Goal: Transaction & Acquisition: Book appointment/travel/reservation

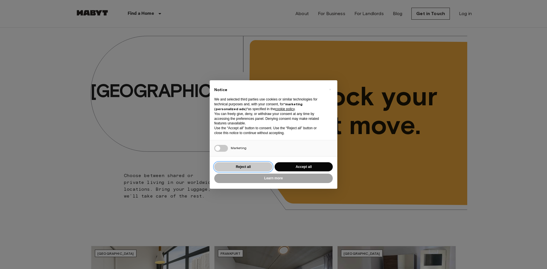
click at [257, 165] on button "Reject all" at bounding box center [243, 167] width 58 height 9
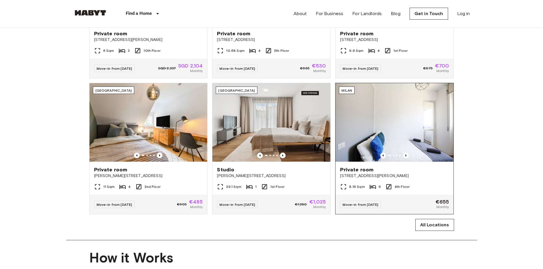
scroll to position [314, 0]
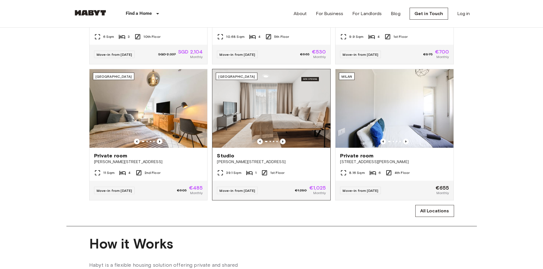
click at [285, 145] on icon "Previous image" at bounding box center [283, 142] width 6 height 6
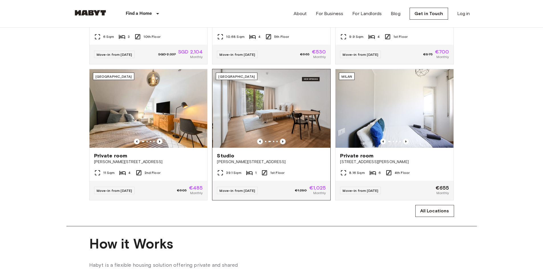
click at [285, 145] on icon "Previous image" at bounding box center [283, 142] width 6 height 6
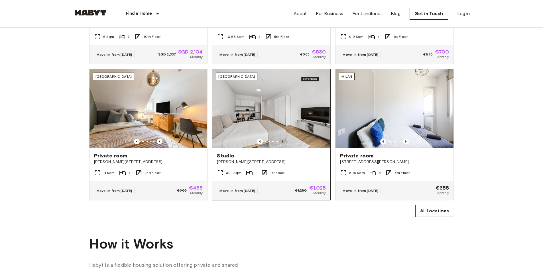
click at [285, 145] on icon "Previous image" at bounding box center [283, 142] width 6 height 6
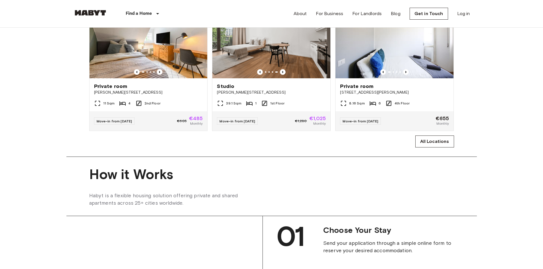
scroll to position [399, 0]
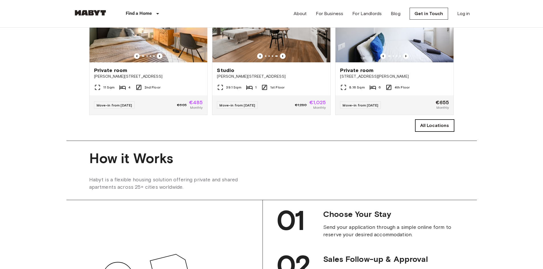
click at [418, 132] on link "All Locations" at bounding box center [434, 126] width 39 height 12
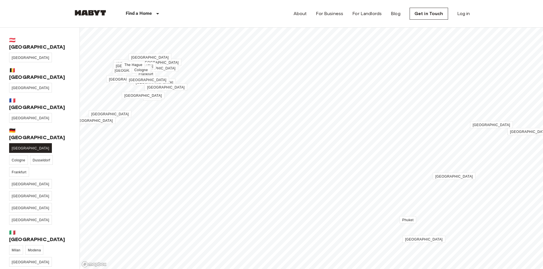
click at [18, 147] on span "[GEOGRAPHIC_DATA]" at bounding box center [31, 149] width 38 height 4
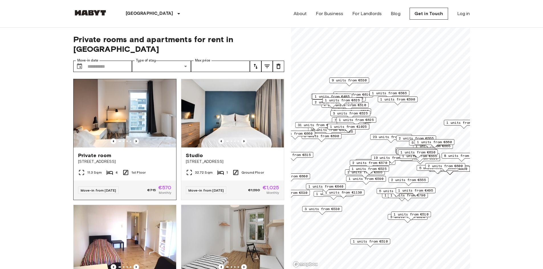
click at [137, 139] on icon "Previous image" at bounding box center [136, 142] width 6 height 6
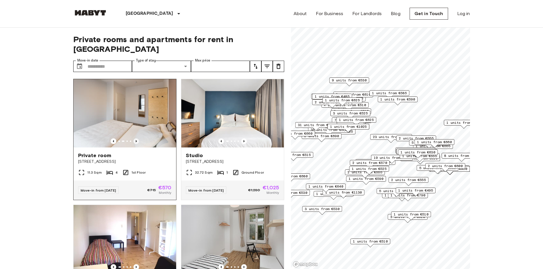
click at [137, 139] on icon "Previous image" at bounding box center [136, 142] width 6 height 6
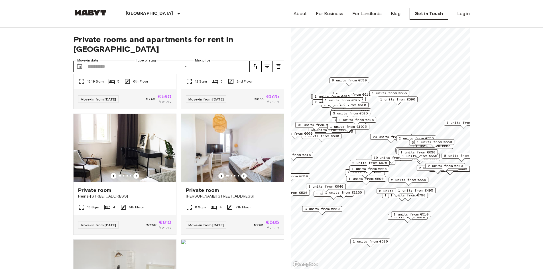
scroll to position [2958, 0]
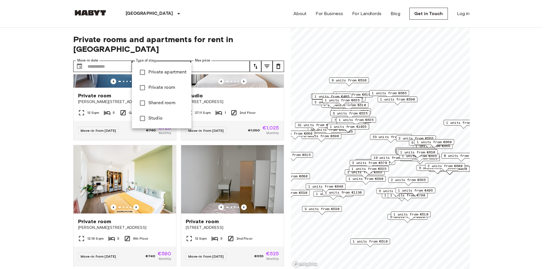
click at [165, 101] on span "Shared room" at bounding box center [168, 103] width 38 height 7
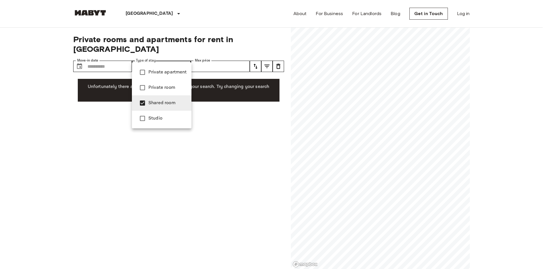
click at [158, 102] on span "Shared room" at bounding box center [168, 103] width 38 height 7
click at [161, 88] on span "Private room" at bounding box center [168, 87] width 38 height 7
type input "**********"
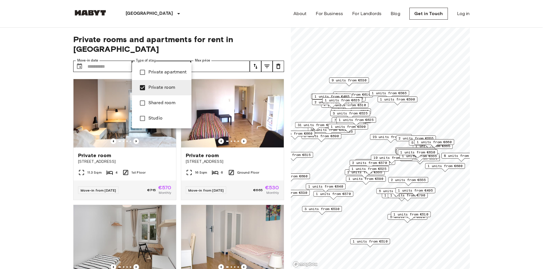
click at [215, 59] on div at bounding box center [273, 134] width 547 height 269
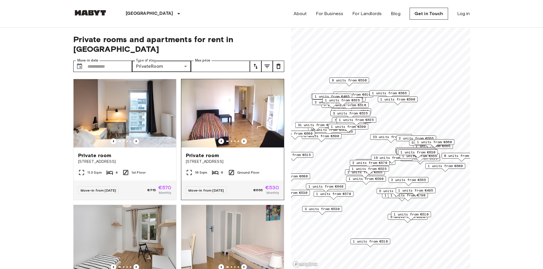
click at [263, 152] on div "Private room" at bounding box center [233, 155] width 94 height 7
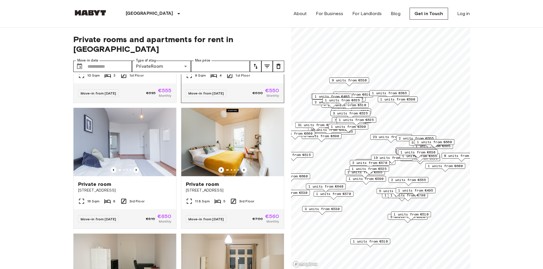
scroll to position [228, 0]
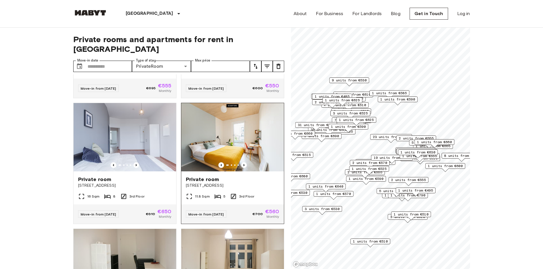
click at [224, 183] on span "Müllerstraße 55A" at bounding box center [233, 186] width 94 height 6
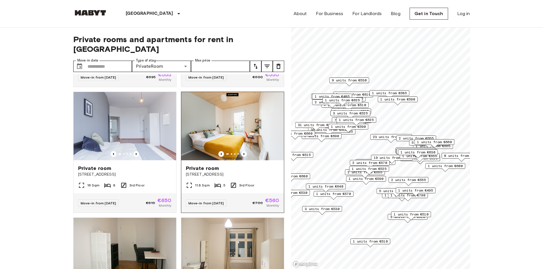
scroll to position [371, 0]
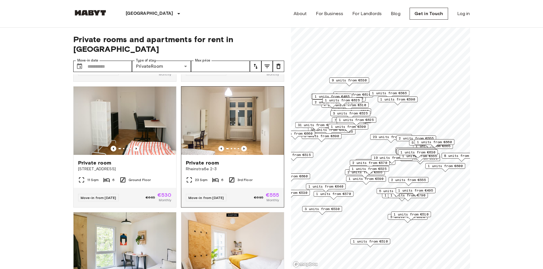
click at [265, 126] on img at bounding box center [232, 121] width 103 height 68
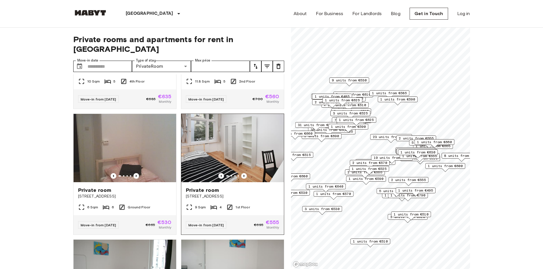
scroll to position [599, 0]
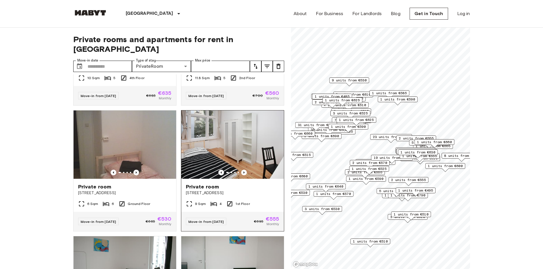
click at [254, 161] on img at bounding box center [232, 145] width 103 height 68
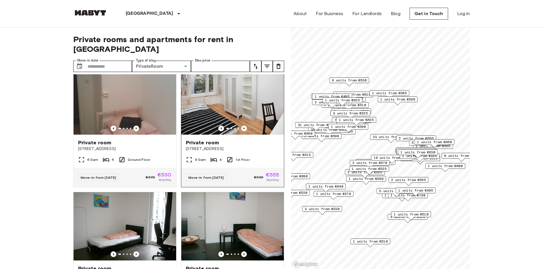
scroll to position [656, 0]
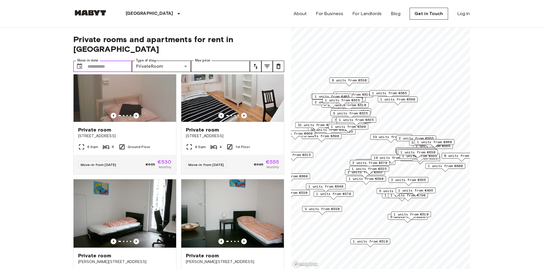
click at [113, 61] on input "Move-in date" at bounding box center [110, 66] width 45 height 11
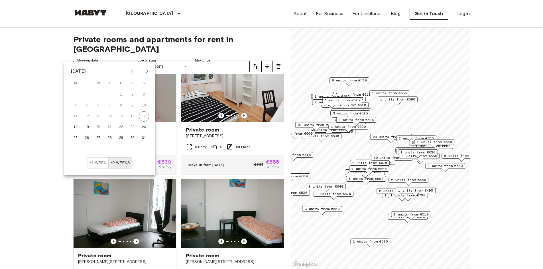
click at [147, 71] on icon "Next month" at bounding box center [147, 71] width 7 height 7
click at [98, 105] on button "10" at bounding box center [98, 106] width 10 height 10
type input "**********"
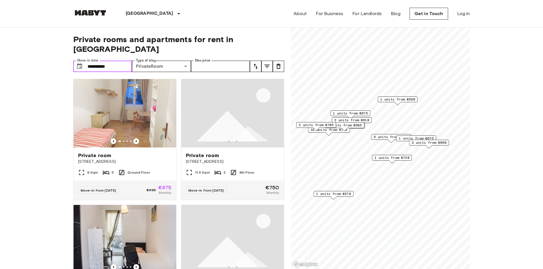
click at [122, 61] on input "**********" at bounding box center [110, 66] width 45 height 11
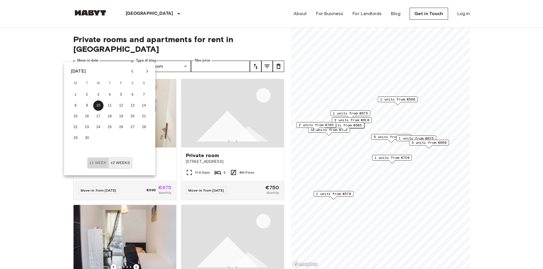
click at [104, 163] on button "±1 week" at bounding box center [97, 163] width 21 height 11
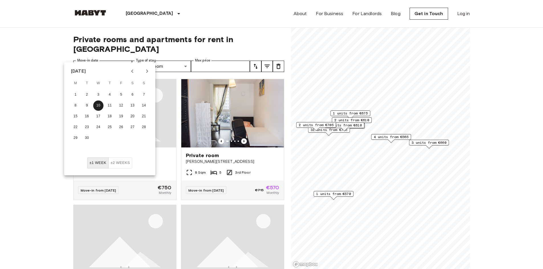
drag, startPoint x: 0, startPoint y: 207, endPoint x: 6, endPoint y: 207, distance: 6.3
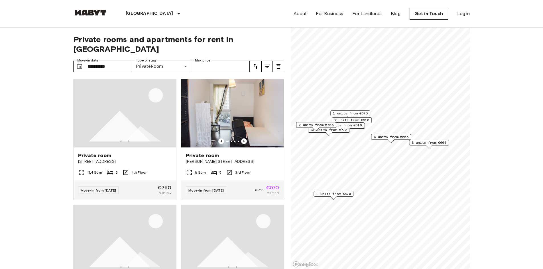
click at [260, 159] on span "Bernhard-Weiß-Straße 1-3" at bounding box center [233, 162] width 94 height 6
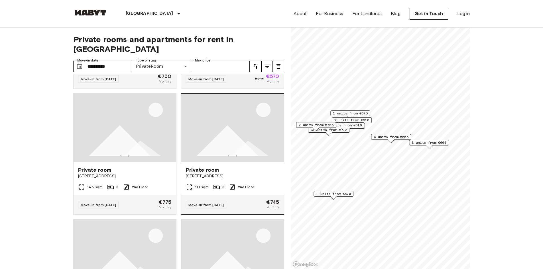
scroll to position [114, 0]
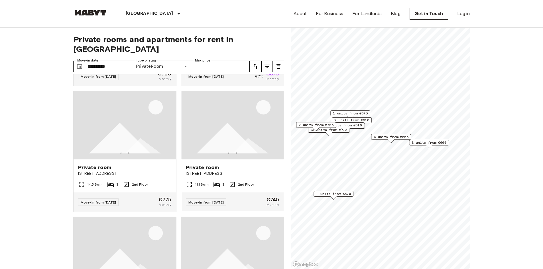
click at [225, 142] on img at bounding box center [232, 125] width 103 height 68
click at [92, 12] on img at bounding box center [90, 13] width 34 height 6
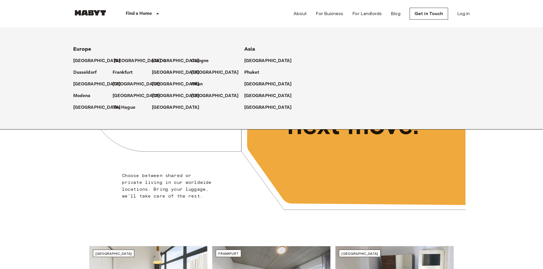
click at [121, 59] on p "[GEOGRAPHIC_DATA]" at bounding box center [138, 61] width 48 height 7
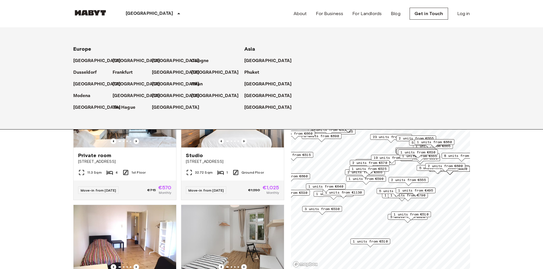
click at [175, 15] on icon at bounding box center [178, 13] width 7 height 7
click at [120, 58] on p "[GEOGRAPHIC_DATA]" at bounding box center [138, 61] width 48 height 7
drag, startPoint x: 22, startPoint y: 163, endPoint x: 25, endPoint y: 163, distance: 3.1
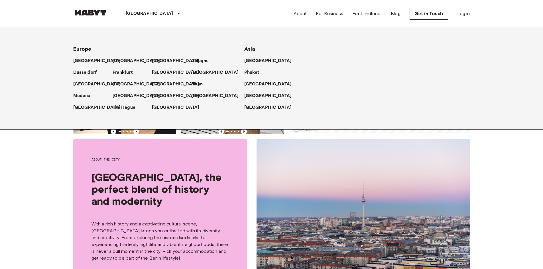
scroll to position [143, 0]
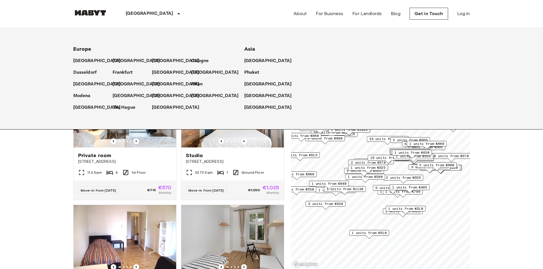
click at [124, 60] on p "[GEOGRAPHIC_DATA]" at bounding box center [138, 61] width 48 height 7
click at [121, 61] on p "[GEOGRAPHIC_DATA]" at bounding box center [138, 61] width 48 height 7
click at [162, 60] on icon at bounding box center [164, 61] width 5 height 5
click at [123, 61] on p "[GEOGRAPHIC_DATA]" at bounding box center [138, 61] width 48 height 7
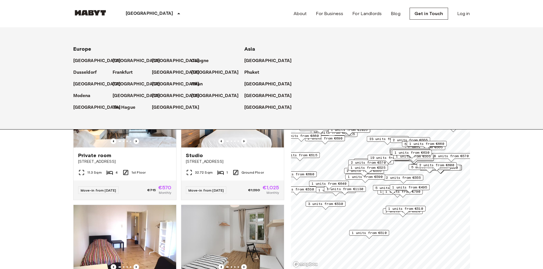
click at [95, 9] on div "Berlin Europe Amsterdam Berlin Brussels Cologne Dusseldorf Frankfurt Graz Hambu…" at bounding box center [136, 13] width 127 height 27
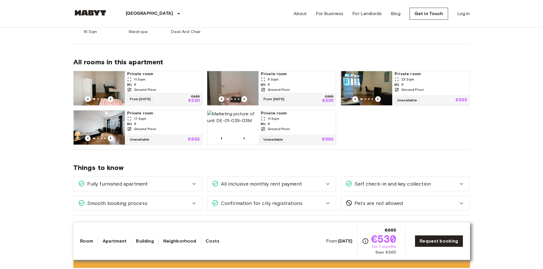
scroll to position [143, 0]
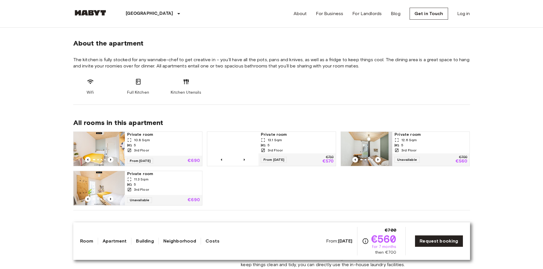
scroll to position [314, 0]
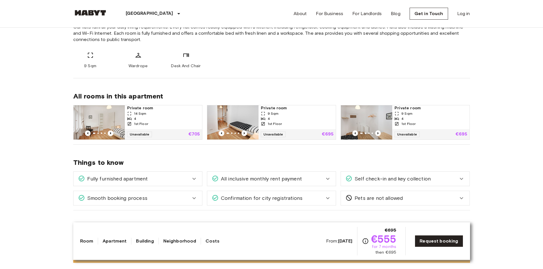
scroll to position [228, 0]
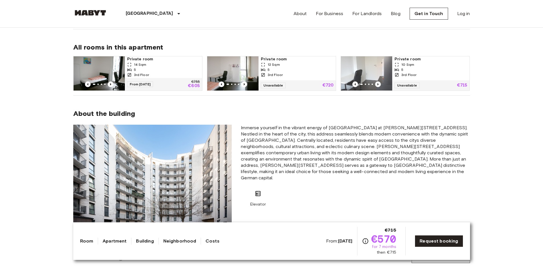
scroll to position [285, 0]
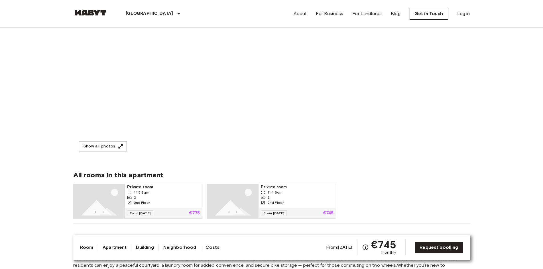
scroll to position [86, 0]
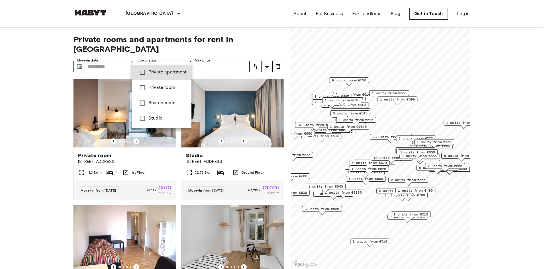
click at [170, 119] on span "Studio" at bounding box center [168, 118] width 38 height 7
type input "******"
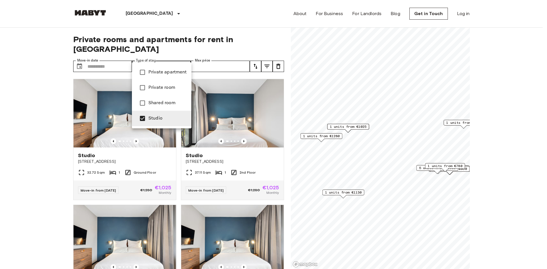
click at [168, 119] on span "Studio" at bounding box center [168, 118] width 38 height 7
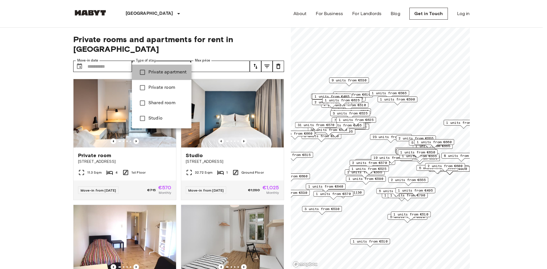
click at [180, 74] on span "Private apartment" at bounding box center [168, 72] width 38 height 7
type input "**********"
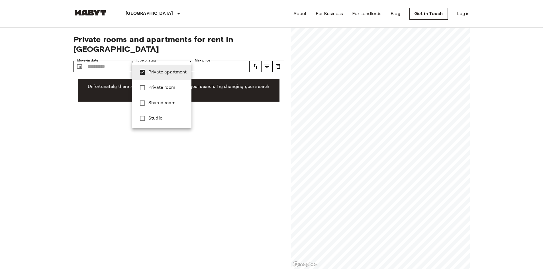
click at [174, 69] on li "Private apartment" at bounding box center [162, 72] width 60 height 15
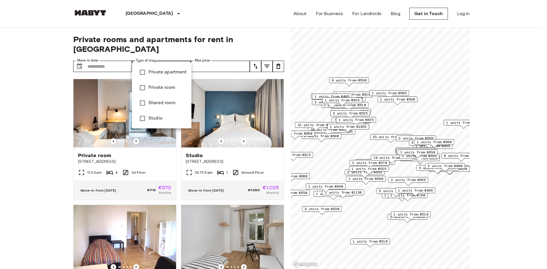
click at [153, 122] on span "Studio" at bounding box center [168, 118] width 38 height 7
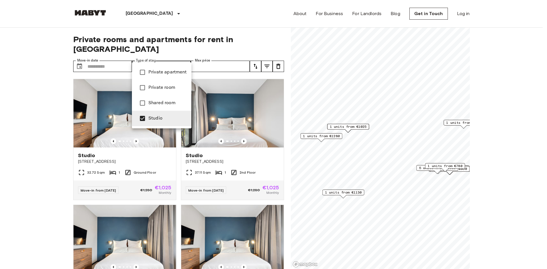
click at [30, 149] on div at bounding box center [273, 134] width 547 height 269
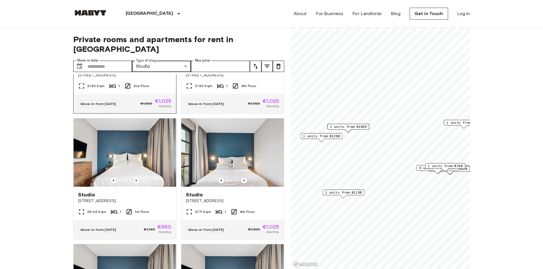
scroll to position [257, 0]
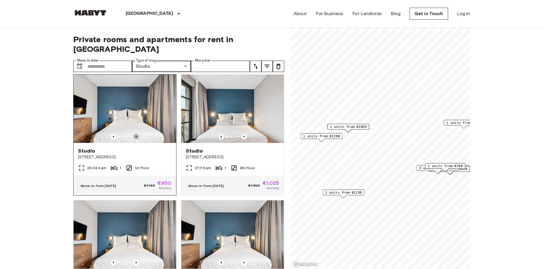
click at [136, 136] on icon "Previous image" at bounding box center [136, 137] width 1 height 2
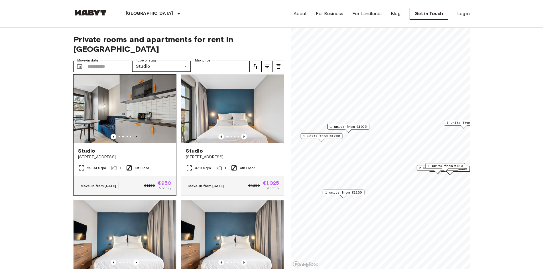
click at [136, 136] on icon "Previous image" at bounding box center [136, 137] width 1 height 2
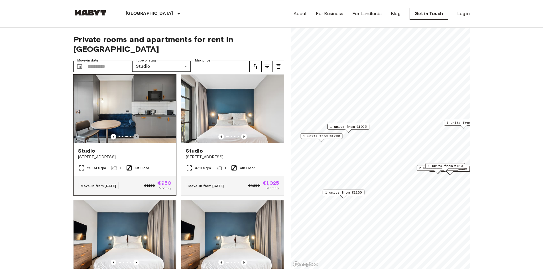
click at [136, 134] on icon "Previous image" at bounding box center [136, 137] width 6 height 6
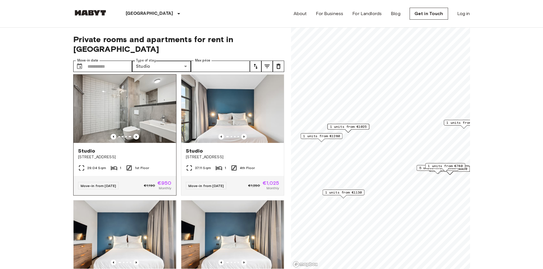
click at [144, 109] on img at bounding box center [125, 109] width 103 height 68
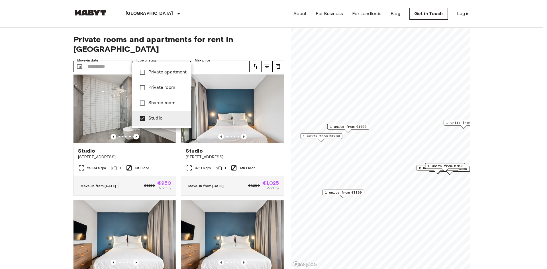
click at [152, 105] on span "Shared room" at bounding box center [168, 103] width 38 height 7
click at [156, 119] on span "Studio" at bounding box center [168, 118] width 38 height 7
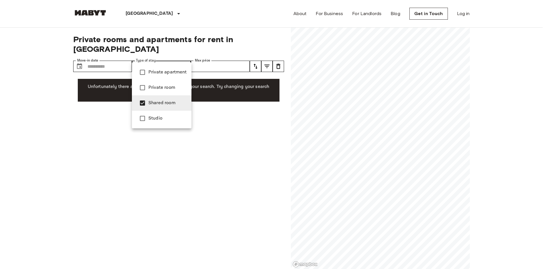
click at [165, 87] on span "Private room" at bounding box center [168, 87] width 38 height 7
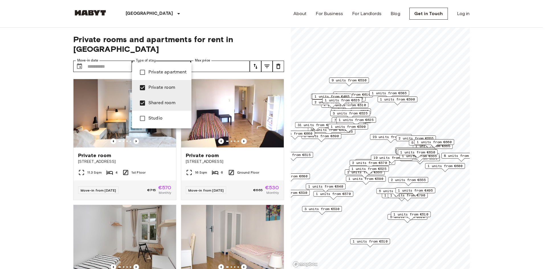
click at [161, 102] on span "Shared room" at bounding box center [168, 103] width 38 height 7
type input "**********"
drag, startPoint x: 11, startPoint y: 132, endPoint x: 8, endPoint y: 132, distance: 3.2
click at [11, 132] on div at bounding box center [273, 134] width 547 height 269
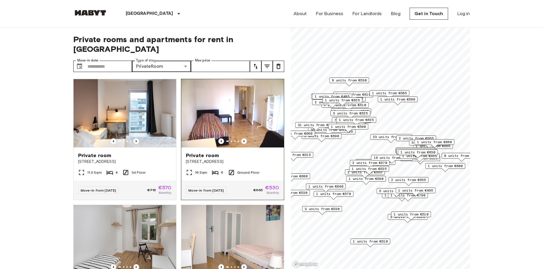
click at [218, 96] on img at bounding box center [232, 113] width 103 height 68
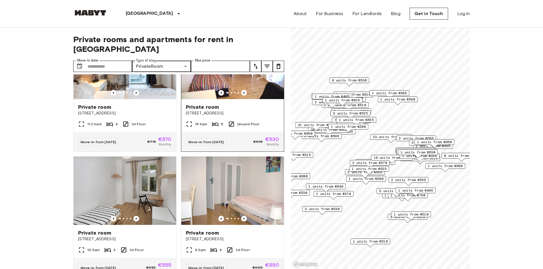
scroll to position [57, 0]
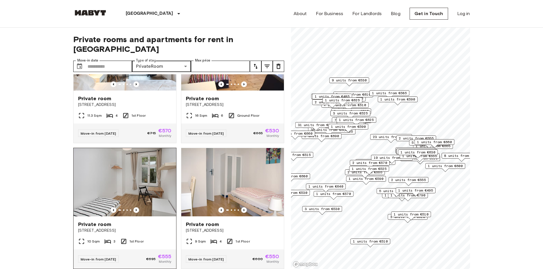
click at [140, 169] on img at bounding box center [125, 182] width 103 height 68
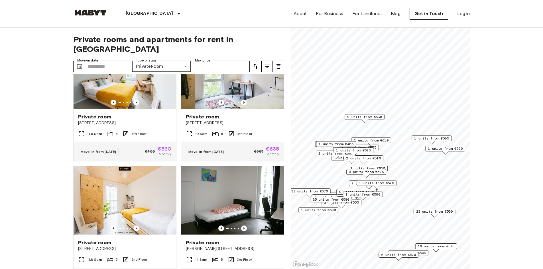
scroll to position [200, 0]
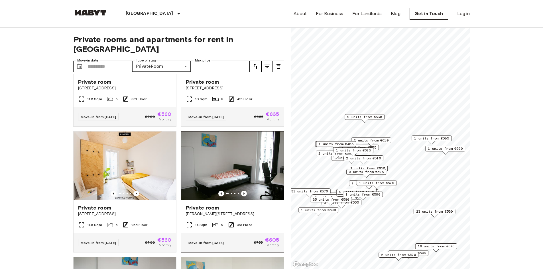
click at [210, 160] on img at bounding box center [232, 166] width 103 height 68
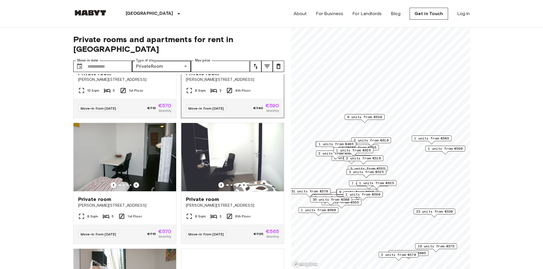
scroll to position [456, 0]
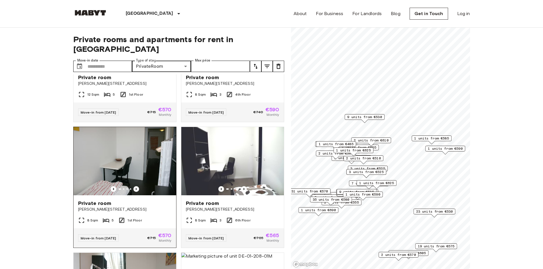
click at [145, 173] on img at bounding box center [125, 161] width 103 height 68
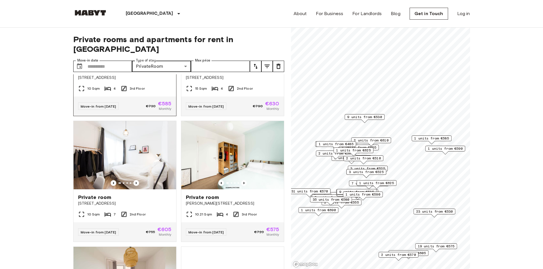
scroll to position [798, 0]
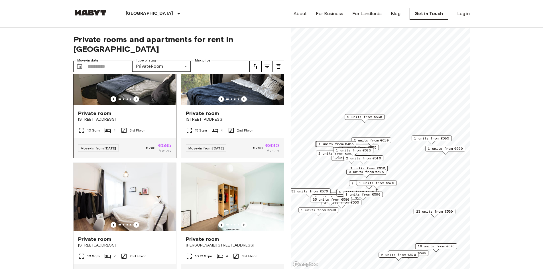
click at [152, 87] on img at bounding box center [125, 71] width 103 height 68
click at [248, 86] on img at bounding box center [232, 71] width 103 height 68
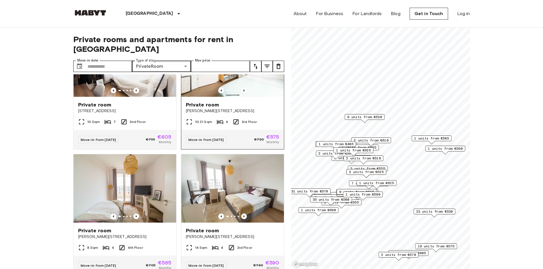
scroll to position [941, 0]
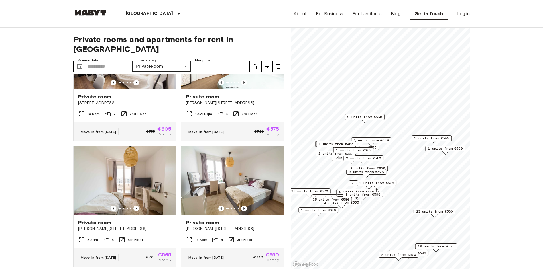
click at [269, 80] on img at bounding box center [232, 55] width 103 height 68
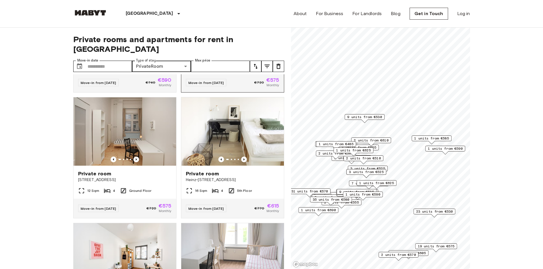
scroll to position [1271, 0]
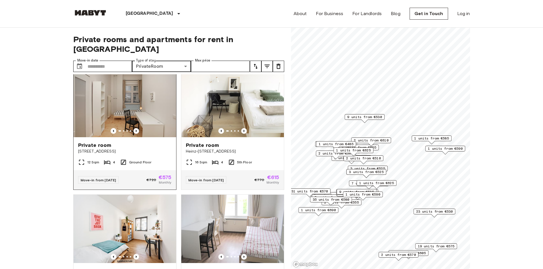
click at [150, 121] on img at bounding box center [125, 103] width 103 height 68
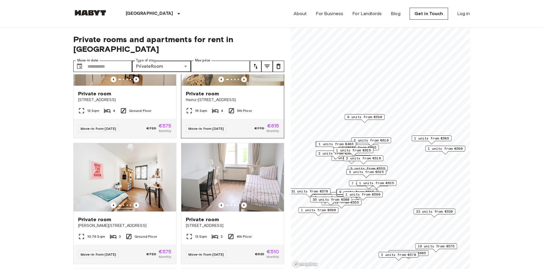
scroll to position [1385, 0]
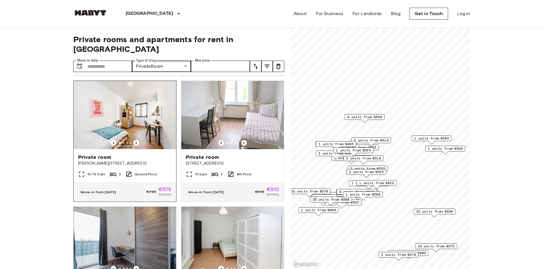
click at [111, 138] on img at bounding box center [125, 115] width 103 height 68
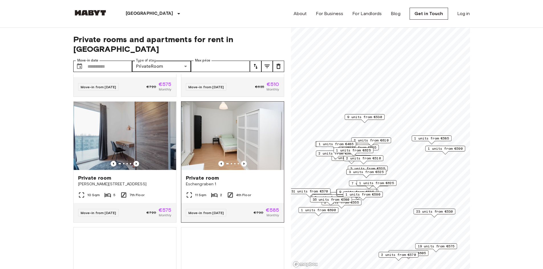
scroll to position [1527, 0]
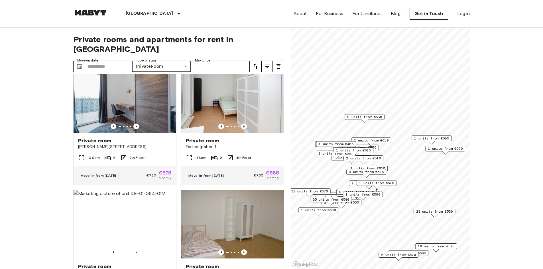
click at [232, 120] on img at bounding box center [232, 98] width 103 height 68
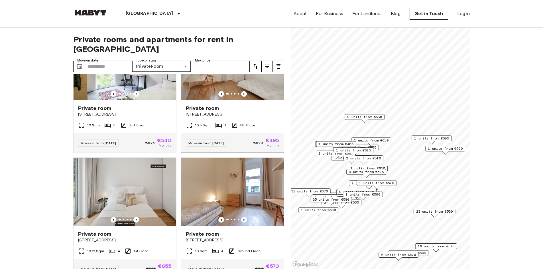
scroll to position [1812, 0]
click at [144, 100] on img at bounding box center [125, 65] width 103 height 68
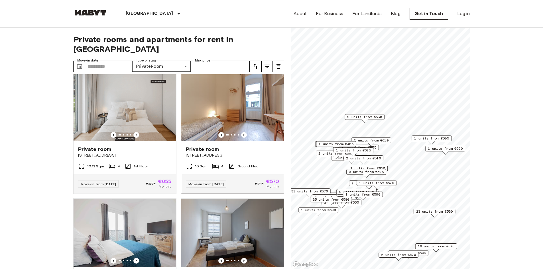
scroll to position [1898, 0]
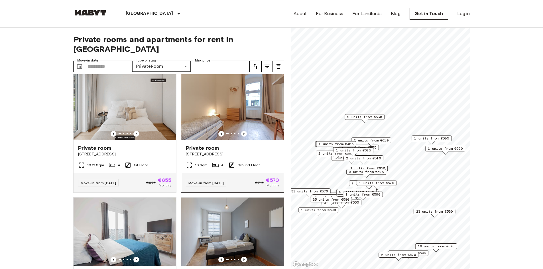
click at [220, 131] on img at bounding box center [232, 106] width 103 height 68
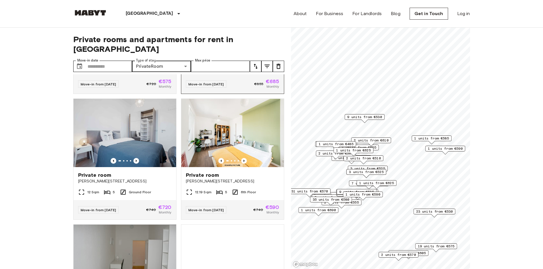
scroll to position [2126, 0]
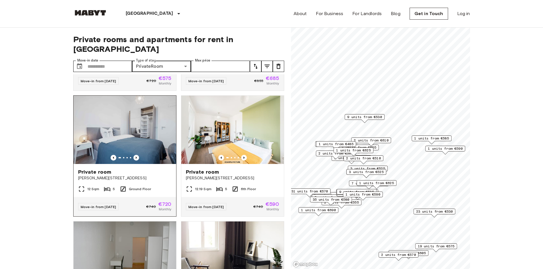
click at [143, 164] on img at bounding box center [125, 130] width 103 height 68
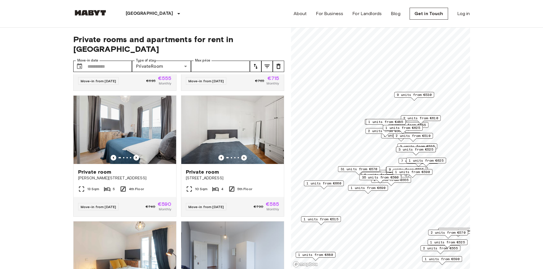
scroll to position [1610, 0]
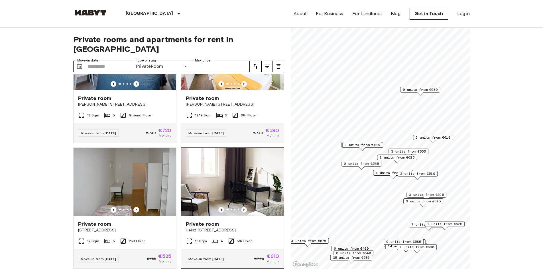
scroll to position [1696, 0]
click at [349, 248] on span "6 units from €490" at bounding box center [351, 248] width 35 height 5
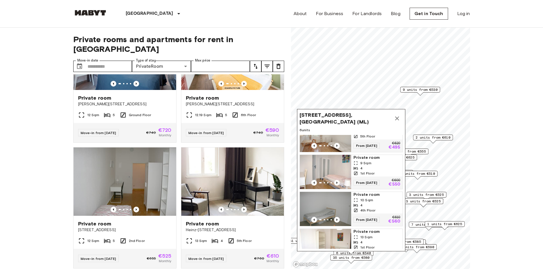
scroll to position [57, 0]
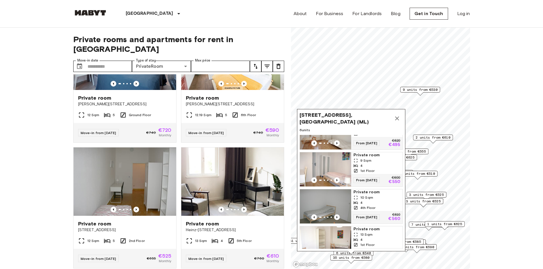
click at [338, 169] on img "Map marker" at bounding box center [325, 170] width 51 height 34
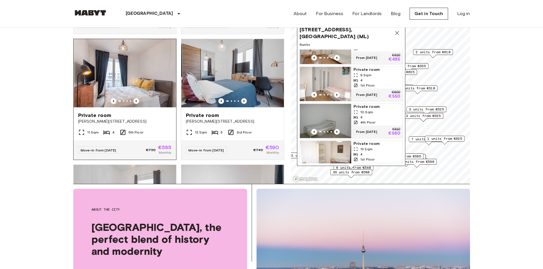
scroll to position [2266, 0]
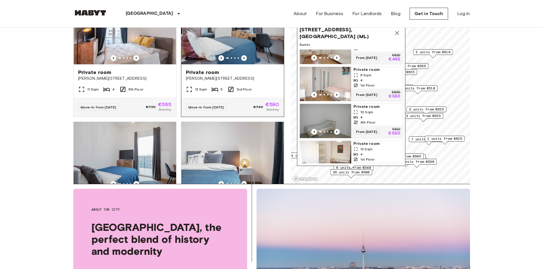
click at [220, 63] on img at bounding box center [232, 30] width 103 height 68
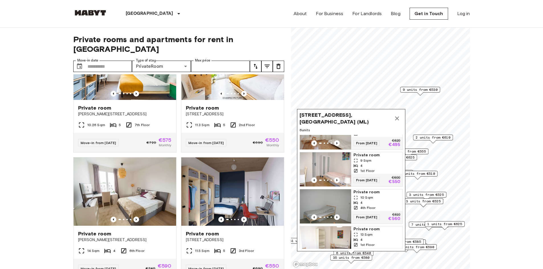
scroll to position [3215, 0]
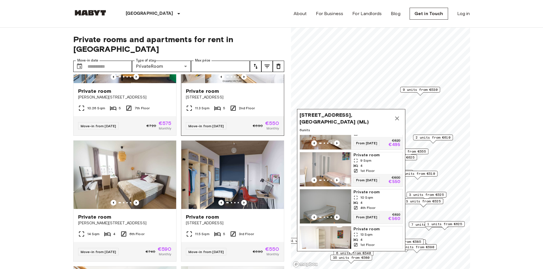
click at [217, 83] on img at bounding box center [232, 49] width 103 height 68
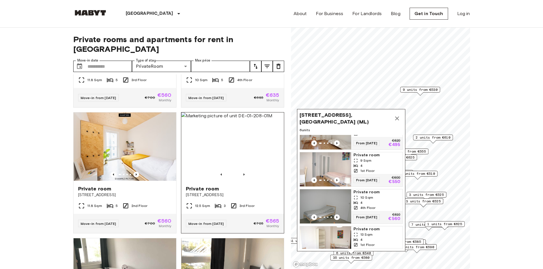
scroll to position [200, 0]
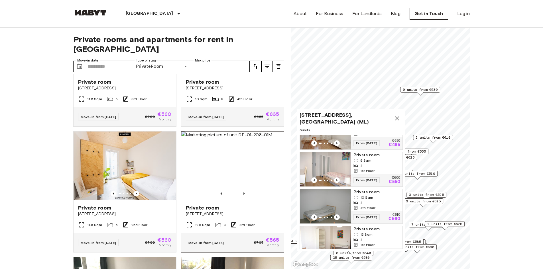
click at [215, 169] on img at bounding box center [232, 166] width 103 height 68
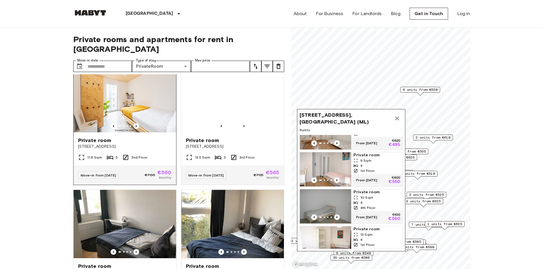
scroll to position [314, 0]
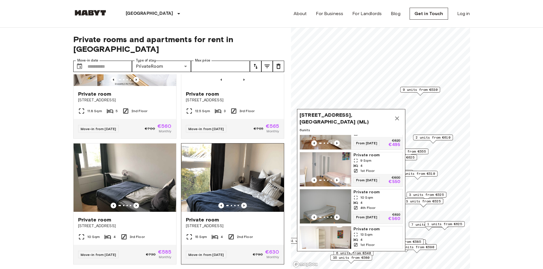
click at [220, 171] on img at bounding box center [232, 178] width 103 height 68
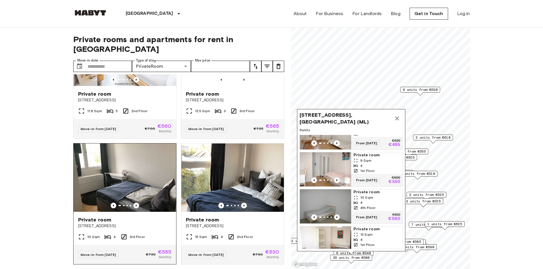
click at [135, 174] on img at bounding box center [125, 178] width 103 height 68
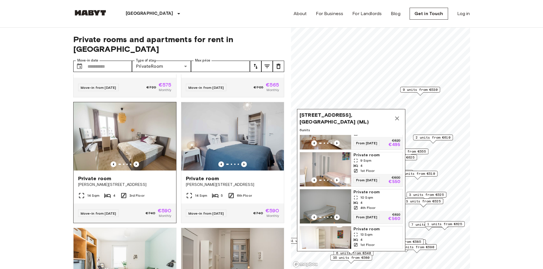
scroll to position [570, 0]
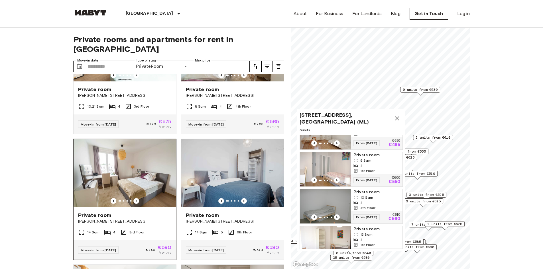
click at [135, 167] on img at bounding box center [125, 173] width 103 height 68
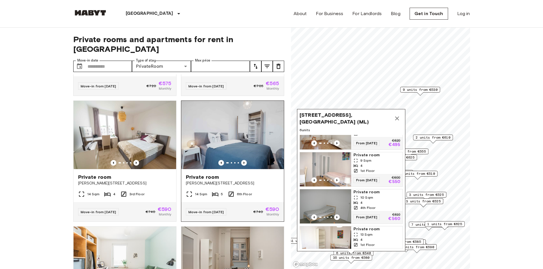
scroll to position [627, 0]
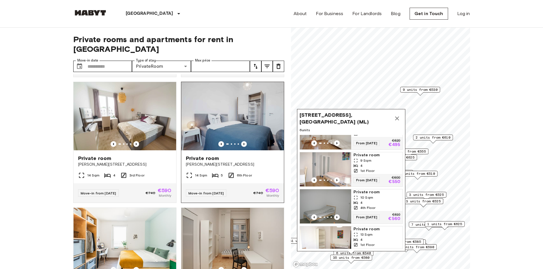
click at [257, 125] on img at bounding box center [232, 116] width 103 height 68
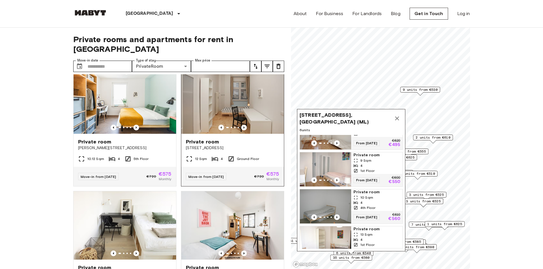
scroll to position [798, 0]
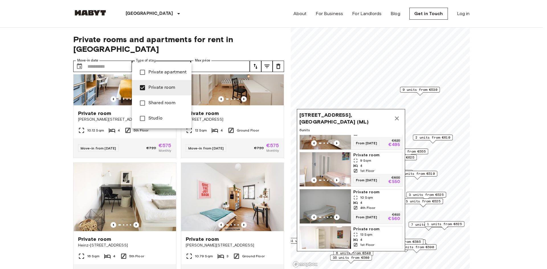
type input "**********"
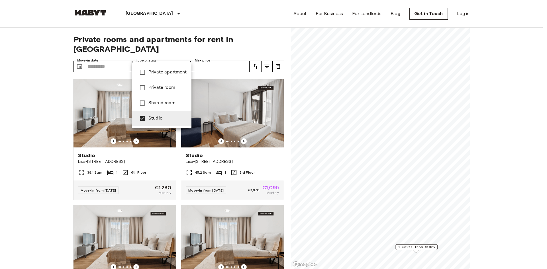
type input "******"
click at [37, 141] on div at bounding box center [273, 134] width 547 height 269
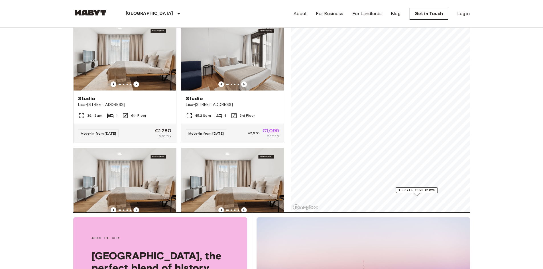
click at [232, 57] on img at bounding box center [232, 56] width 103 height 68
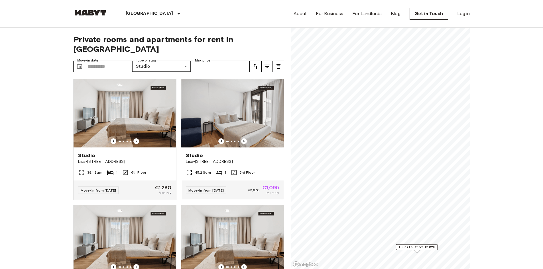
click at [259, 116] on img at bounding box center [232, 113] width 103 height 68
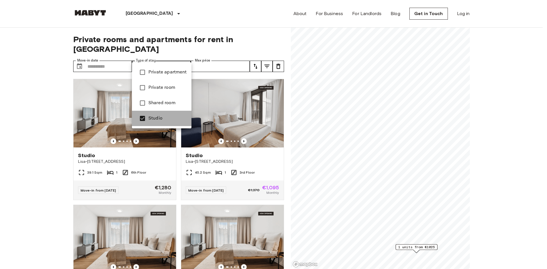
click at [161, 117] on span "Studio" at bounding box center [168, 118] width 38 height 7
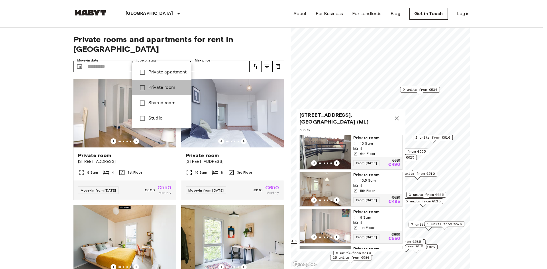
click at [164, 88] on span "Private room" at bounding box center [168, 87] width 38 height 7
type input "**********"
click at [20, 113] on div at bounding box center [273, 134] width 547 height 269
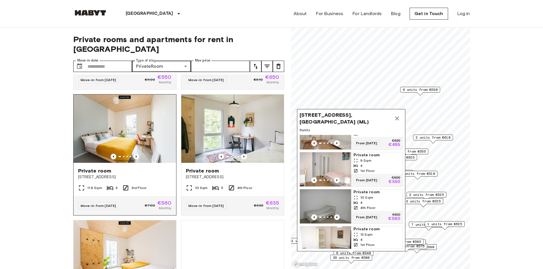
scroll to position [114, 0]
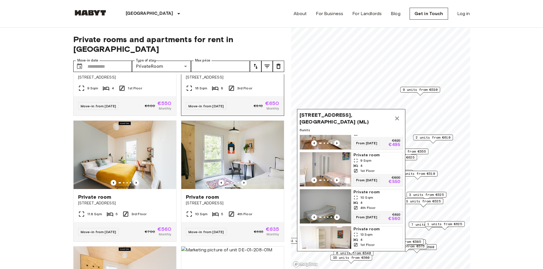
scroll to position [0, 0]
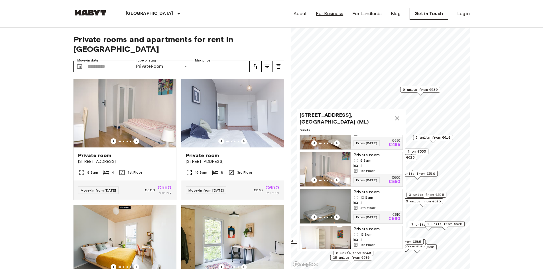
click at [326, 14] on link "For Business" at bounding box center [329, 13] width 27 height 7
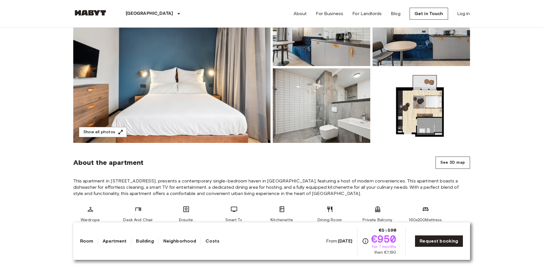
scroll to position [86, 0]
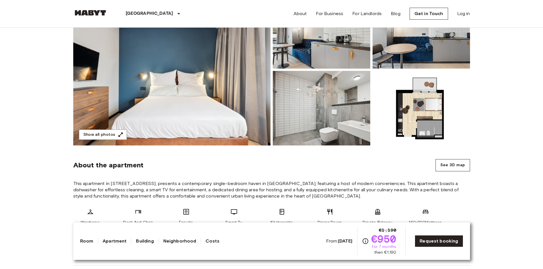
click at [412, 115] on img at bounding box center [422, 108] width 98 height 75
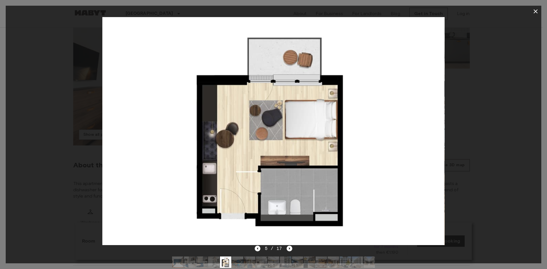
click at [533, 12] on icon "button" at bounding box center [536, 11] width 7 height 7
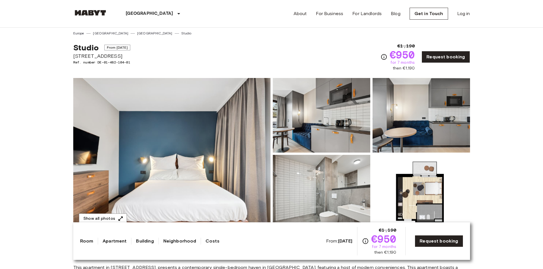
scroll to position [0, 0]
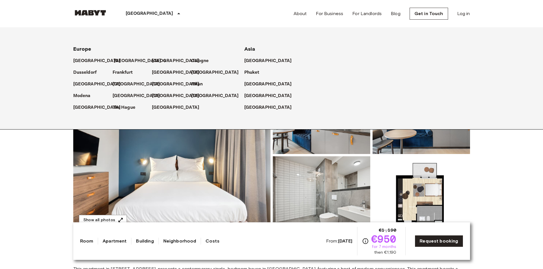
click at [125, 63] on p "[GEOGRAPHIC_DATA]" at bounding box center [138, 61] width 48 height 7
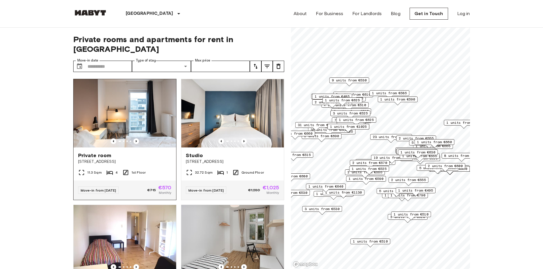
click at [143, 104] on img at bounding box center [125, 113] width 103 height 68
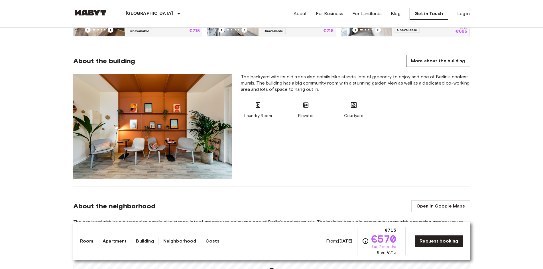
scroll to position [428, 0]
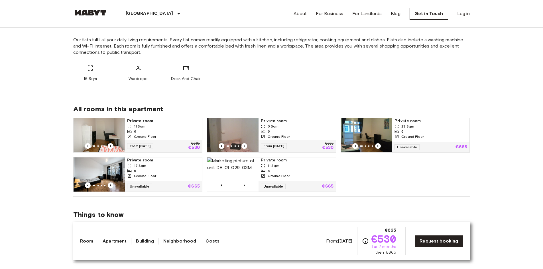
scroll to position [228, 0]
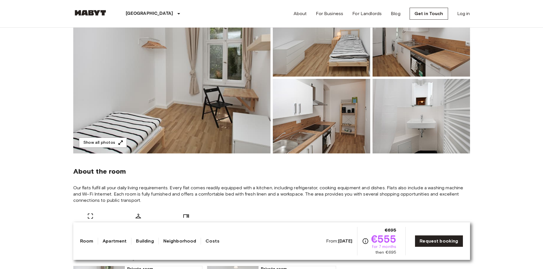
scroll to position [171, 0]
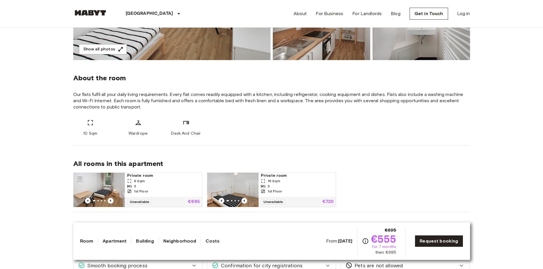
click at [157, 187] on div "3" at bounding box center [163, 186] width 73 height 5
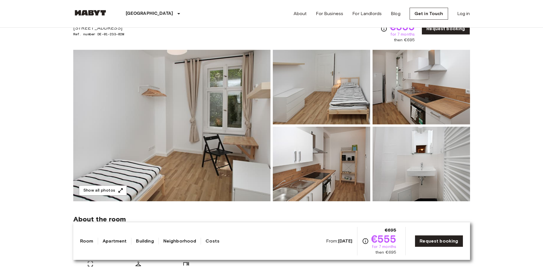
scroll to position [29, 0]
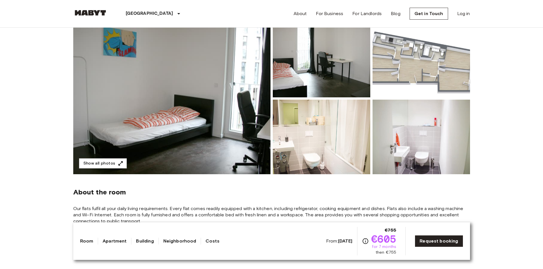
scroll to position [57, 0]
click at [313, 139] on img at bounding box center [322, 137] width 98 height 75
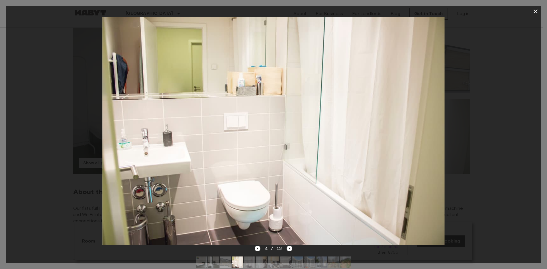
click at [534, 14] on icon "button" at bounding box center [536, 11] width 7 height 7
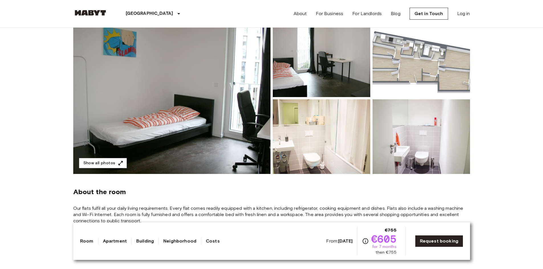
click at [419, 133] on img at bounding box center [422, 137] width 98 height 75
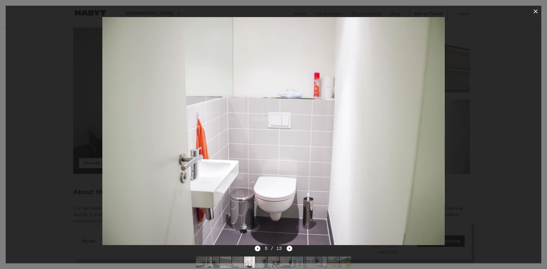
click at [535, 9] on icon "button" at bounding box center [536, 11] width 7 height 7
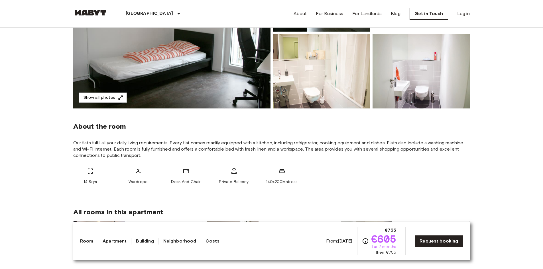
scroll to position [86, 0]
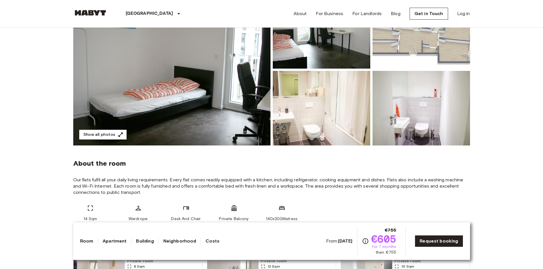
click at [113, 133] on button "Show all photos" at bounding box center [103, 135] width 48 height 11
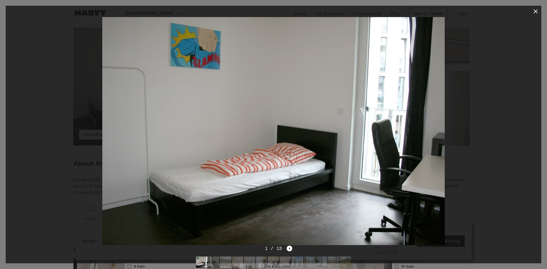
click at [539, 10] on icon "button" at bounding box center [536, 11] width 7 height 7
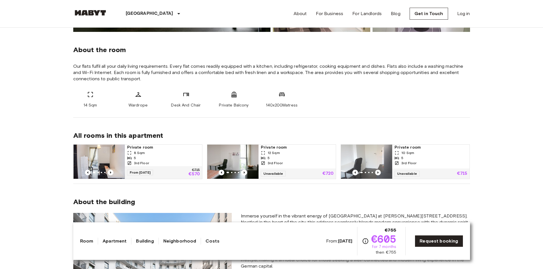
scroll to position [200, 0]
click at [104, 156] on img at bounding box center [99, 162] width 51 height 34
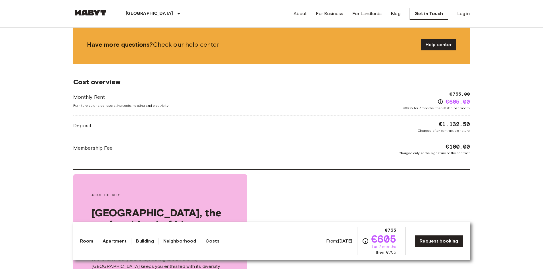
scroll to position [741, 0]
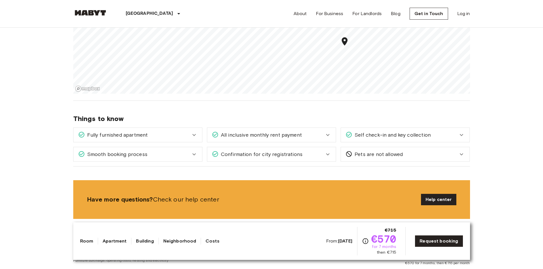
scroll to position [713, 0]
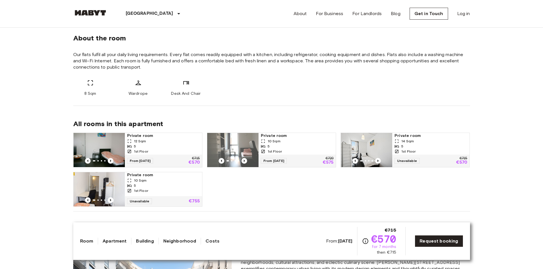
scroll to position [228, 0]
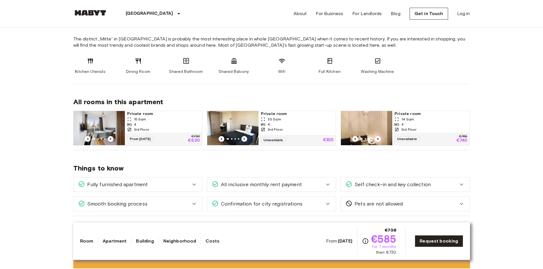
scroll to position [228, 0]
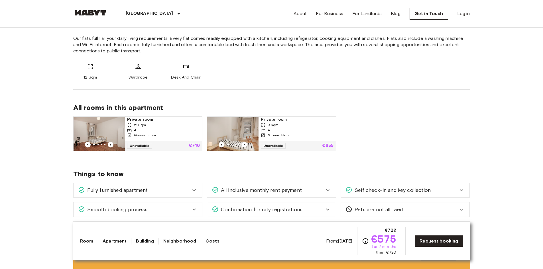
scroll to position [228, 0]
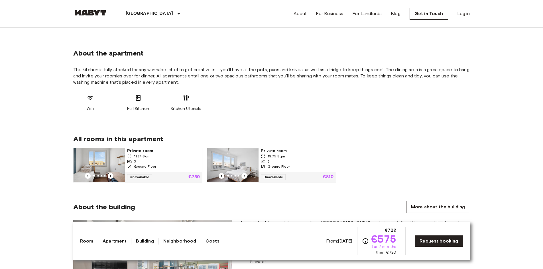
scroll to position [314, 0]
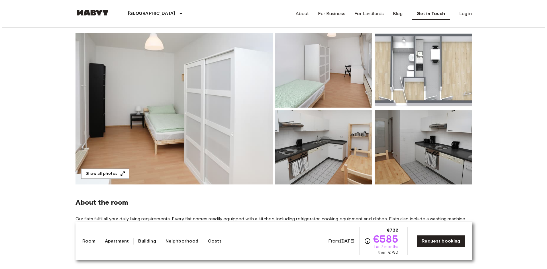
scroll to position [29, 0]
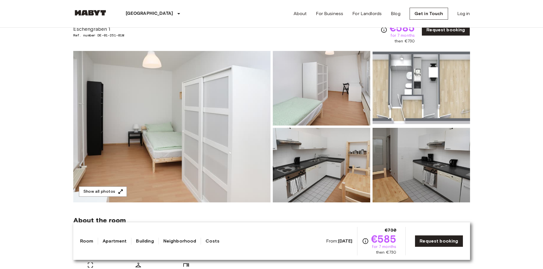
click at [439, 99] on img at bounding box center [422, 88] width 98 height 75
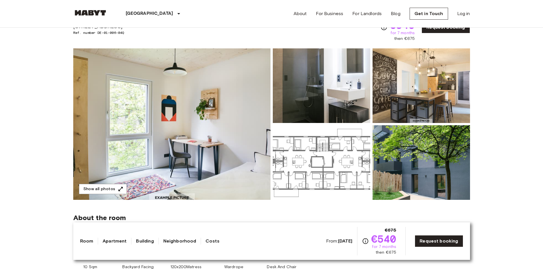
scroll to position [29, 0]
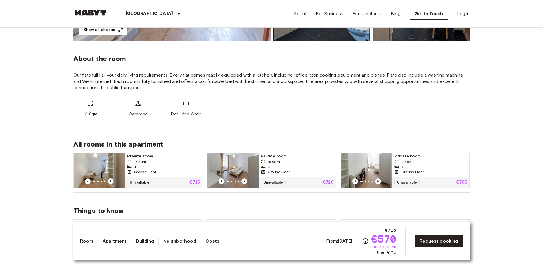
scroll to position [200, 0]
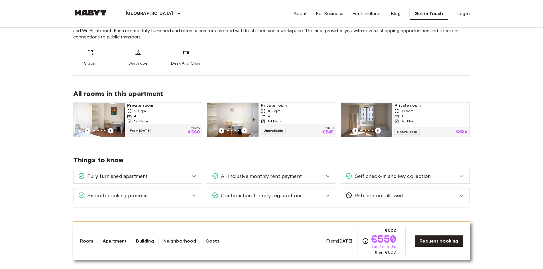
scroll to position [171, 0]
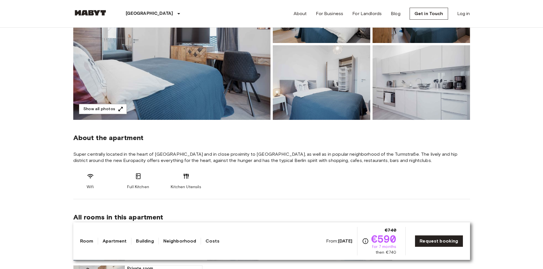
scroll to position [114, 0]
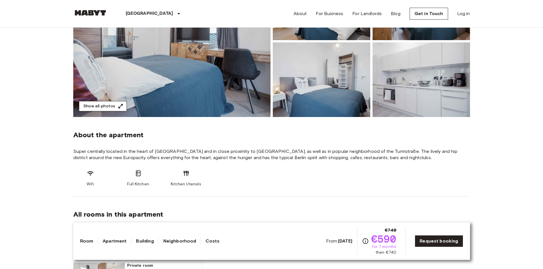
click at [110, 105] on button "Show all photos" at bounding box center [103, 106] width 48 height 11
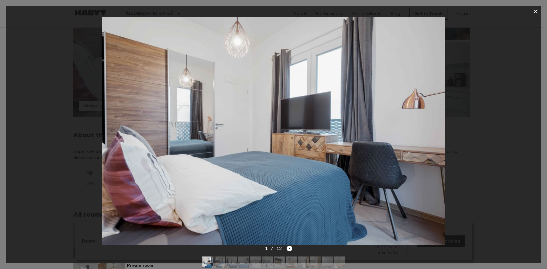
click at [280, 261] on img at bounding box center [279, 262] width 11 height 11
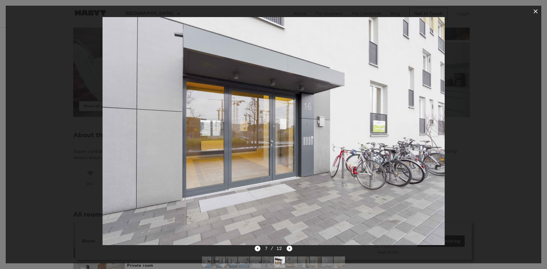
click at [267, 259] on img at bounding box center [267, 262] width 11 height 11
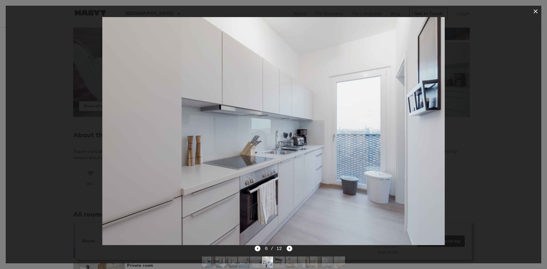
click at [280, 260] on img at bounding box center [279, 262] width 11 height 11
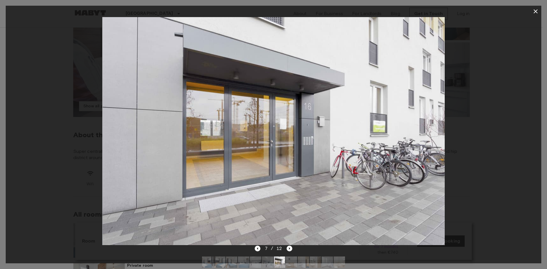
click at [290, 261] on img at bounding box center [291, 262] width 11 height 11
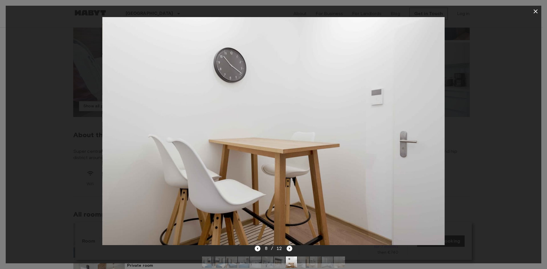
click at [305, 259] on img at bounding box center [303, 262] width 11 height 11
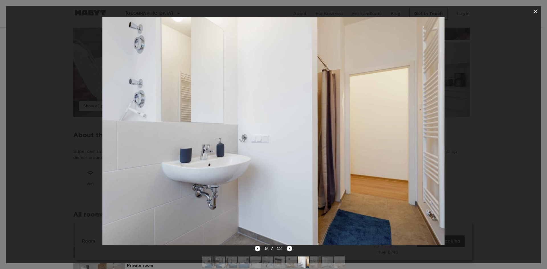
click at [316, 261] on img at bounding box center [315, 262] width 11 height 11
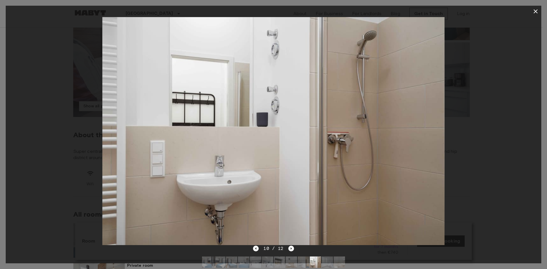
click at [327, 261] on img at bounding box center [327, 262] width 11 height 11
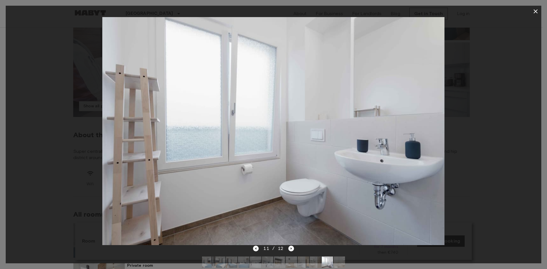
click at [340, 260] on img at bounding box center [339, 262] width 11 height 11
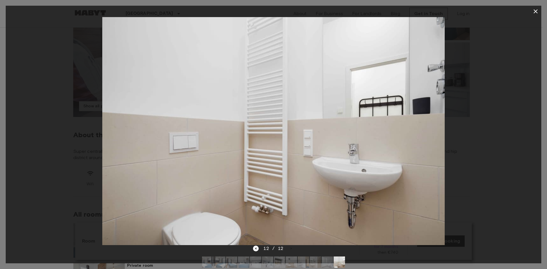
click at [326, 261] on img at bounding box center [327, 262] width 11 height 11
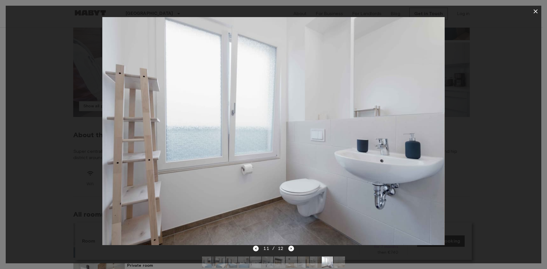
click at [339, 259] on img at bounding box center [339, 262] width 11 height 11
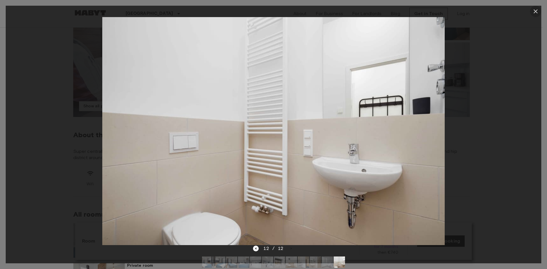
click at [538, 11] on icon "button" at bounding box center [536, 11] width 7 height 7
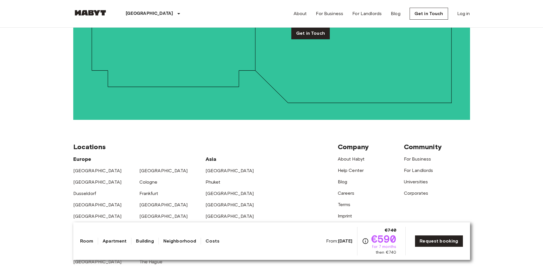
scroll to position [1116, 0]
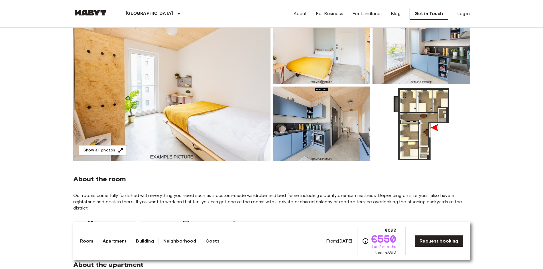
scroll to position [86, 0]
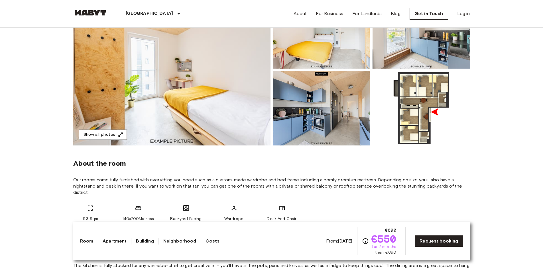
click at [424, 106] on img at bounding box center [422, 108] width 98 height 75
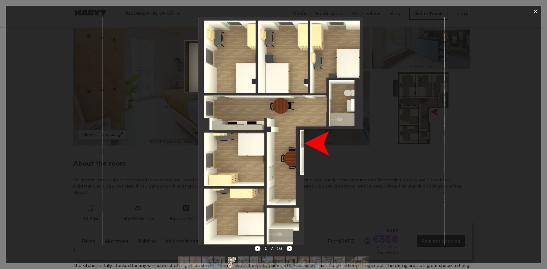
click at [294, 220] on img at bounding box center [273, 131] width 342 height 228
click at [289, 251] on icon "Next image" at bounding box center [290, 249] width 6 height 6
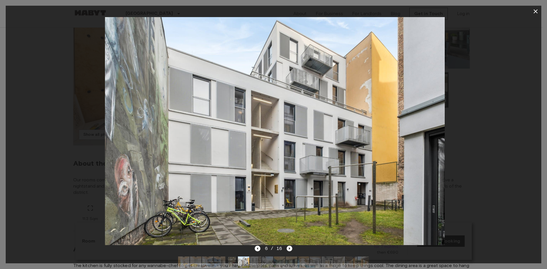
click at [289, 251] on icon "Next image" at bounding box center [290, 249] width 6 height 6
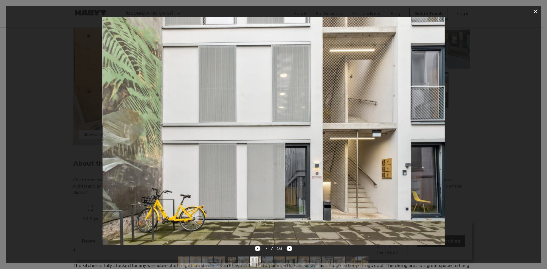
click at [260, 250] on icon "Previous image" at bounding box center [258, 249] width 6 height 6
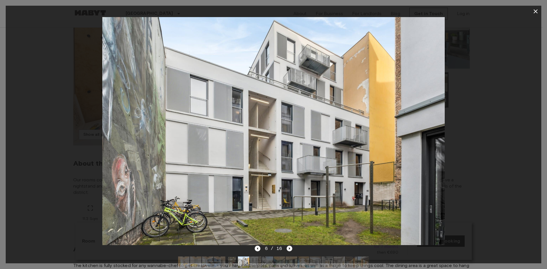
click at [289, 248] on icon "Next image" at bounding box center [290, 249] width 6 height 6
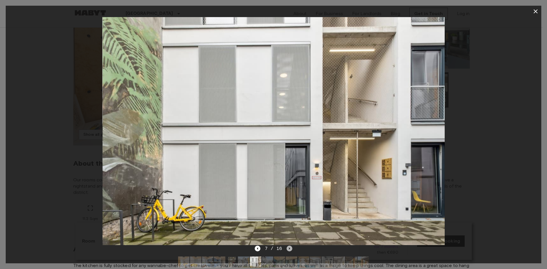
click at [289, 248] on icon "Next image" at bounding box center [290, 249] width 6 height 6
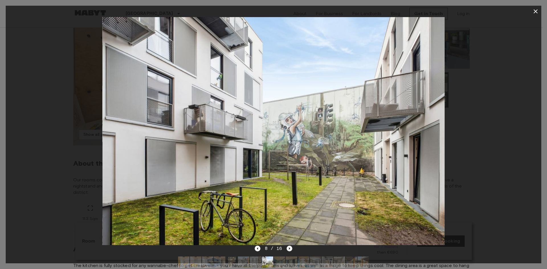
click at [288, 249] on icon "Next image" at bounding box center [290, 249] width 6 height 6
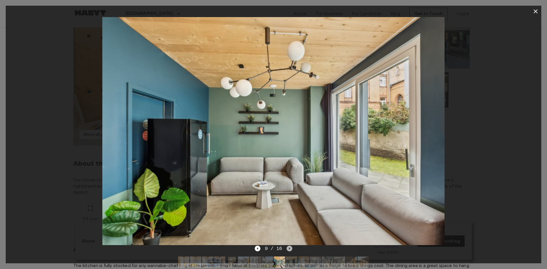
click at [288, 249] on icon "Next image" at bounding box center [290, 249] width 6 height 6
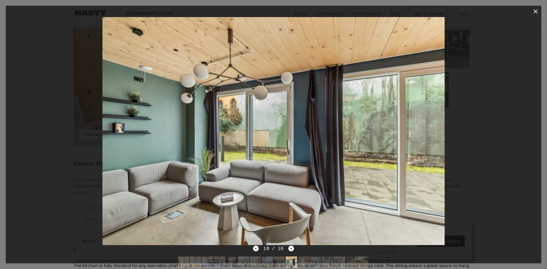
click at [287, 250] on div "10 / 16" at bounding box center [273, 248] width 41 height 7
click at [291, 249] on icon "Next image" at bounding box center [291, 249] width 1 height 2
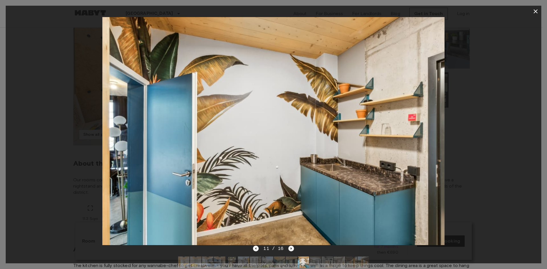
click at [291, 249] on icon "Next image" at bounding box center [291, 249] width 1 height 2
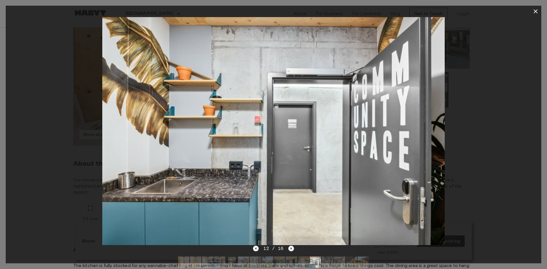
click at [291, 249] on icon "Next image" at bounding box center [291, 249] width 1 height 2
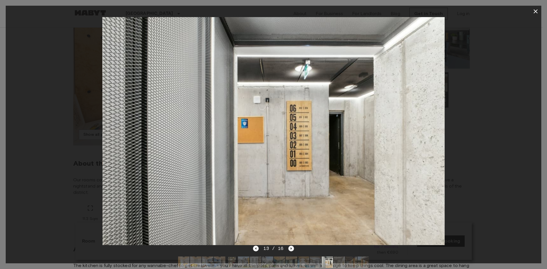
click at [291, 249] on icon "Next image" at bounding box center [291, 249] width 1 height 2
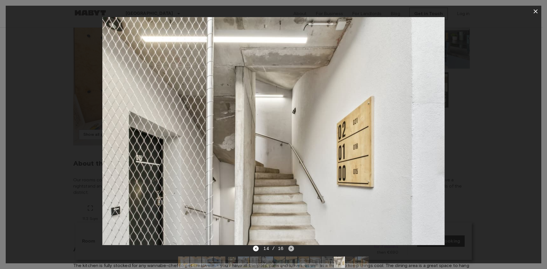
click at [291, 249] on icon "Next image" at bounding box center [291, 249] width 1 height 2
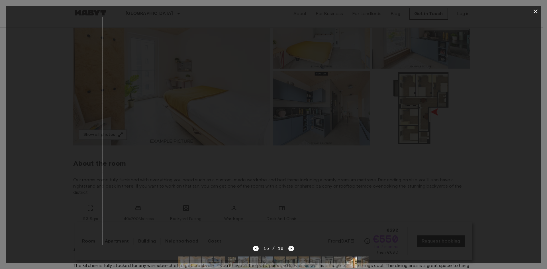
click at [290, 249] on icon "Next image" at bounding box center [292, 249] width 6 height 6
click at [290, 249] on div "16 / 16" at bounding box center [273, 248] width 41 height 7
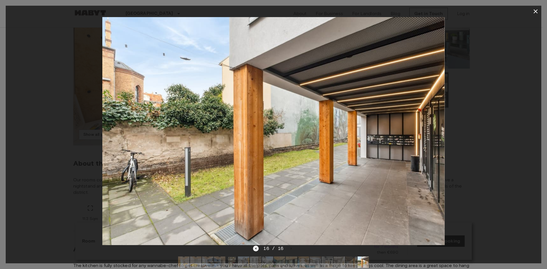
click at [539, 10] on icon "button" at bounding box center [536, 11] width 7 height 7
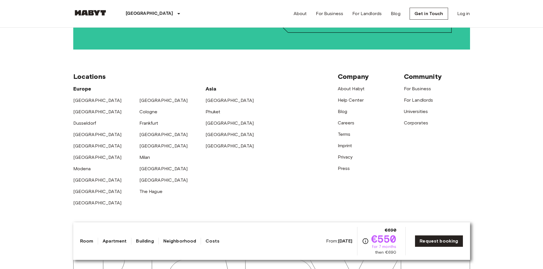
scroll to position [1496, 0]
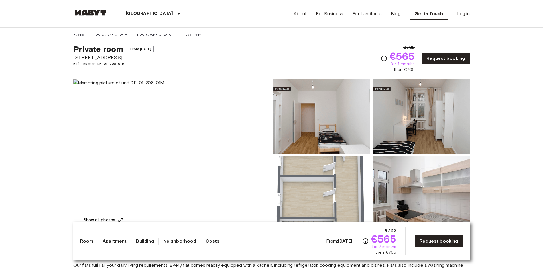
click at [340, 169] on img at bounding box center [322, 194] width 98 height 75
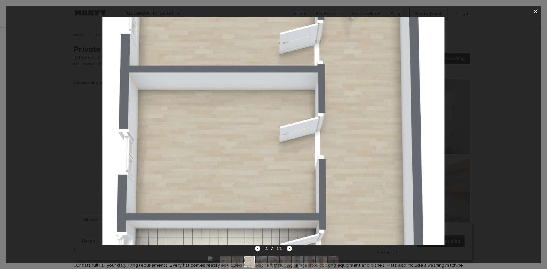
click at [287, 249] on icon "Next image" at bounding box center [290, 249] width 6 height 6
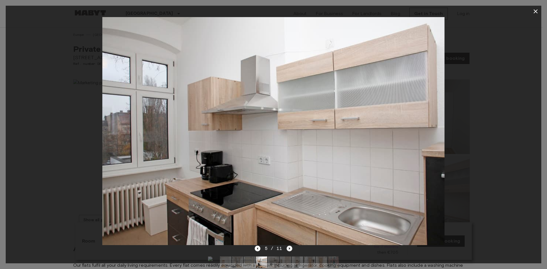
click at [287, 249] on icon "Next image" at bounding box center [290, 249] width 6 height 6
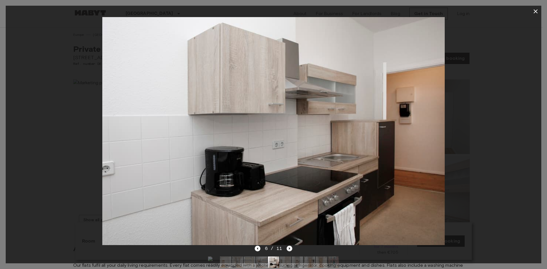
click at [289, 249] on icon "Next image" at bounding box center [289, 249] width 1 height 2
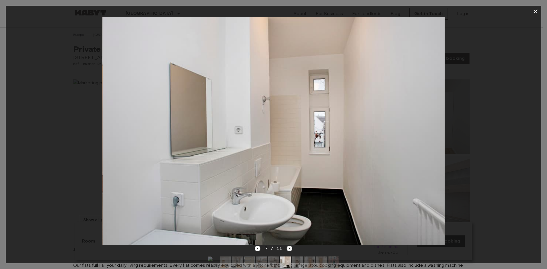
click at [291, 250] on icon "Next image" at bounding box center [290, 249] width 6 height 6
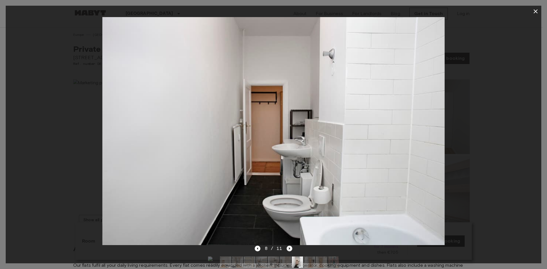
click at [288, 251] on icon "Next image" at bounding box center [290, 249] width 6 height 6
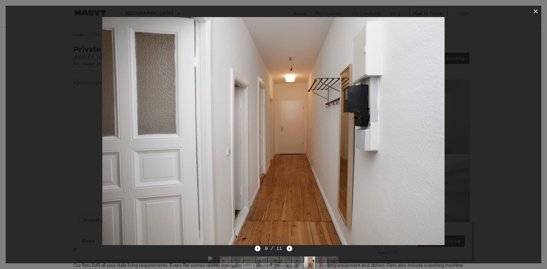
click at [289, 248] on icon "Next image" at bounding box center [290, 249] width 6 height 6
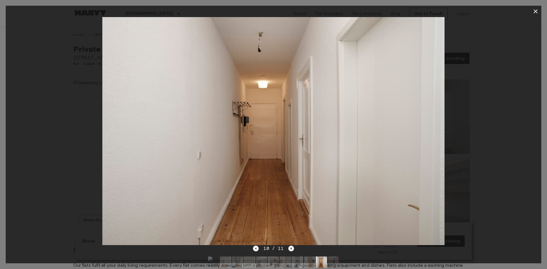
click at [289, 248] on icon "Next image" at bounding box center [292, 249] width 6 height 6
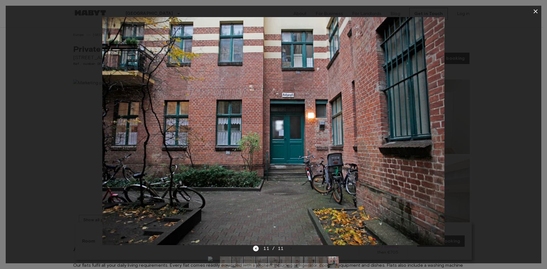
click at [534, 10] on icon "button" at bounding box center [536, 11] width 7 height 7
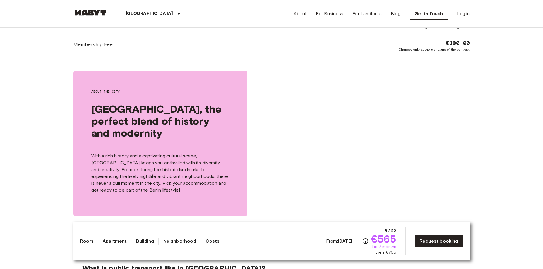
scroll to position [627, 0]
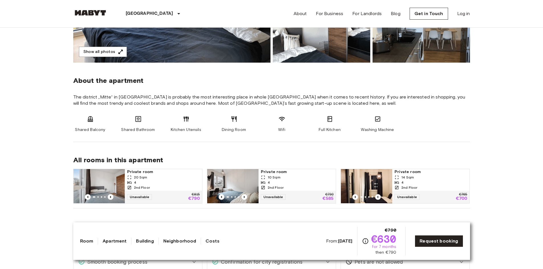
scroll to position [171, 0]
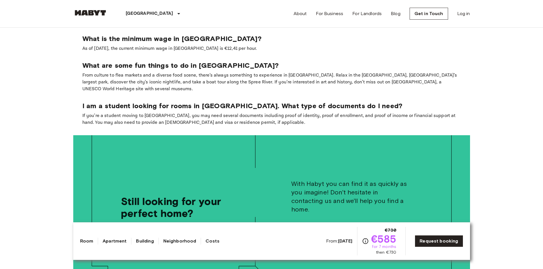
scroll to position [827, 0]
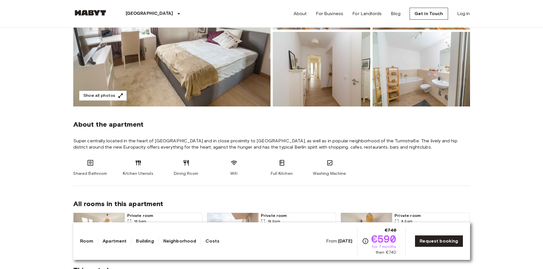
scroll to position [114, 0]
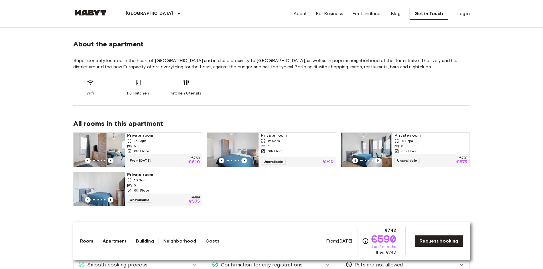
scroll to position [228, 0]
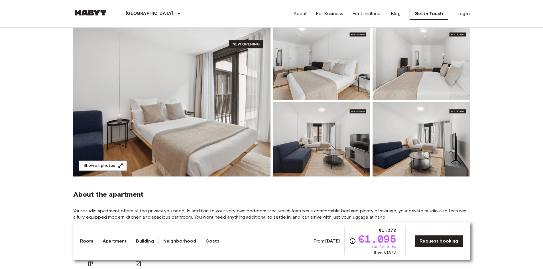
scroll to position [57, 0]
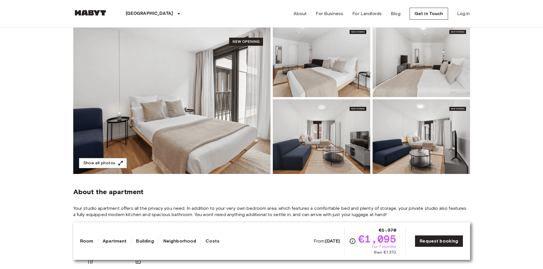
click at [184, 79] on img at bounding box center [171, 99] width 197 height 152
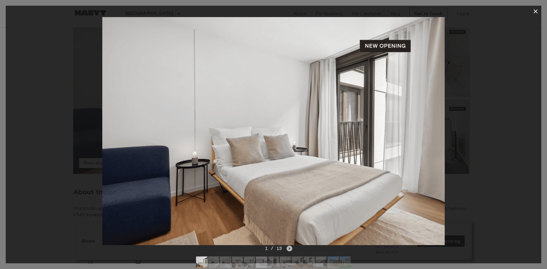
click at [289, 249] on icon "Next image" at bounding box center [289, 249] width 1 height 2
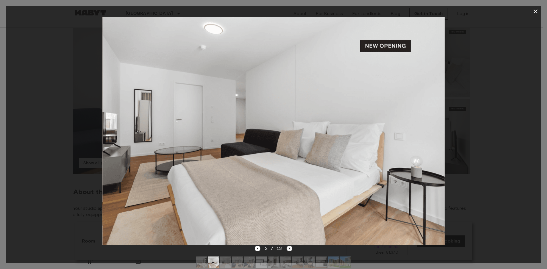
click at [290, 249] on icon "Next image" at bounding box center [290, 249] width 6 height 6
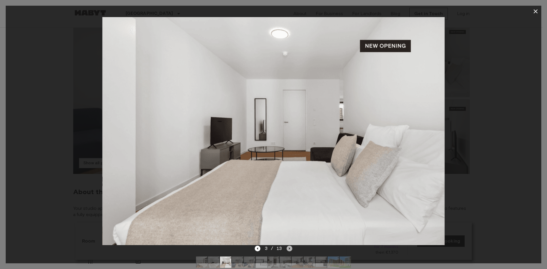
click at [290, 249] on icon "Next image" at bounding box center [289, 249] width 1 height 2
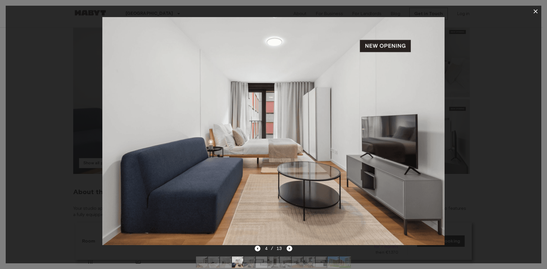
click at [290, 249] on icon "Next image" at bounding box center [289, 249] width 1 height 2
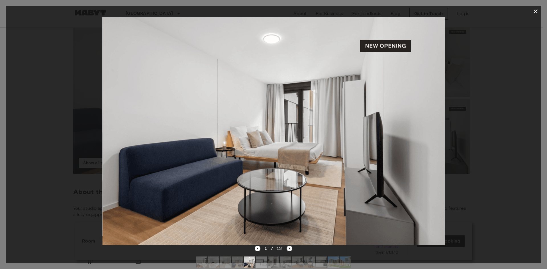
click at [290, 249] on icon "Next image" at bounding box center [289, 249] width 1 height 2
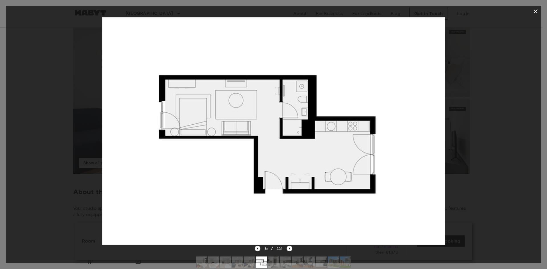
click at [258, 248] on icon "Previous image" at bounding box center [257, 249] width 1 height 2
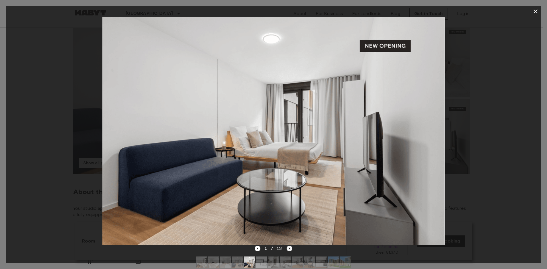
click at [287, 247] on icon "Next image" at bounding box center [290, 249] width 6 height 6
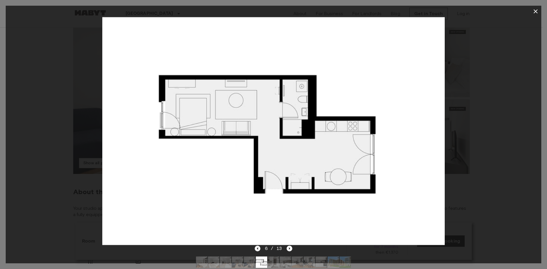
click at [260, 247] on icon "Previous image" at bounding box center [258, 249] width 6 height 6
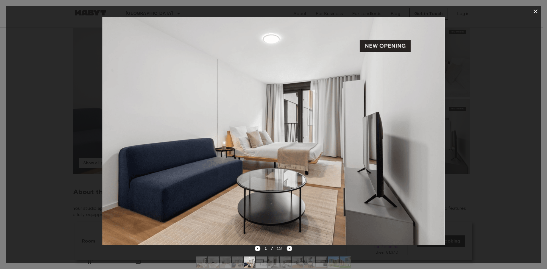
click at [292, 247] on icon "Next image" at bounding box center [290, 249] width 6 height 6
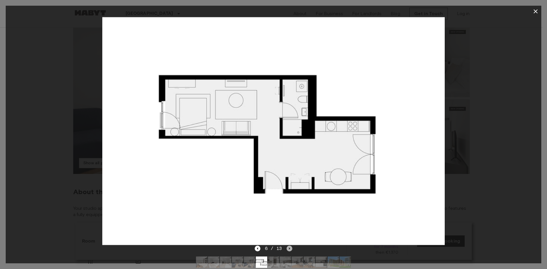
click at [289, 247] on icon "Next image" at bounding box center [290, 249] width 6 height 6
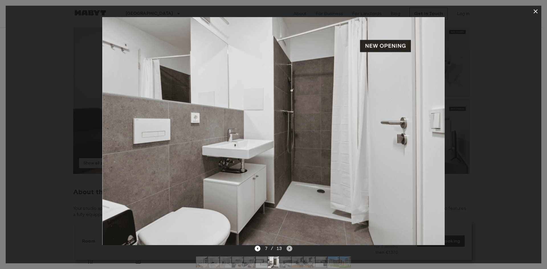
click at [290, 247] on icon "Next image" at bounding box center [290, 249] width 6 height 6
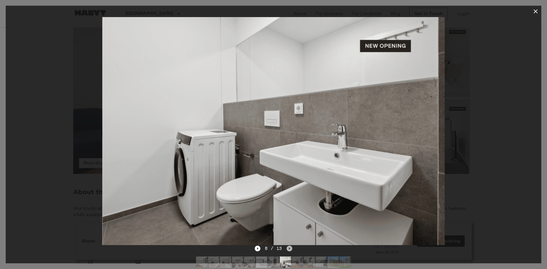
click at [290, 247] on icon "Next image" at bounding box center [290, 249] width 6 height 6
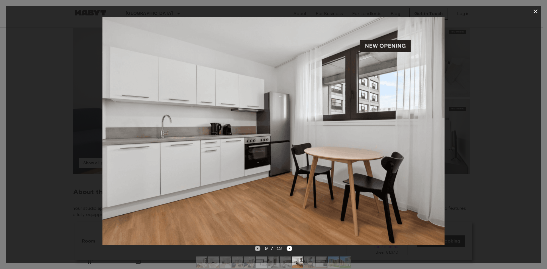
click at [258, 249] on icon "Previous image" at bounding box center [257, 249] width 1 height 2
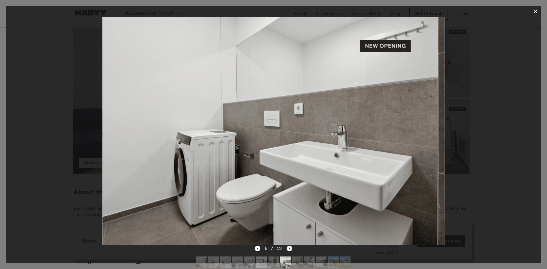
click at [291, 250] on icon "Next image" at bounding box center [290, 249] width 6 height 6
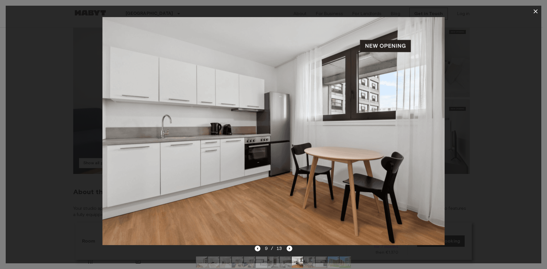
click at [254, 250] on div "9 / 13" at bounding box center [274, 258] width 536 height 27
click at [258, 249] on icon "Previous image" at bounding box center [257, 249] width 1 height 2
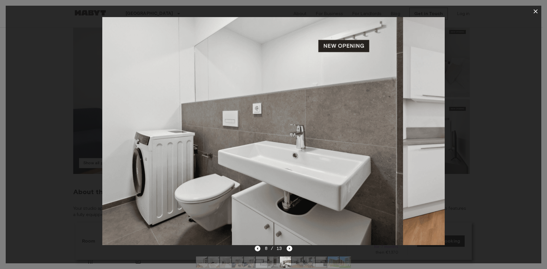
click at [258, 249] on icon "Previous image" at bounding box center [257, 249] width 1 height 2
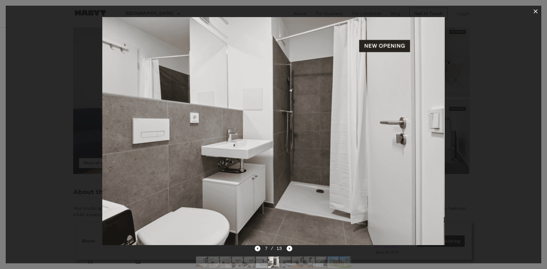
click at [258, 249] on icon "Previous image" at bounding box center [257, 249] width 1 height 2
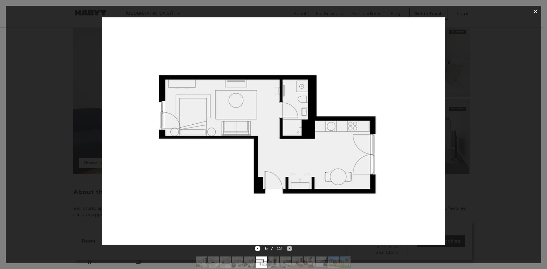
click at [289, 247] on icon "Next image" at bounding box center [290, 249] width 6 height 6
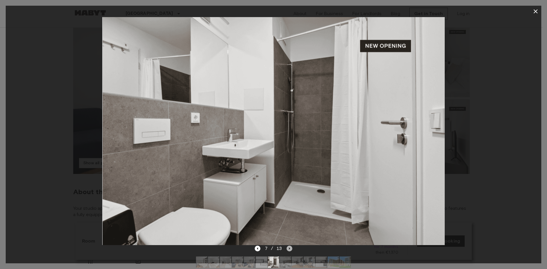
click at [289, 247] on icon "Next image" at bounding box center [290, 249] width 6 height 6
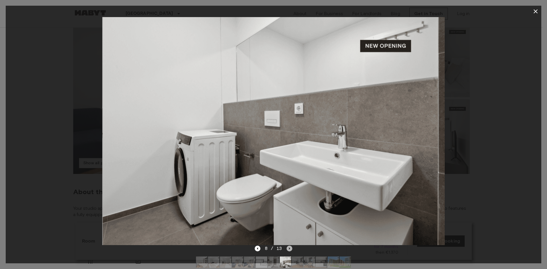
click at [289, 247] on icon "Next image" at bounding box center [290, 249] width 6 height 6
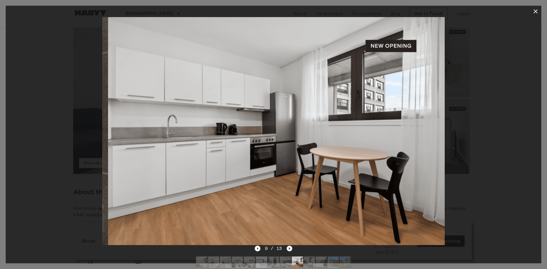
click at [289, 247] on icon "Next image" at bounding box center [290, 249] width 6 height 6
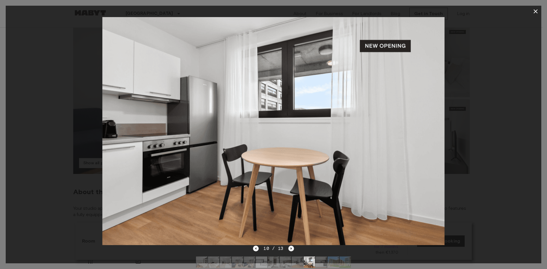
click at [289, 247] on icon "Next image" at bounding box center [292, 249] width 6 height 6
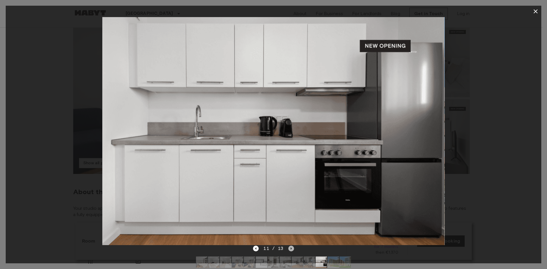
click at [290, 249] on icon "Next image" at bounding box center [292, 249] width 6 height 6
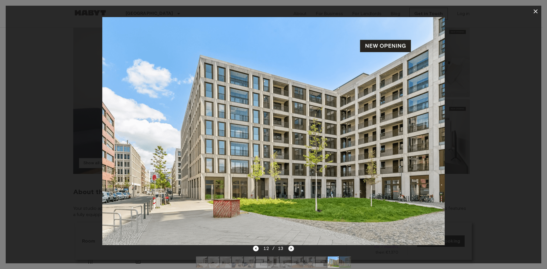
click at [290, 249] on icon "Next image" at bounding box center [292, 249] width 6 height 6
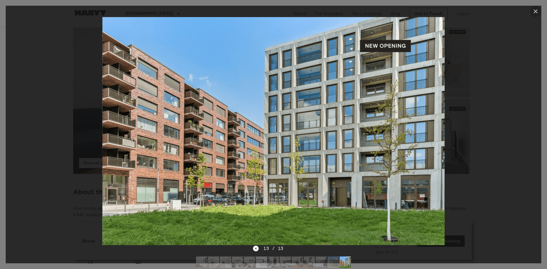
click at [538, 13] on icon "button" at bounding box center [536, 11] width 4 height 4
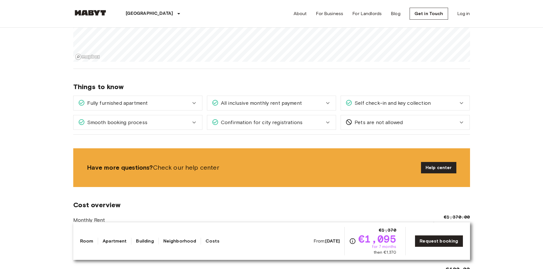
scroll to position [485, 0]
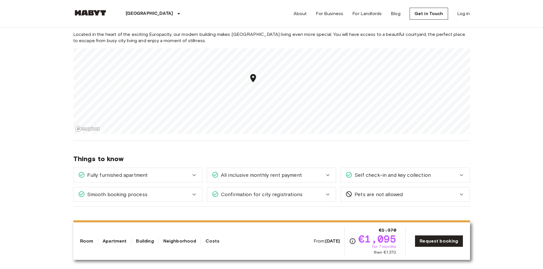
click at [312, 200] on div "Confirmation for city registrations" at bounding box center [271, 195] width 129 height 14
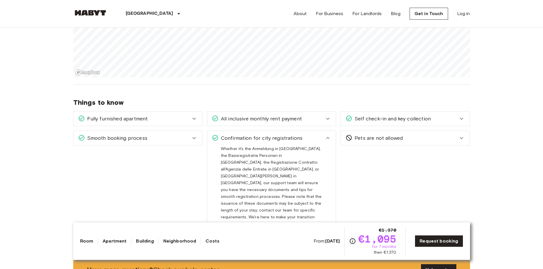
scroll to position [542, 0]
click at [178, 134] on div "Smooth booking process" at bounding box center [138, 138] width 129 height 14
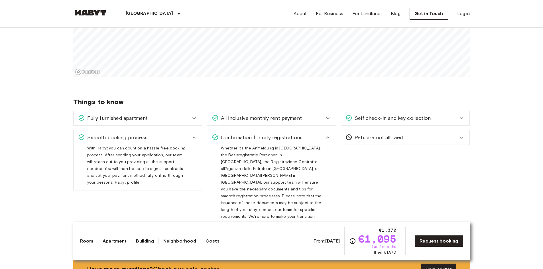
click at [198, 138] on div "Smooth booking process" at bounding box center [138, 138] width 129 height 14
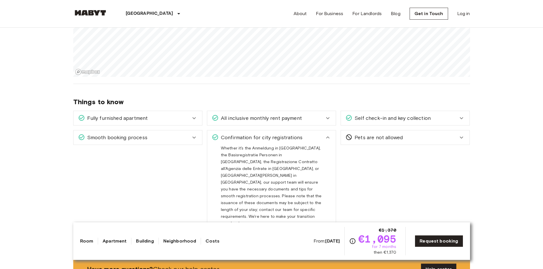
click at [326, 138] on icon at bounding box center [327, 138] width 3 height 2
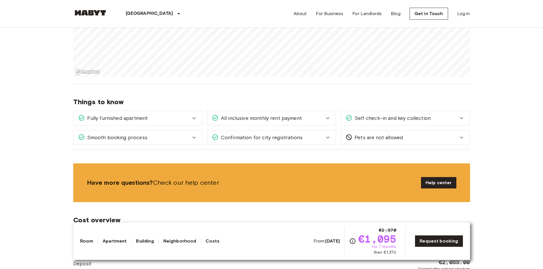
click at [424, 120] on span "Self check-in and key collection" at bounding box center [391, 118] width 78 height 7
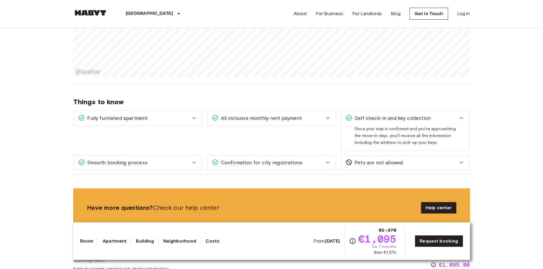
drag, startPoint x: 430, startPoint y: 119, endPoint x: 309, endPoint y: 124, distance: 121.0
click at [429, 119] on span "Self check-in and key collection" at bounding box center [391, 118] width 78 height 7
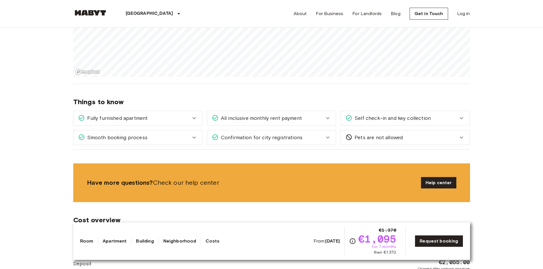
click at [299, 119] on span "All inclusive monthly rent payment" at bounding box center [260, 118] width 83 height 7
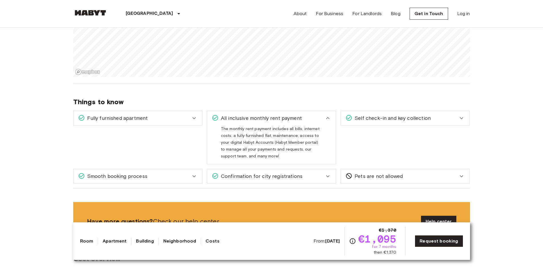
click at [321, 118] on div "All inclusive monthly rent payment" at bounding box center [268, 118] width 113 height 7
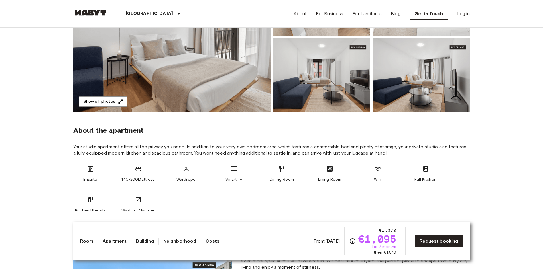
scroll to position [0, 0]
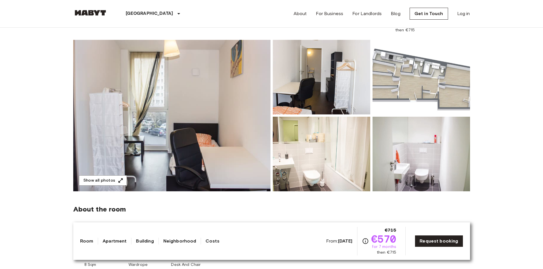
scroll to position [57, 0]
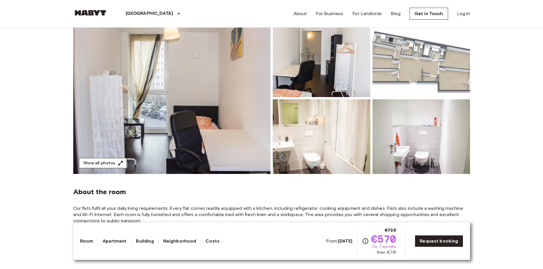
click at [106, 161] on button "Show all photos" at bounding box center [103, 163] width 48 height 11
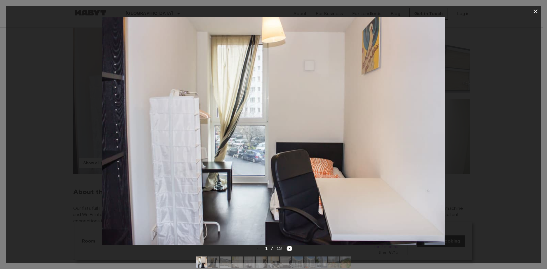
click at [289, 247] on icon "Next image" at bounding box center [290, 249] width 6 height 6
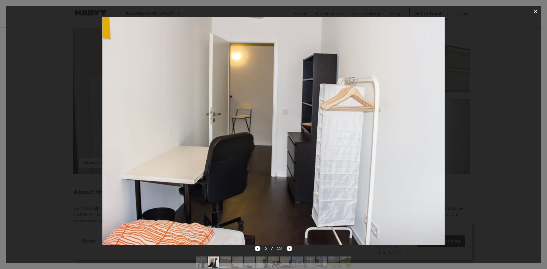
click at [289, 249] on icon "Next image" at bounding box center [290, 249] width 6 height 6
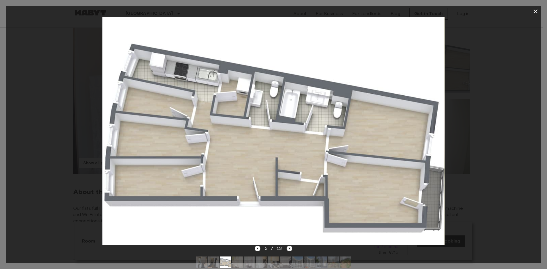
click at [287, 247] on icon "Next image" at bounding box center [290, 249] width 6 height 6
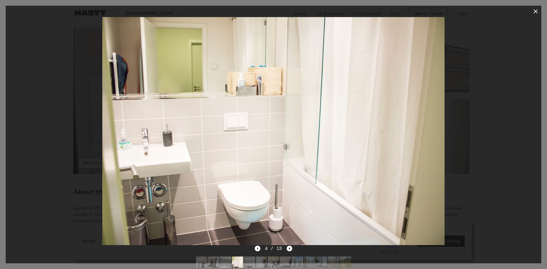
click at [289, 246] on icon "Next image" at bounding box center [290, 249] width 6 height 6
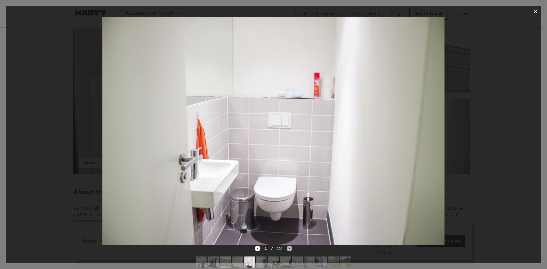
click at [289, 246] on icon "Next image" at bounding box center [290, 249] width 6 height 6
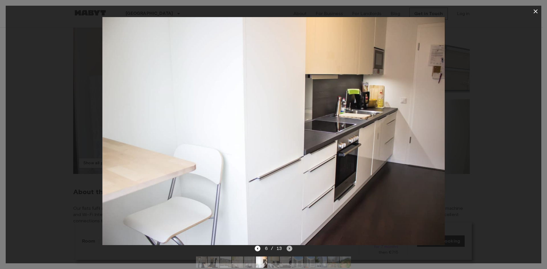
click at [289, 246] on icon "Next image" at bounding box center [290, 249] width 6 height 6
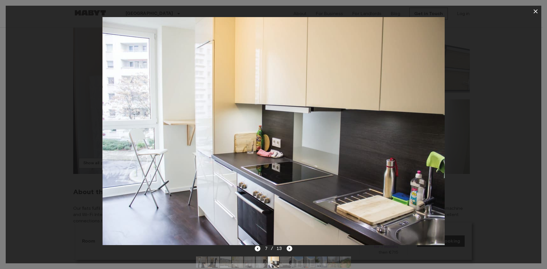
click at [289, 246] on icon "Next image" at bounding box center [290, 249] width 6 height 6
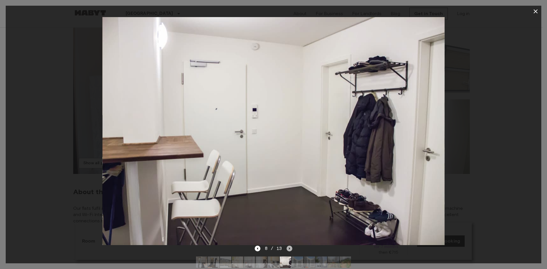
click at [289, 246] on icon "Next image" at bounding box center [290, 249] width 6 height 6
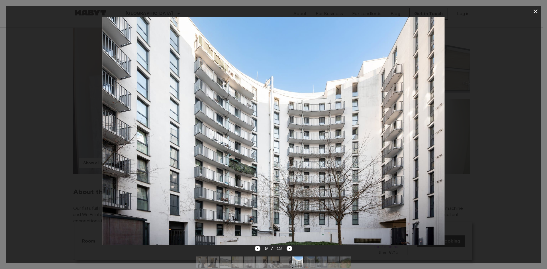
click at [533, 8] on button "button" at bounding box center [535, 11] width 11 height 11
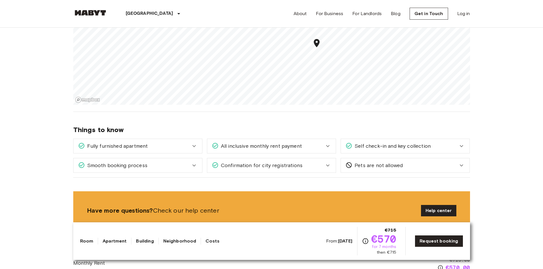
scroll to position [570, 0]
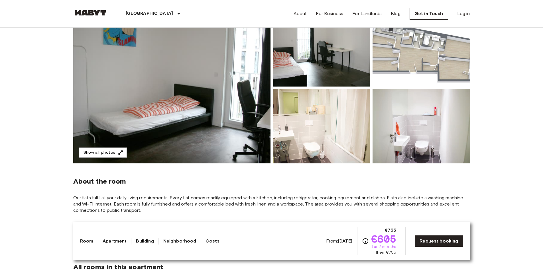
scroll to position [86, 0]
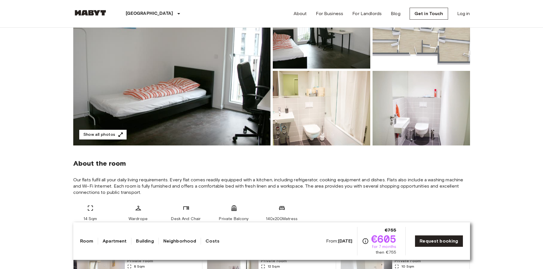
click at [118, 135] on icon "button" at bounding box center [121, 135] width 6 height 6
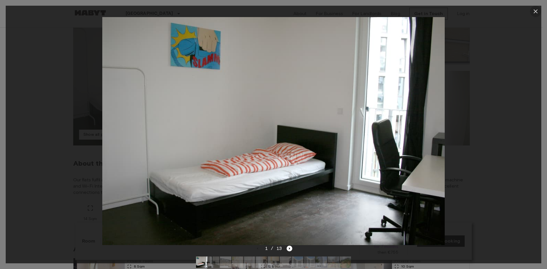
click at [535, 11] on icon "button" at bounding box center [536, 11] width 7 height 7
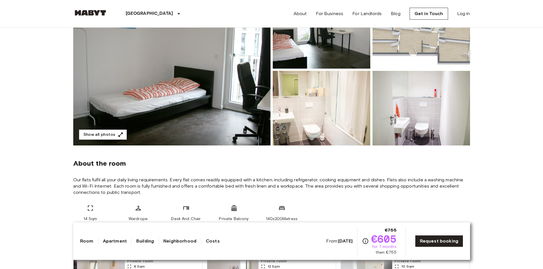
click at [309, 50] on img at bounding box center [322, 31] width 98 height 75
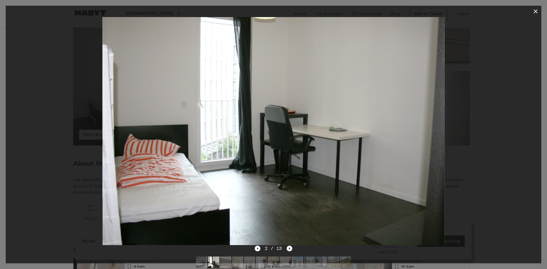
click at [290, 246] on div "2 / 13" at bounding box center [274, 135] width 536 height 258
click at [289, 248] on icon "Next image" at bounding box center [289, 249] width 1 height 2
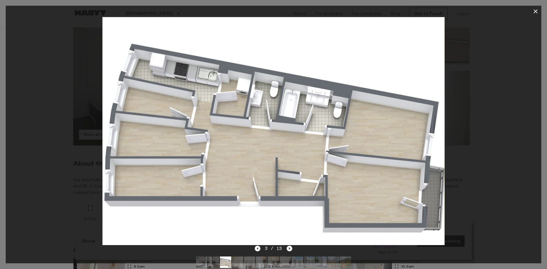
click at [291, 251] on icon "Next image" at bounding box center [290, 249] width 6 height 6
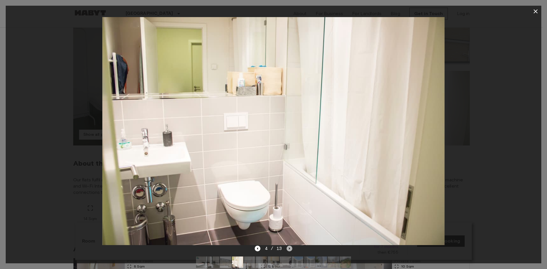
click at [290, 251] on icon "Next image" at bounding box center [290, 249] width 6 height 6
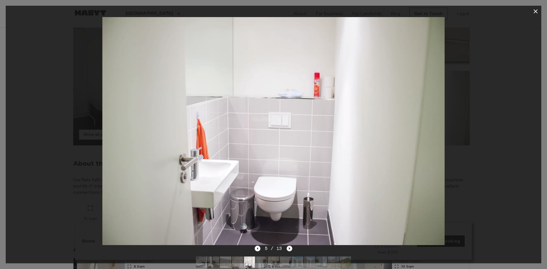
click at [290, 250] on icon "Next image" at bounding box center [290, 249] width 6 height 6
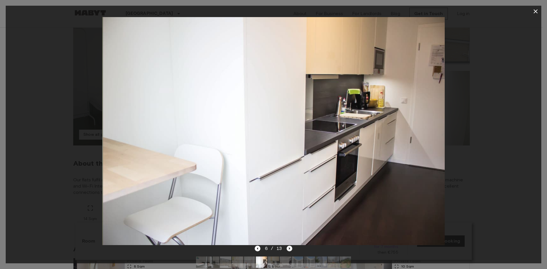
click at [289, 250] on icon "Next image" at bounding box center [290, 249] width 6 height 6
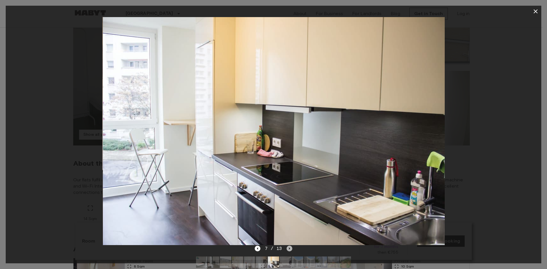
click at [289, 250] on icon "Next image" at bounding box center [290, 249] width 6 height 6
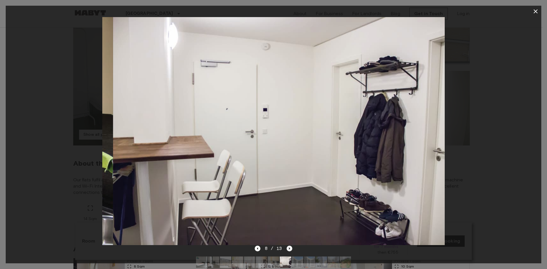
click at [289, 250] on icon "Next image" at bounding box center [290, 249] width 6 height 6
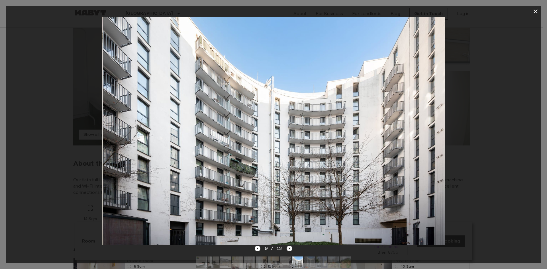
click at [289, 250] on icon "Next image" at bounding box center [290, 249] width 6 height 6
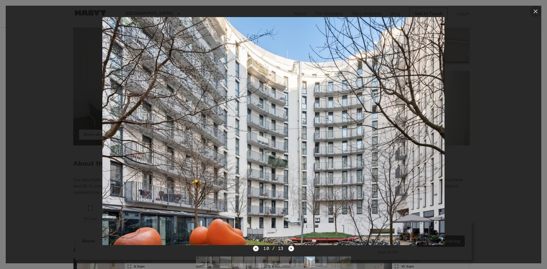
click at [537, 10] on icon "button" at bounding box center [536, 11] width 7 height 7
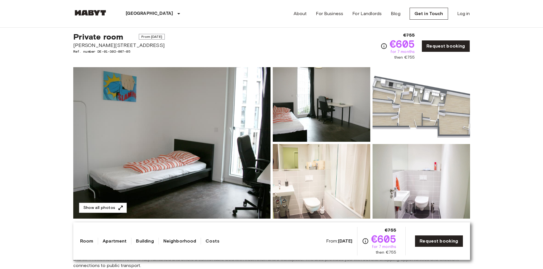
scroll to position [0, 0]
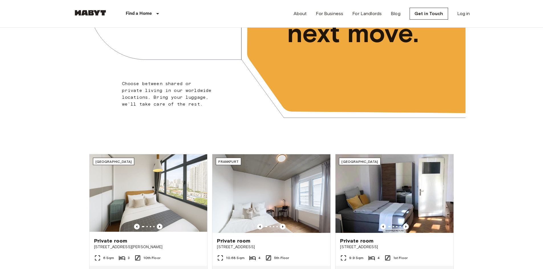
scroll to position [114, 0]
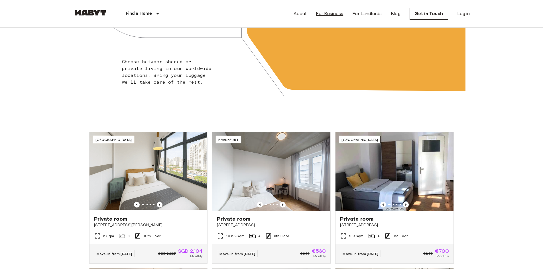
click at [339, 15] on link "For Business" at bounding box center [329, 13] width 27 height 7
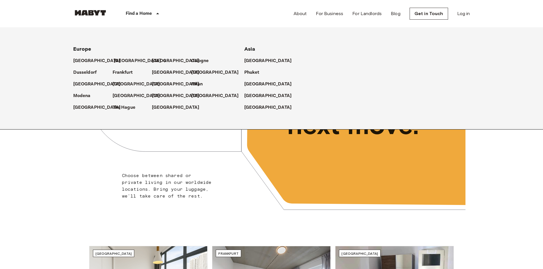
click at [121, 61] on p "[GEOGRAPHIC_DATA]" at bounding box center [138, 61] width 48 height 7
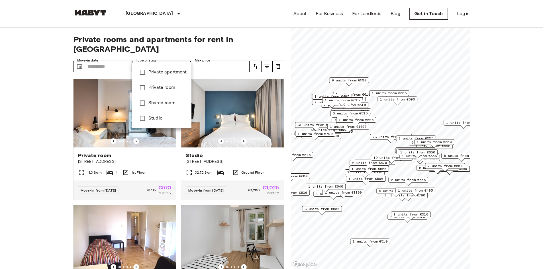
click at [167, 86] on span "Private room" at bounding box center [168, 87] width 38 height 7
type input "**********"
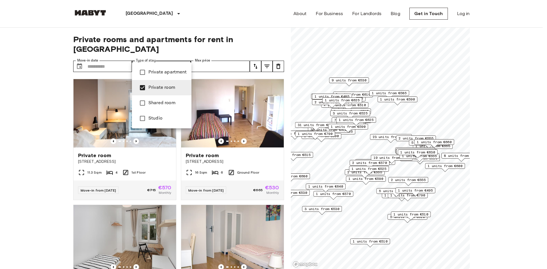
click at [29, 123] on div at bounding box center [273, 134] width 547 height 269
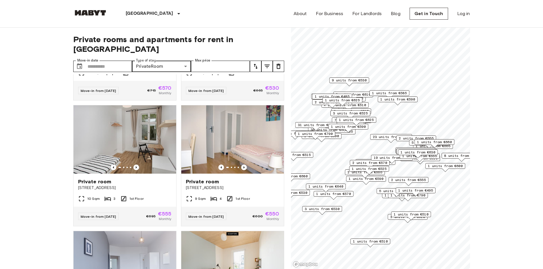
scroll to position [114, 0]
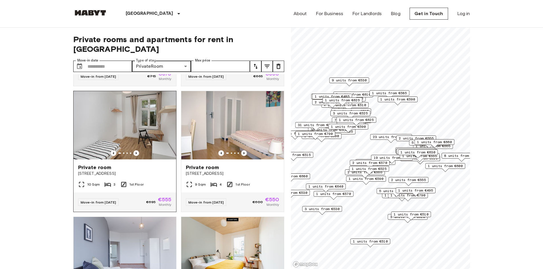
click at [136, 124] on img at bounding box center [125, 125] width 103 height 68
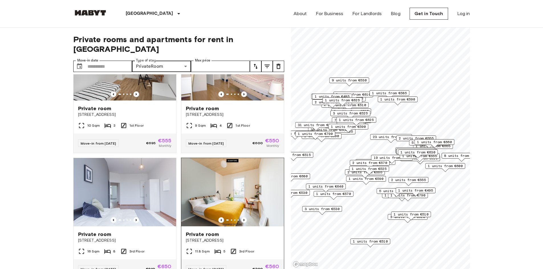
scroll to position [171, 0]
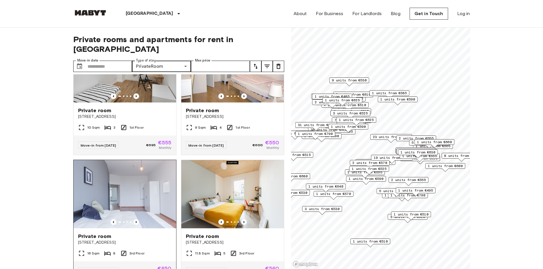
click at [137, 194] on img at bounding box center [125, 194] width 103 height 68
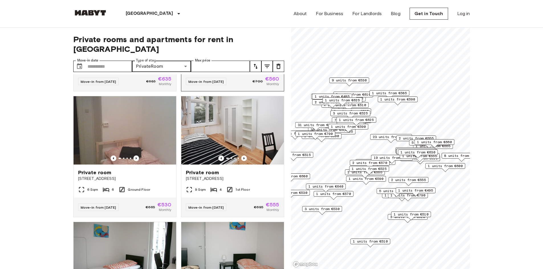
scroll to position [627, 0]
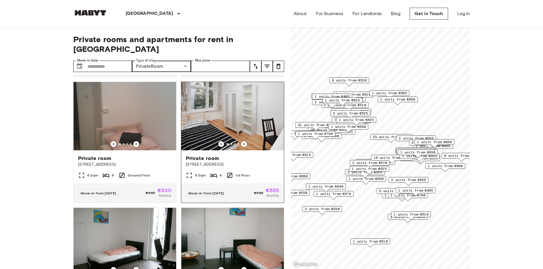
click at [241, 126] on img at bounding box center [232, 116] width 103 height 68
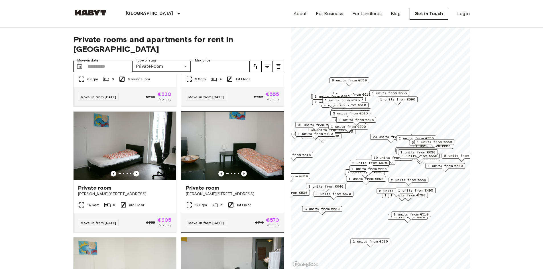
scroll to position [741, 0]
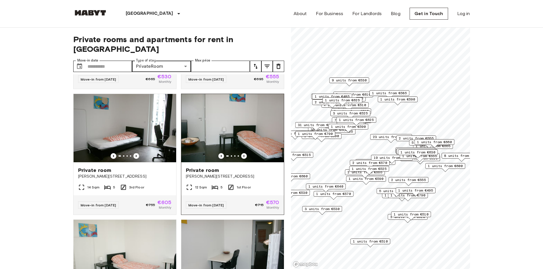
click at [201, 142] on img at bounding box center [232, 128] width 103 height 68
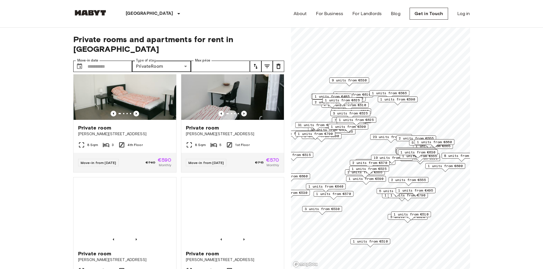
scroll to position [912, 0]
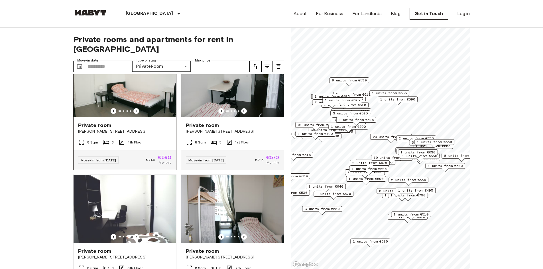
click at [139, 105] on img at bounding box center [125, 83] width 103 height 68
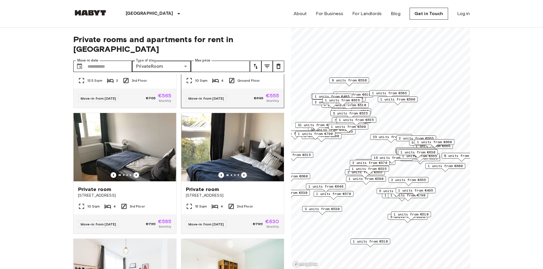
scroll to position [1242, 0]
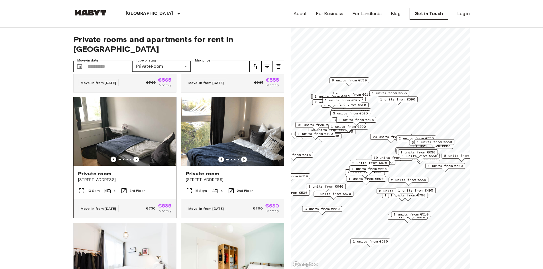
click at [147, 154] on img at bounding box center [125, 132] width 103 height 68
click at [236, 157] on img at bounding box center [232, 132] width 103 height 68
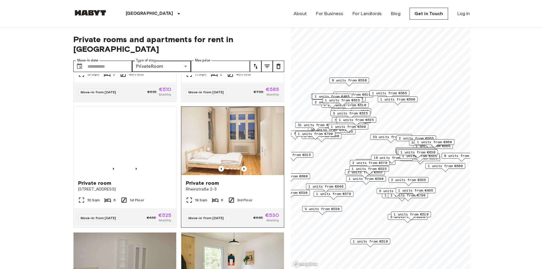
scroll to position [2183, 0]
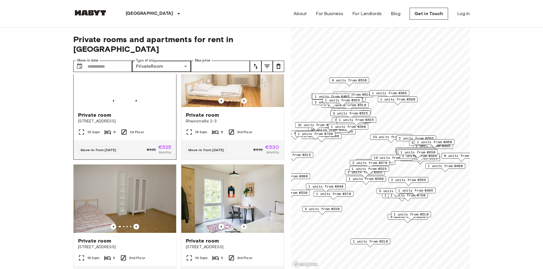
click at [153, 106] on img at bounding box center [125, 73] width 103 height 68
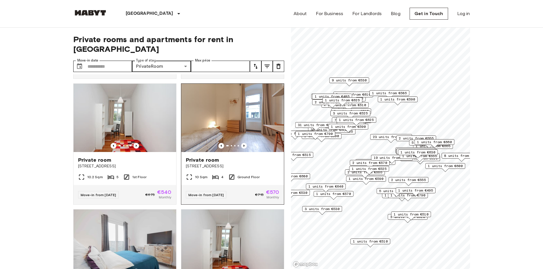
scroll to position [2531, 0]
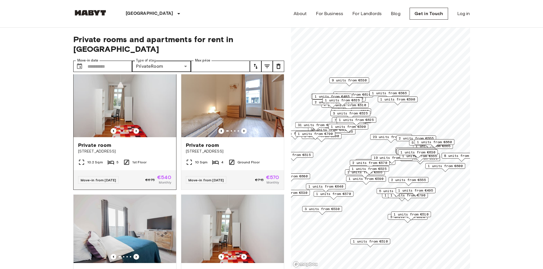
click at [152, 137] on img at bounding box center [125, 103] width 103 height 68
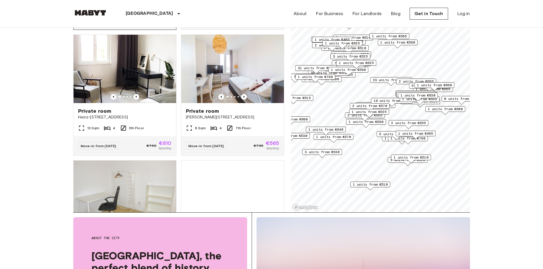
scroll to position [3015, 0]
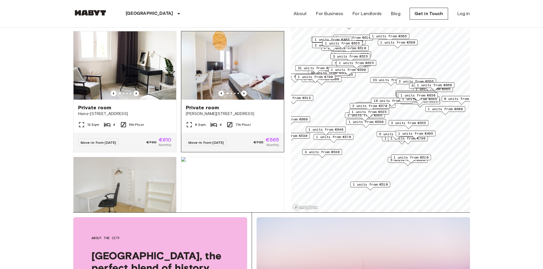
click at [245, 100] on img at bounding box center [232, 65] width 103 height 68
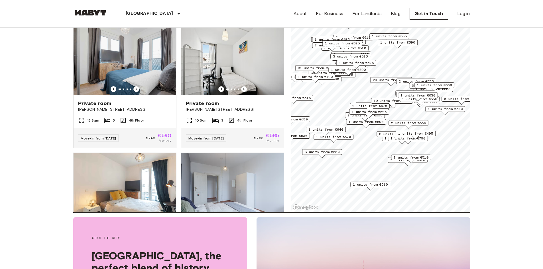
scroll to position [3272, 0]
click at [120, 95] on img at bounding box center [125, 61] width 103 height 68
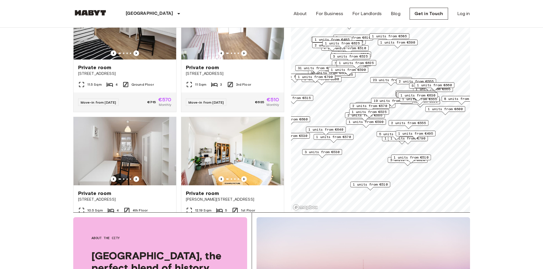
scroll to position [4190, 0]
click at [265, 59] on img at bounding box center [232, 25] width 103 height 68
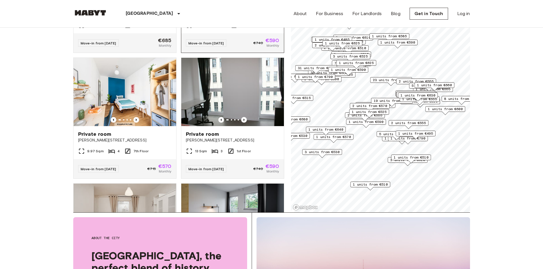
scroll to position [4504, 0]
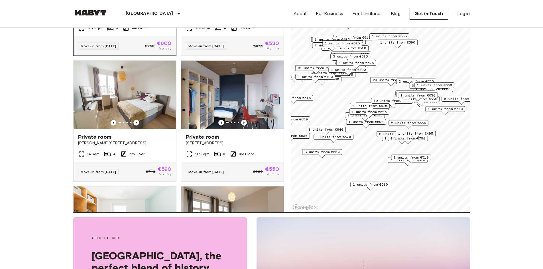
scroll to position [5137, 0]
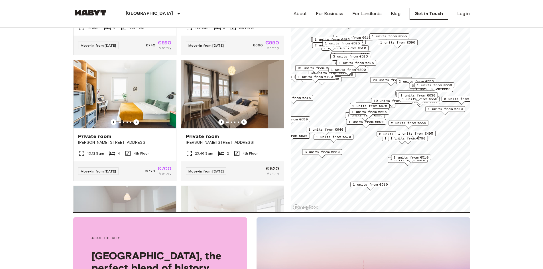
scroll to position [5251, 0]
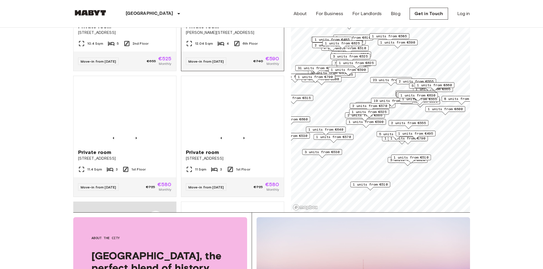
scroll to position [5479, 0]
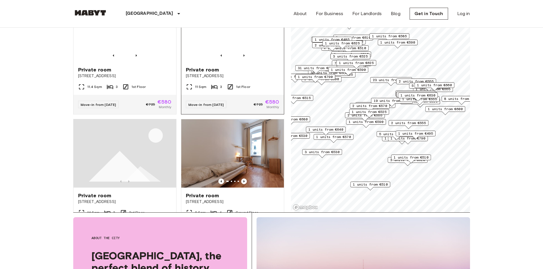
scroll to position [5593, 0]
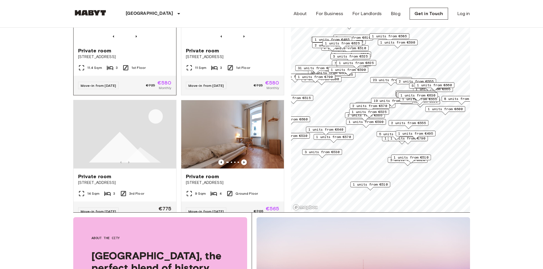
click at [130, 43] on img at bounding box center [125, 8] width 103 height 68
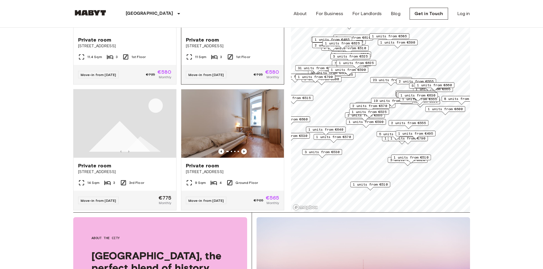
scroll to position [5650, 0]
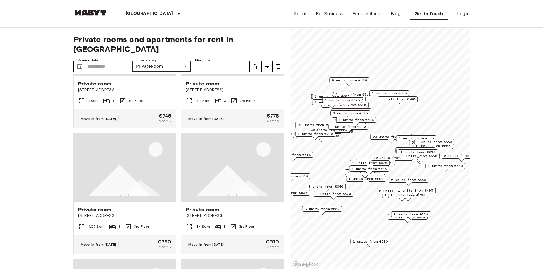
scroll to position [7281, 0]
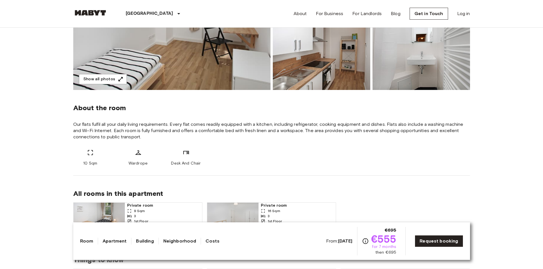
scroll to position [57, 0]
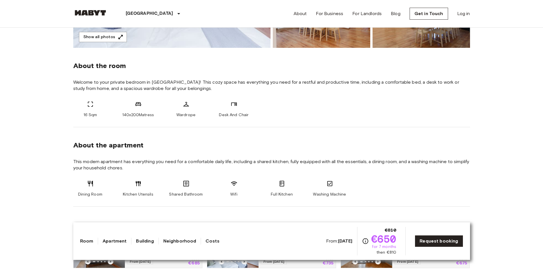
scroll to position [314, 0]
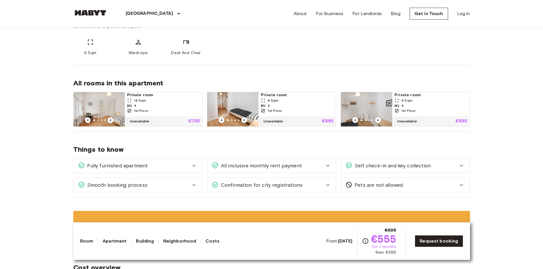
scroll to position [257, 0]
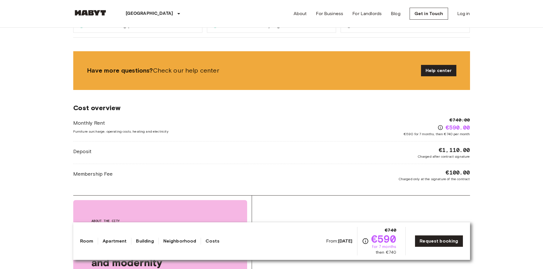
scroll to position [713, 0]
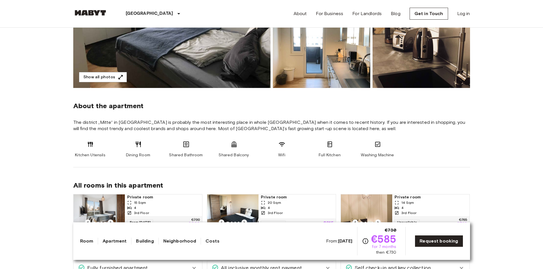
scroll to position [171, 0]
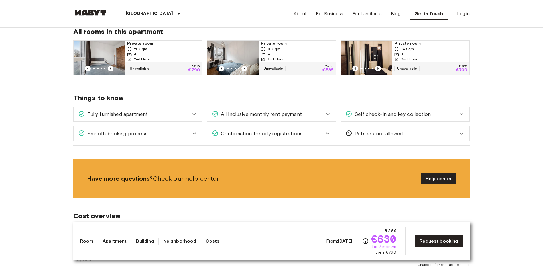
scroll to position [314, 0]
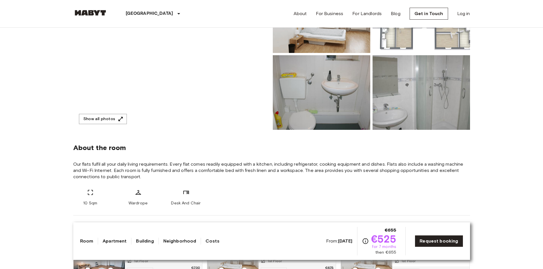
scroll to position [114, 0]
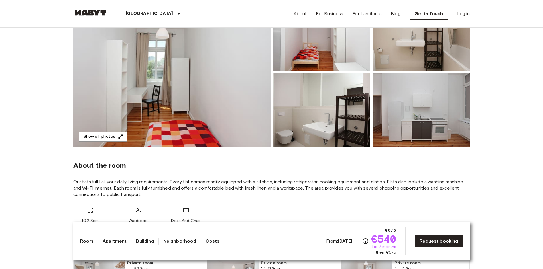
scroll to position [86, 0]
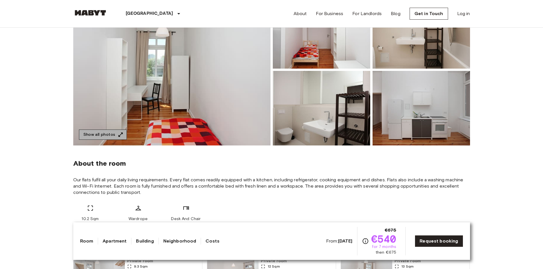
click at [114, 134] on button "Show all photos" at bounding box center [103, 135] width 48 height 11
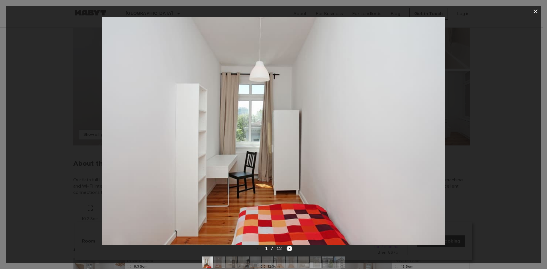
click at [291, 249] on icon "Next image" at bounding box center [290, 249] width 6 height 6
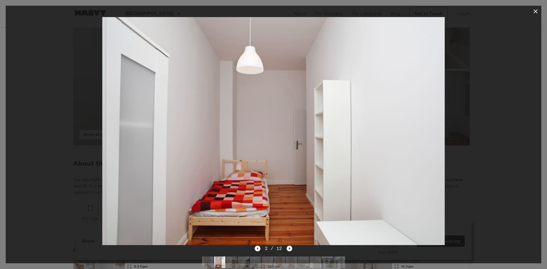
click at [290, 250] on icon "Next image" at bounding box center [290, 249] width 6 height 6
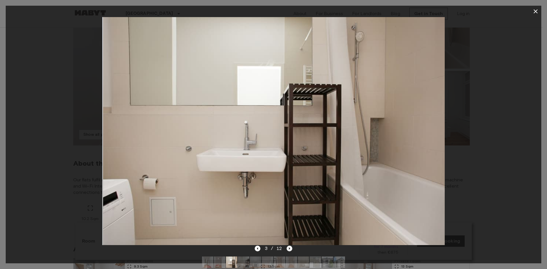
click at [290, 249] on icon "Next image" at bounding box center [290, 249] width 6 height 6
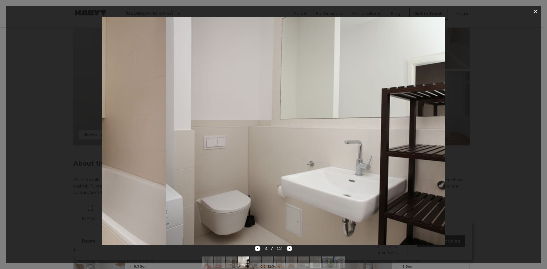
click at [290, 249] on icon "Next image" at bounding box center [290, 249] width 6 height 6
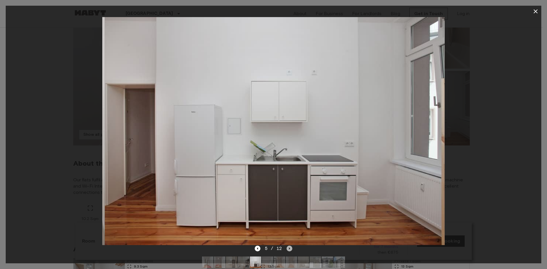
click at [290, 249] on icon "Next image" at bounding box center [290, 249] width 6 height 6
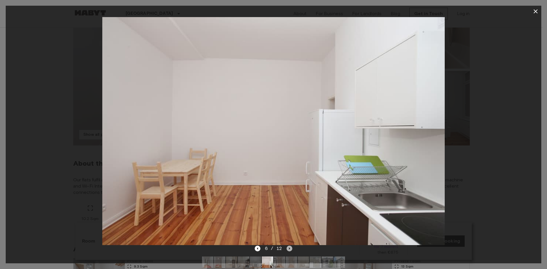
click at [290, 248] on icon "Next image" at bounding box center [290, 249] width 6 height 6
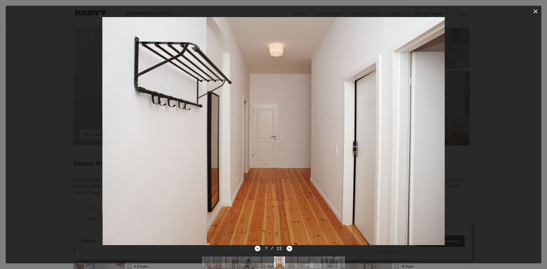
click at [535, 115] on div at bounding box center [274, 131] width 536 height 228
click at [533, 12] on icon "button" at bounding box center [536, 11] width 7 height 7
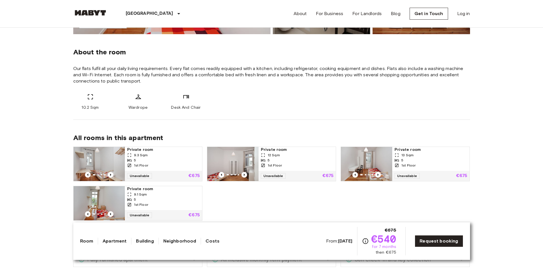
scroll to position [200, 0]
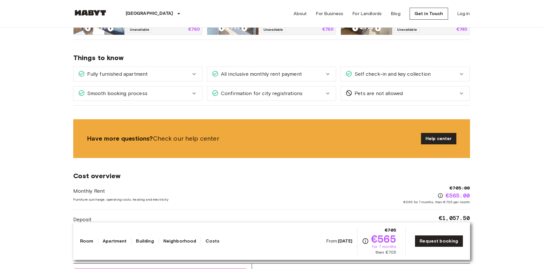
scroll to position [342, 0]
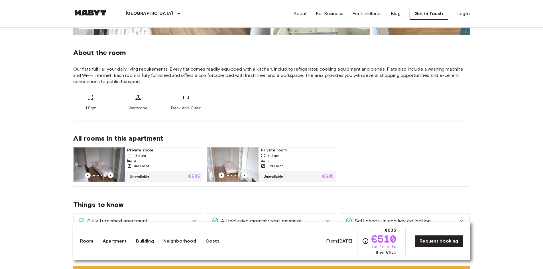
scroll to position [200, 0]
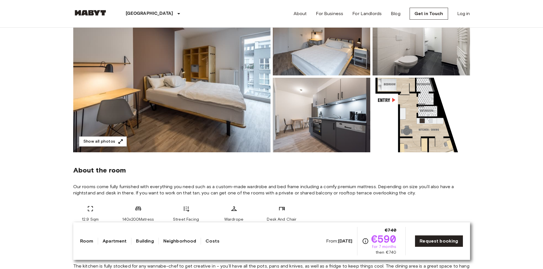
scroll to position [57, 0]
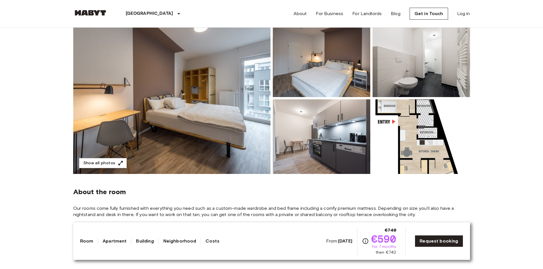
click at [429, 141] on img at bounding box center [422, 137] width 98 height 75
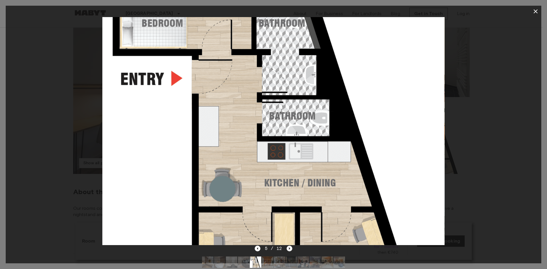
click at [291, 251] on icon "Next image" at bounding box center [290, 249] width 6 height 6
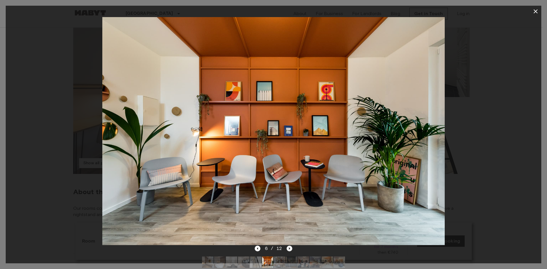
click at [289, 249] on icon "Next image" at bounding box center [289, 249] width 1 height 2
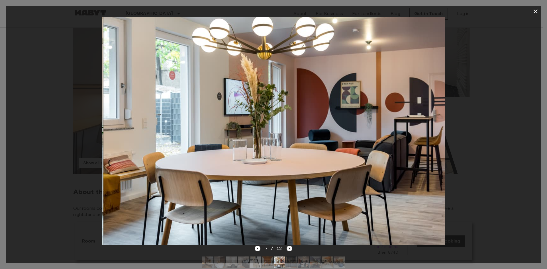
click at [289, 249] on icon "Next image" at bounding box center [289, 249] width 1 height 2
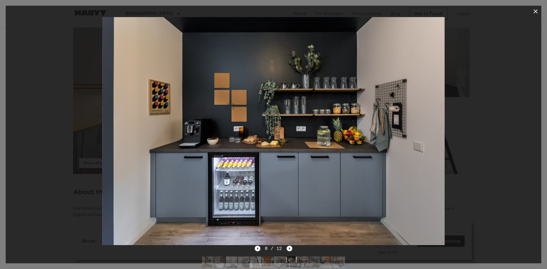
click at [534, 11] on icon "button" at bounding box center [536, 11] width 7 height 7
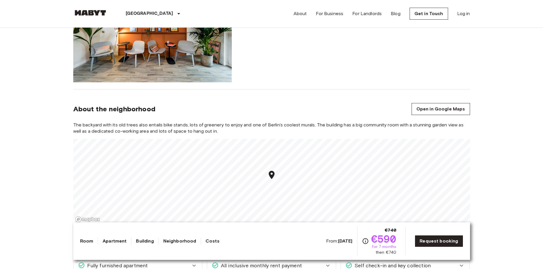
scroll to position [513, 0]
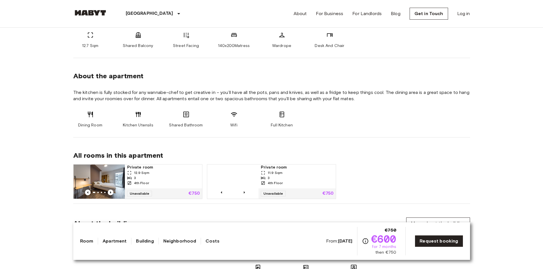
scroll to position [285, 0]
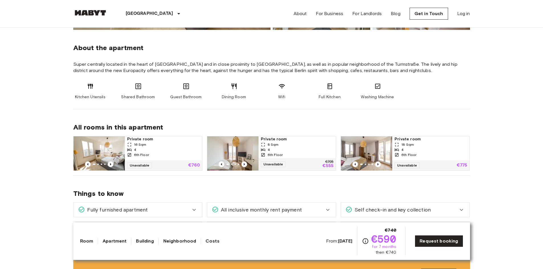
scroll to position [228, 0]
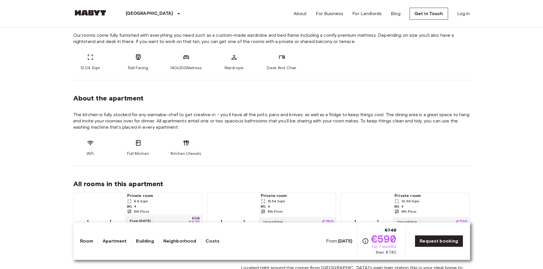
scroll to position [257, 0]
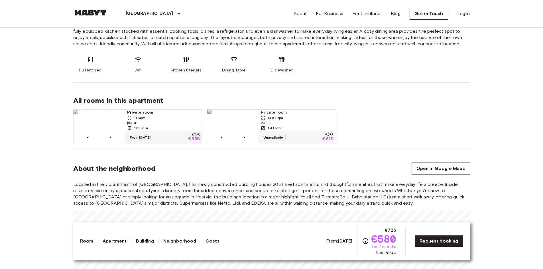
scroll to position [342, 0]
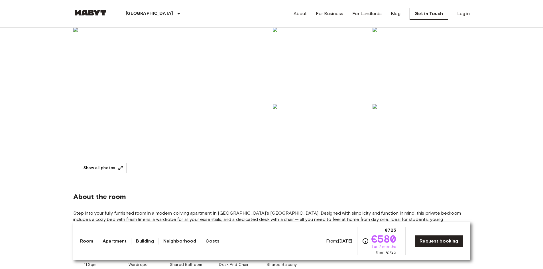
scroll to position [57, 0]
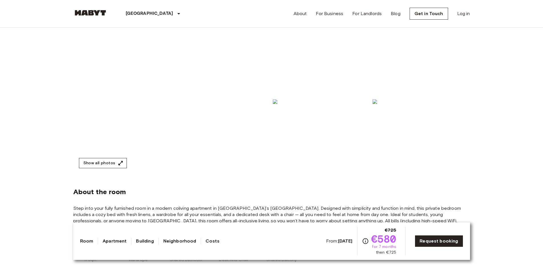
click at [108, 165] on button "Show all photos" at bounding box center [103, 163] width 48 height 11
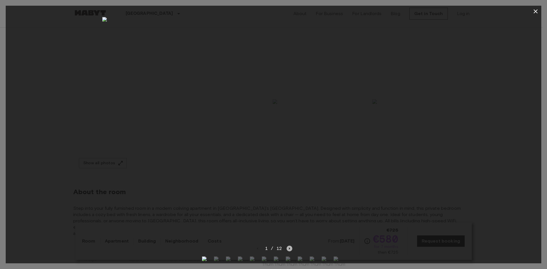
click at [288, 249] on icon "Next image" at bounding box center [290, 249] width 6 height 6
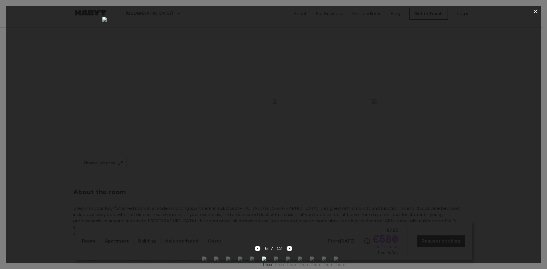
click at [288, 250] on icon "Next image" at bounding box center [290, 249] width 6 height 6
click at [289, 250] on icon "Next image" at bounding box center [290, 249] width 6 height 6
click at [257, 250] on icon "Previous image" at bounding box center [258, 249] width 6 height 6
click at [292, 249] on icon "Next image" at bounding box center [290, 249] width 6 height 6
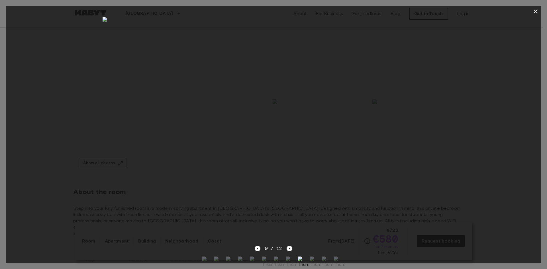
click at [292, 249] on icon "Next image" at bounding box center [290, 249] width 6 height 6
click at [292, 249] on icon "Next image" at bounding box center [292, 249] width 6 height 6
click at [291, 250] on icon "Next image" at bounding box center [292, 249] width 6 height 6
click at [536, 11] on icon "button" at bounding box center [536, 11] width 7 height 7
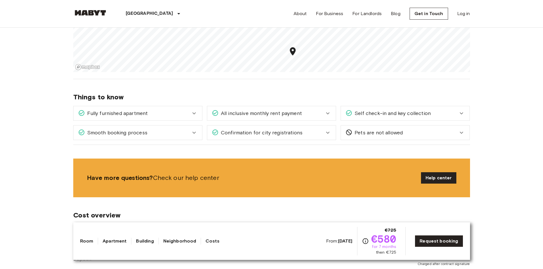
scroll to position [542, 0]
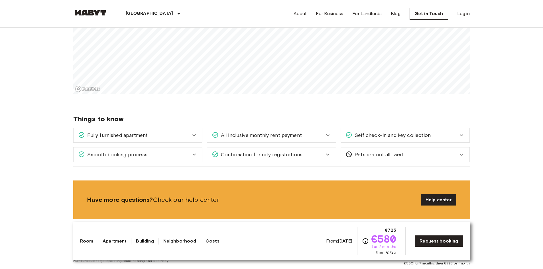
click at [322, 93] on section "About the neighborhood Open in Google Maps Located in the vibrant heart of Moab…" at bounding box center [271, 23] width 397 height 155
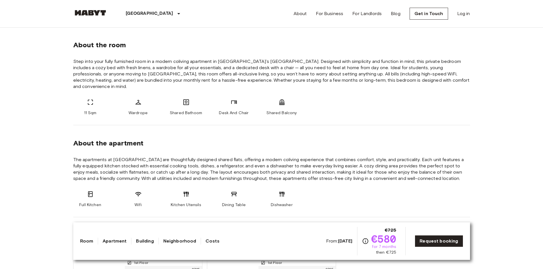
scroll to position [200, 0]
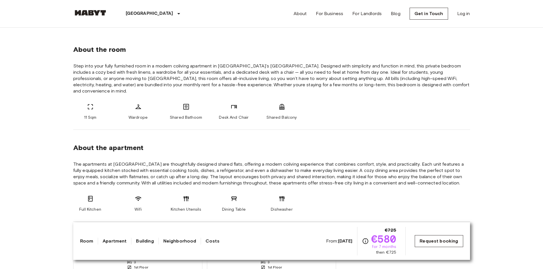
click at [447, 244] on link "Request booking" at bounding box center [439, 242] width 48 height 12
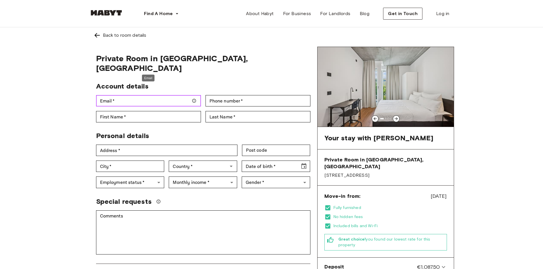
click at [162, 96] on input "Email   *" at bounding box center [148, 100] width 105 height 11
type input "**********"
click at [236, 95] on input "Phone number   *" at bounding box center [258, 100] width 105 height 11
type input "**********"
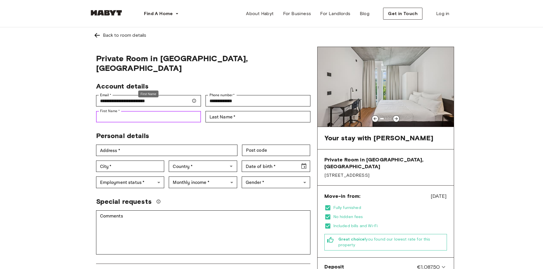
click at [146, 111] on input "First Name   *" at bounding box center [148, 116] width 105 height 11
type input "********"
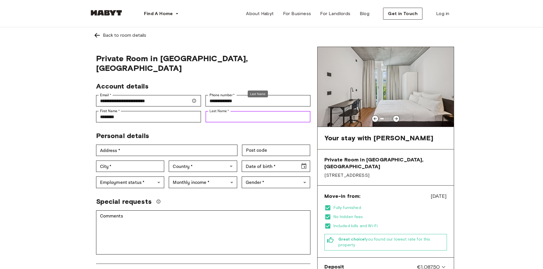
click at [232, 111] on input "Last Name   *" at bounding box center [258, 116] width 105 height 11
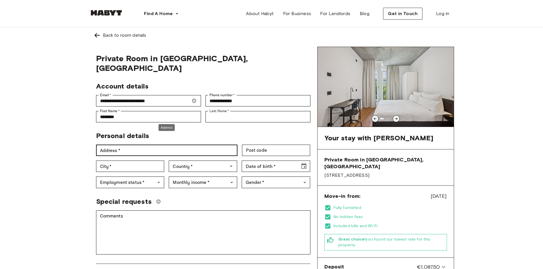
click at [139, 156] on div "City   * City   *" at bounding box center [128, 164] width 73 height 16
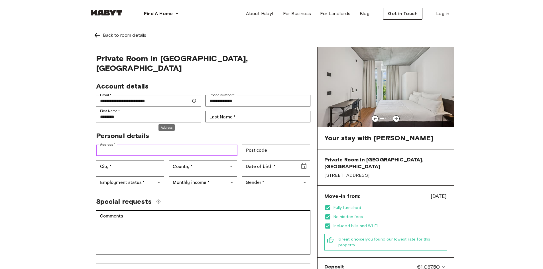
click at [140, 145] on input "Address   *" at bounding box center [166, 150] width 141 height 11
type input "*"
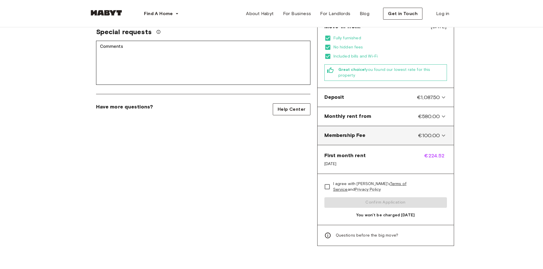
scroll to position [143, 0]
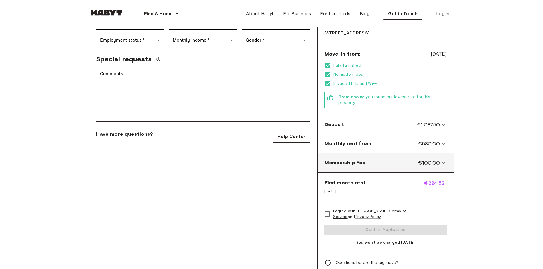
type input "**********"
click at [446, 160] on icon at bounding box center [443, 163] width 7 height 7
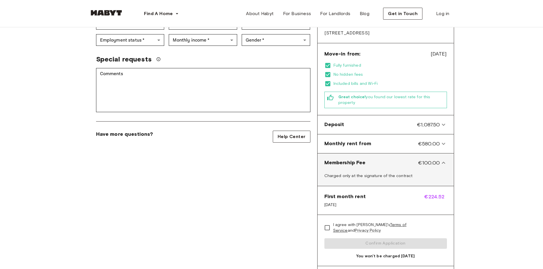
click at [443, 160] on icon at bounding box center [443, 163] width 7 height 7
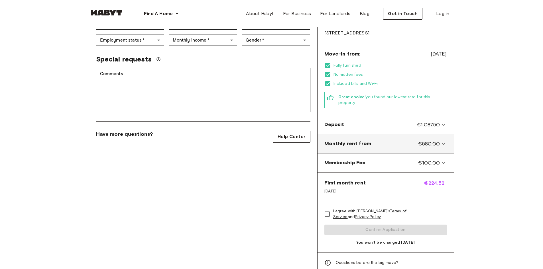
click at [445, 141] on icon at bounding box center [443, 144] width 7 height 7
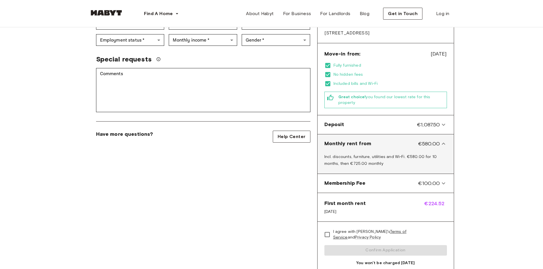
click at [445, 141] on icon at bounding box center [443, 144] width 7 height 7
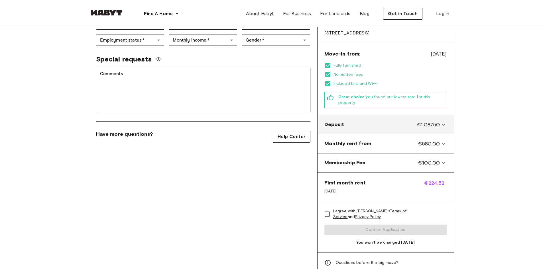
click at [445, 121] on icon at bounding box center [443, 124] width 7 height 7
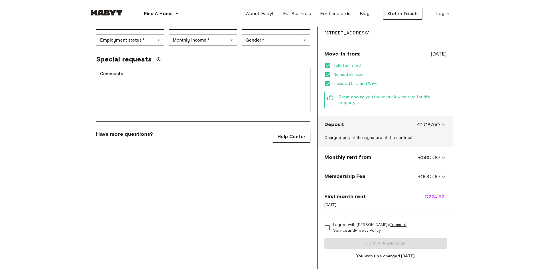
click at [445, 124] on icon at bounding box center [443, 125] width 3 height 2
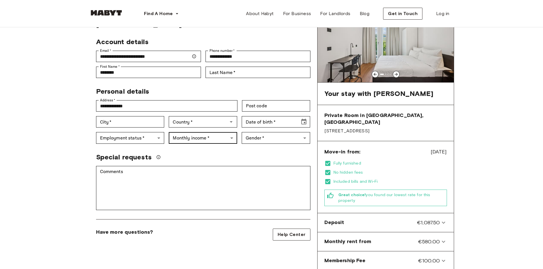
scroll to position [57, 0]
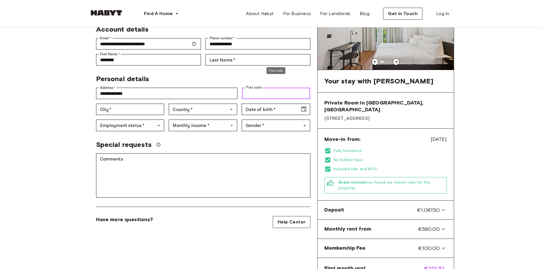
click at [286, 88] on input "Post code" at bounding box center [276, 93] width 68 height 11
type input "******"
click at [145, 104] on input "City   *" at bounding box center [130, 109] width 68 height 11
type input "*********"
click at [186, 105] on input "Country   *" at bounding box center [199, 109] width 56 height 8
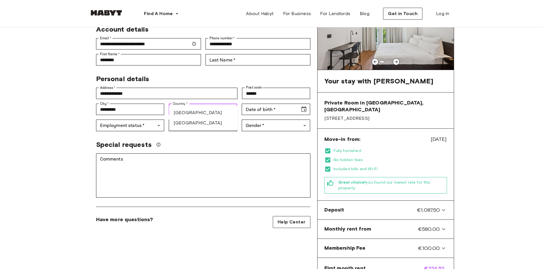
click at [192, 128] on li "[GEOGRAPHIC_DATA]" at bounding box center [203, 123] width 68 height 10
type input "*****"
click at [280, 104] on input "Date of birth   *" at bounding box center [269, 109] width 54 height 11
click at [270, 104] on input "**********" at bounding box center [269, 109] width 54 height 11
drag, startPoint x: 269, startPoint y: 100, endPoint x: 261, endPoint y: 102, distance: 8.8
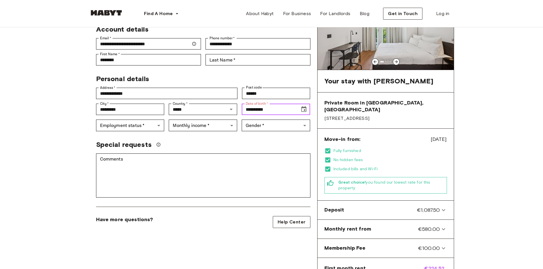
click at [261, 104] on input "**********" at bounding box center [269, 109] width 54 height 11
click at [303, 106] on icon "Choose date, selected date is Jan 8, 1901" at bounding box center [304, 109] width 7 height 7
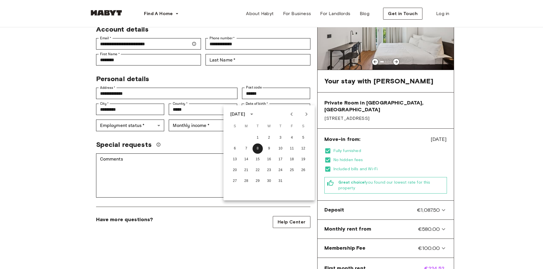
click at [245, 115] on div "January 1901" at bounding box center [237, 114] width 15 height 7
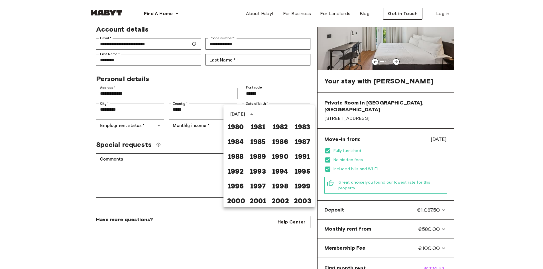
scroll to position [342, 0]
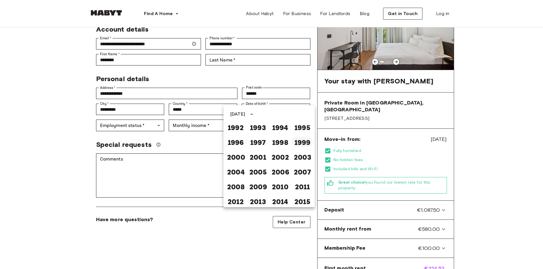
click at [295, 144] on button "1999" at bounding box center [302, 142] width 21 height 10
type input "**********"
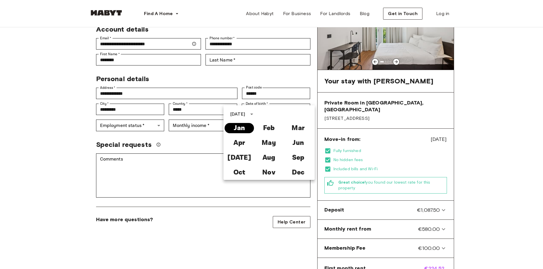
click at [242, 127] on button "Jan" at bounding box center [239, 128] width 29 height 10
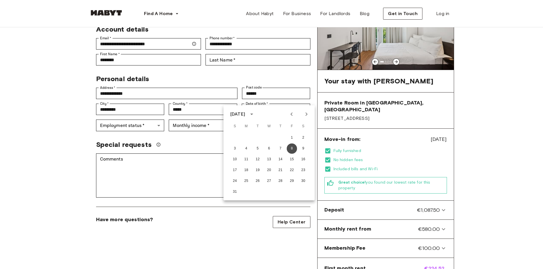
click at [295, 150] on button "8" at bounding box center [292, 149] width 10 height 10
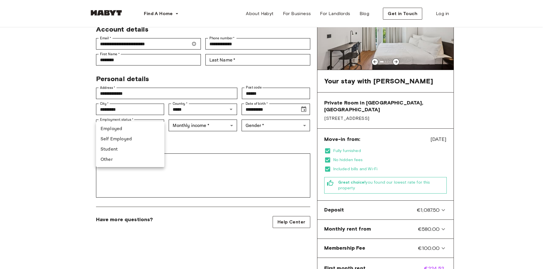
click at [137, 149] on li "Student" at bounding box center [130, 150] width 68 height 10
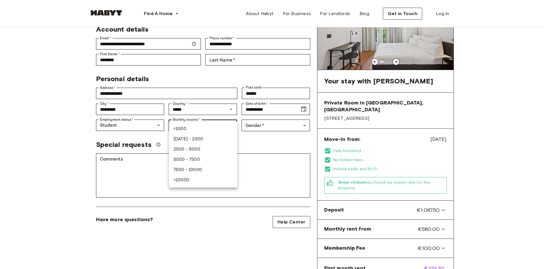
click at [133, 118] on div at bounding box center [273, 134] width 547 height 269
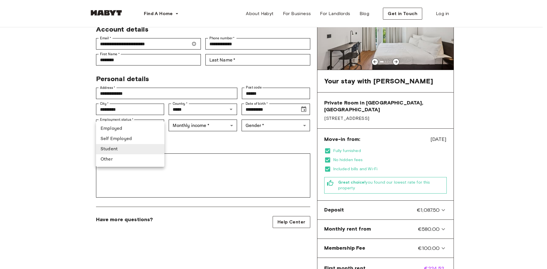
click at [109, 149] on li "Student" at bounding box center [130, 149] width 68 height 10
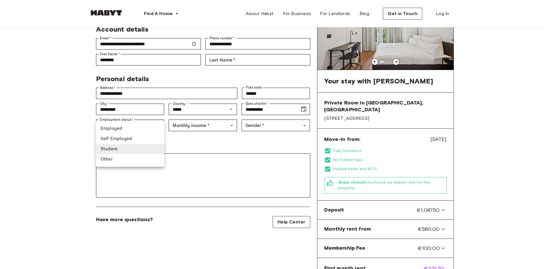
click at [115, 138] on li "Self Employed" at bounding box center [130, 139] width 68 height 10
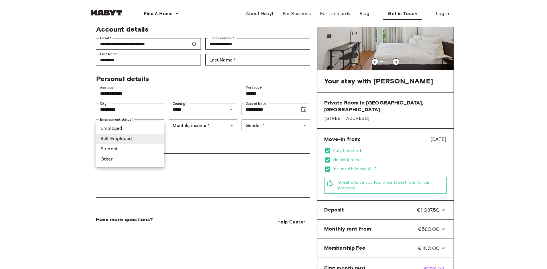
click at [119, 148] on li "Student" at bounding box center [130, 149] width 68 height 10
type input "*******"
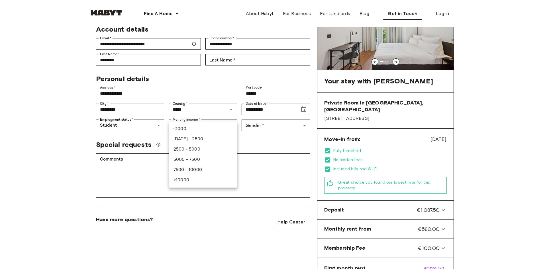
click at [185, 147] on li "2500 - 5000" at bounding box center [203, 150] width 68 height 10
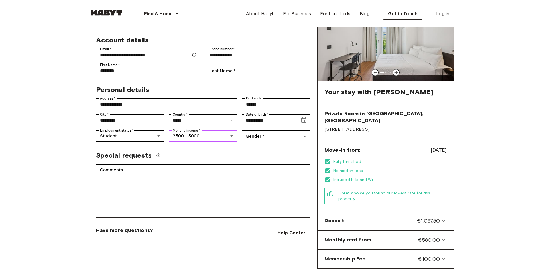
scroll to position [29, 0]
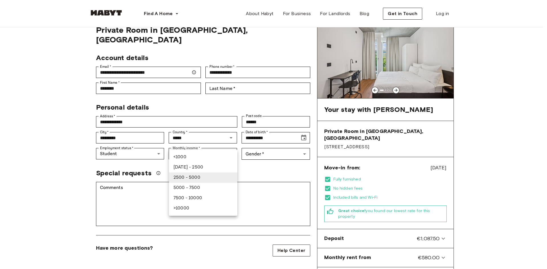
click at [201, 189] on li "5000 - 7500" at bounding box center [203, 188] width 68 height 10
type input "****"
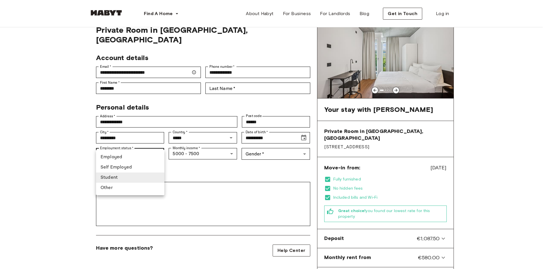
click at [138, 169] on li "Self Employed" at bounding box center [130, 168] width 68 height 10
type input "**********"
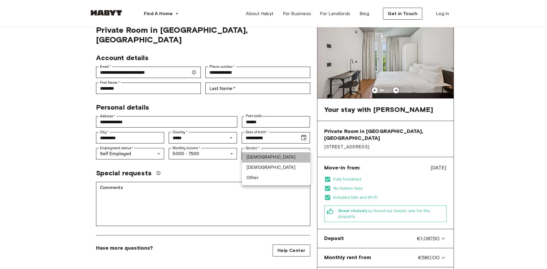
click at [252, 158] on li "[DEMOGRAPHIC_DATA]" at bounding box center [276, 158] width 68 height 10
type input "****"
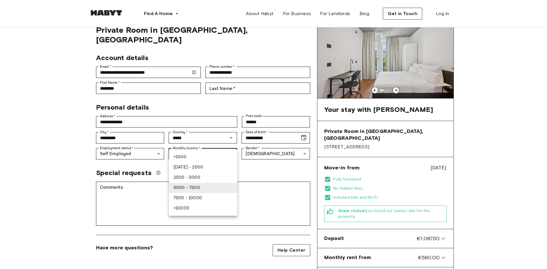
click at [156, 140] on div at bounding box center [273, 134] width 547 height 269
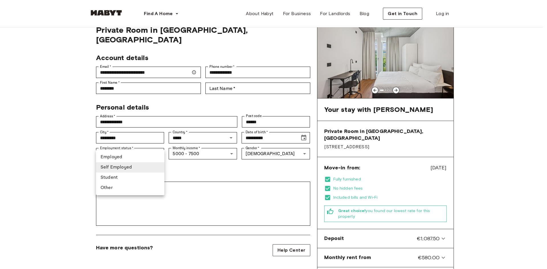
click at [137, 179] on li "Student" at bounding box center [130, 178] width 68 height 10
type input "*******"
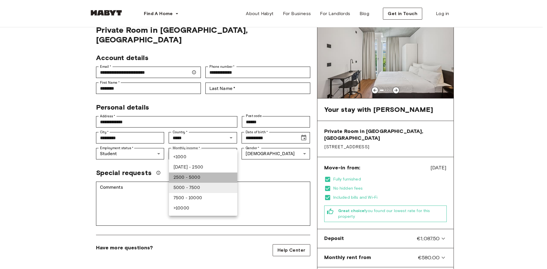
click at [215, 178] on li "2500 - 5000" at bounding box center [203, 178] width 68 height 10
type input "******"
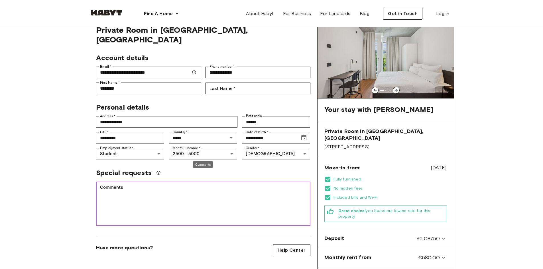
click at [179, 184] on textarea "Comments" at bounding box center [203, 203] width 206 height 39
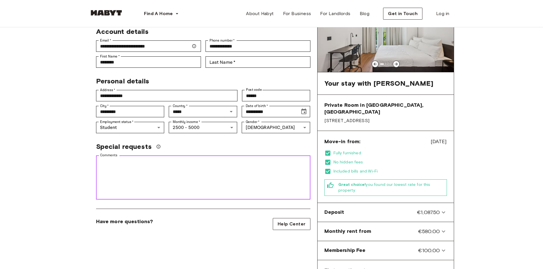
scroll to position [57, 0]
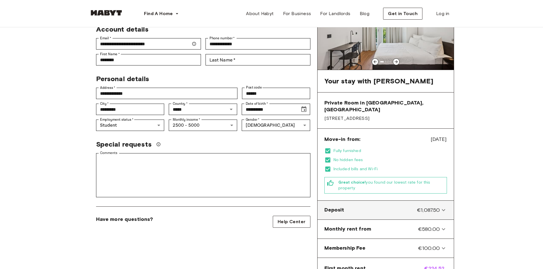
click at [443, 207] on icon at bounding box center [443, 210] width 7 height 7
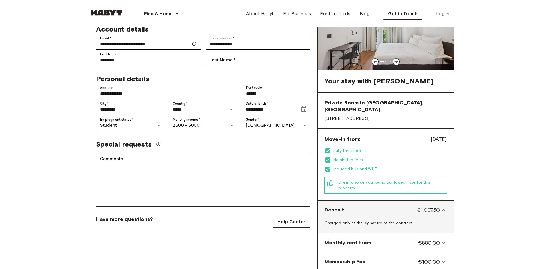
click at [443, 207] on icon at bounding box center [443, 210] width 7 height 7
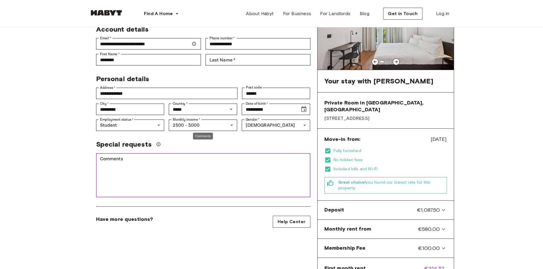
click at [118, 156] on textarea "Comments" at bounding box center [203, 175] width 206 height 39
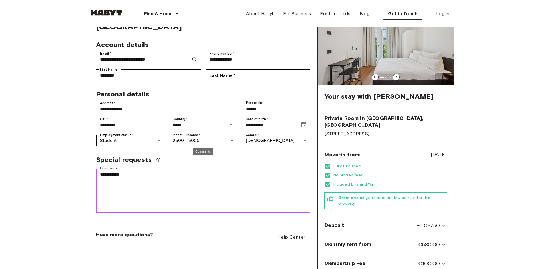
scroll to position [0, 0]
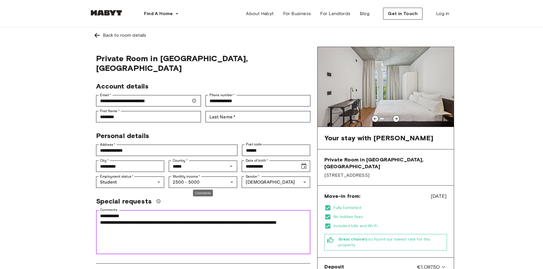
click at [108, 221] on textarea "**********" at bounding box center [203, 232] width 206 height 39
click at [167, 222] on textarea "**********" at bounding box center [203, 232] width 206 height 39
click at [282, 214] on textarea "**********" at bounding box center [203, 232] width 206 height 39
click at [192, 219] on textarea "**********" at bounding box center [203, 232] width 206 height 39
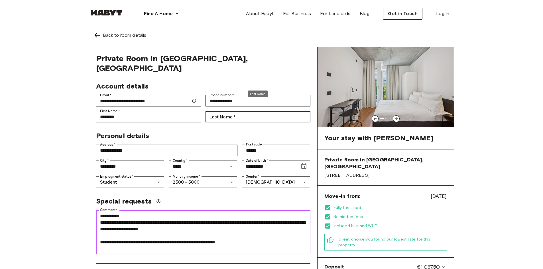
type textarea "**********"
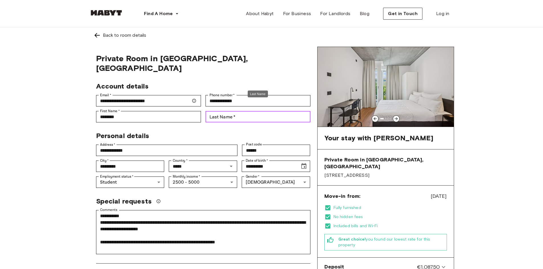
click at [235, 111] on input "Last Name   *" at bounding box center [258, 116] width 105 height 11
type input "*****"
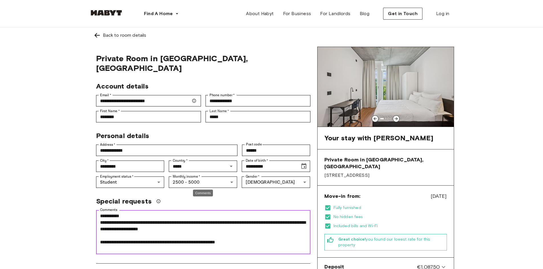
click at [258, 240] on textarea "**********" at bounding box center [203, 232] width 206 height 39
click at [130, 213] on textarea "**********" at bounding box center [203, 232] width 206 height 39
click at [240, 233] on textarea "**********" at bounding box center [203, 232] width 206 height 39
click at [234, 232] on textarea "**********" at bounding box center [203, 232] width 206 height 39
click at [242, 234] on textarea "**********" at bounding box center [203, 232] width 206 height 39
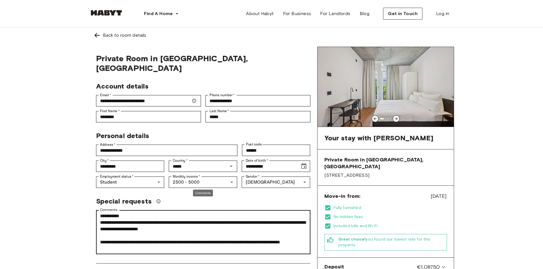
scroll to position [6, 0]
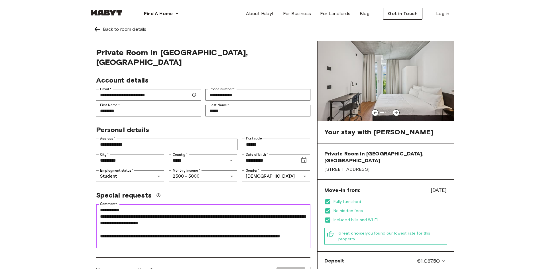
click at [156, 232] on textarea "**********" at bounding box center [203, 226] width 206 height 39
click at [151, 233] on textarea "**********" at bounding box center [203, 226] width 206 height 39
click at [252, 233] on textarea "**********" at bounding box center [203, 226] width 206 height 39
click at [278, 236] on textarea "**********" at bounding box center [203, 226] width 206 height 39
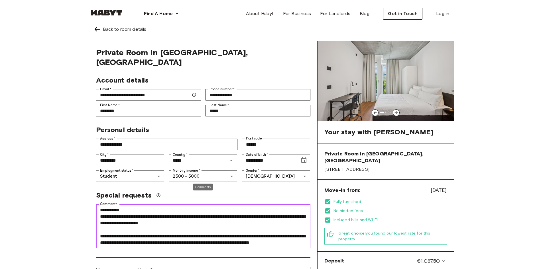
scroll to position [20, 0]
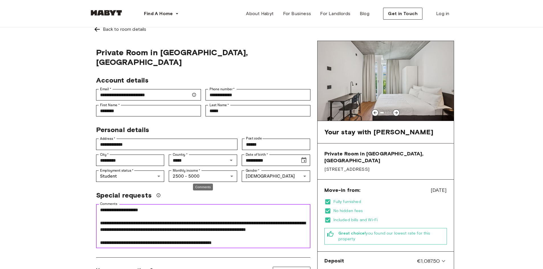
click at [275, 233] on textarea "**********" at bounding box center [203, 226] width 206 height 39
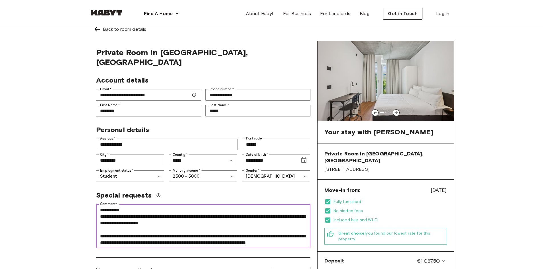
drag, startPoint x: 125, startPoint y: 228, endPoint x: 68, endPoint y: 170, distance: 81.1
click at [68, 171] on div "**********" at bounding box center [271, 217] width 411 height 392
type textarea "**********"
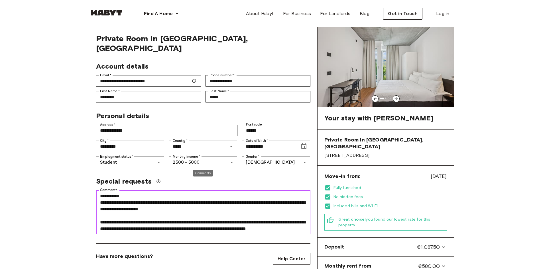
scroll to position [149, 0]
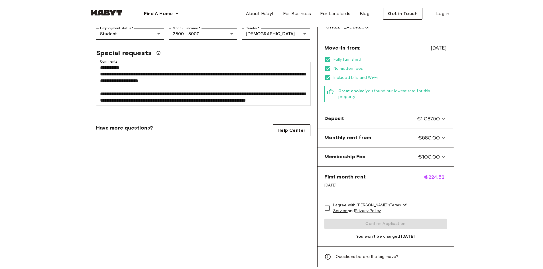
click at [319, 196] on div "I agree with Habyt's Terms of Service and Privacy Policy Confirm Application Yo…" at bounding box center [386, 221] width 136 height 51
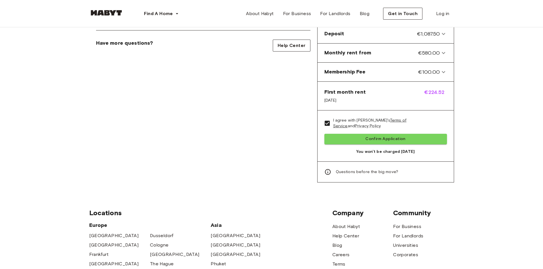
scroll to position [234, 0]
click at [403, 133] on button "Confirm Application" at bounding box center [385, 138] width 123 height 11
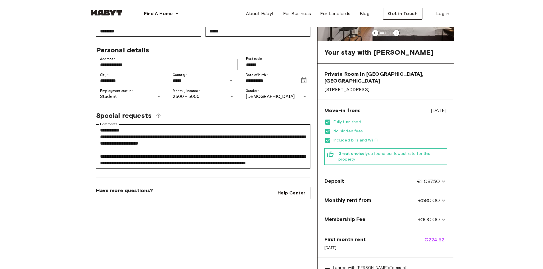
scroll to position [63, 0]
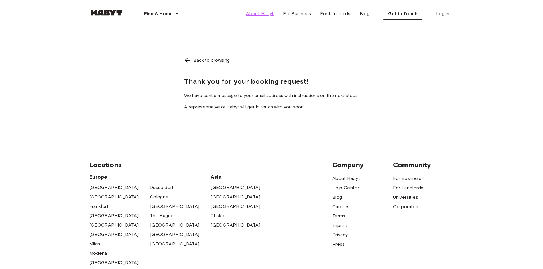
click at [257, 16] on span "About Habyt" at bounding box center [260, 13] width 28 height 7
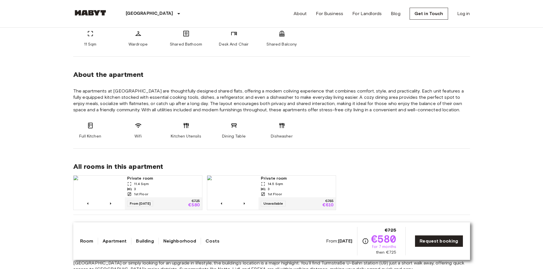
scroll to position [143, 0]
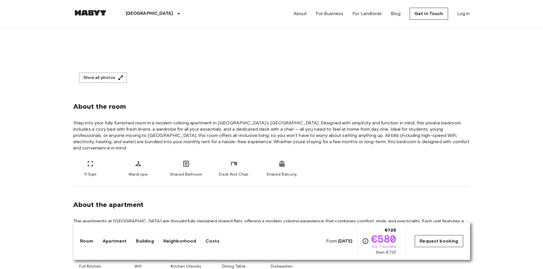
click at [439, 244] on link "Request booking" at bounding box center [439, 242] width 48 height 12
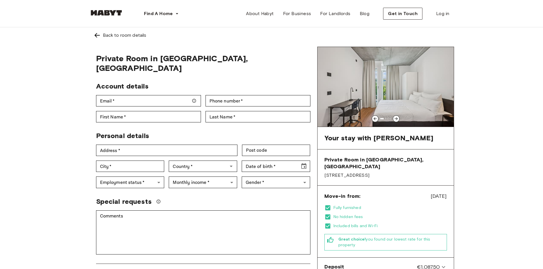
click at [101, 35] on div "Back to room details" at bounding box center [272, 35] width 356 height 7
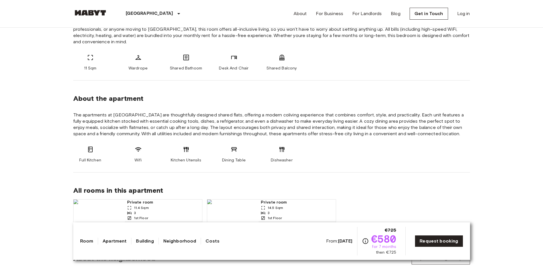
scroll to position [342, 0]
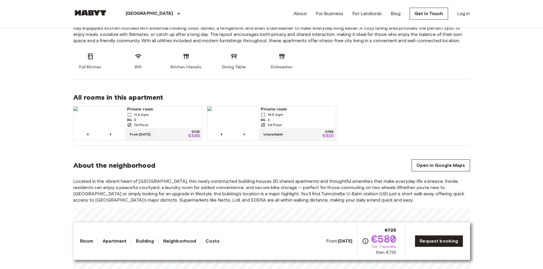
click at [171, 117] on div "3" at bounding box center [163, 119] width 73 height 5
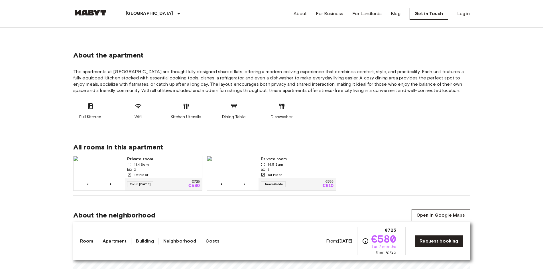
scroll to position [314, 0]
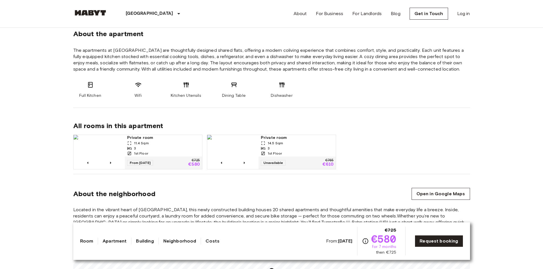
drag, startPoint x: 342, startPoint y: 141, endPoint x: 397, endPoint y: 138, distance: 54.9
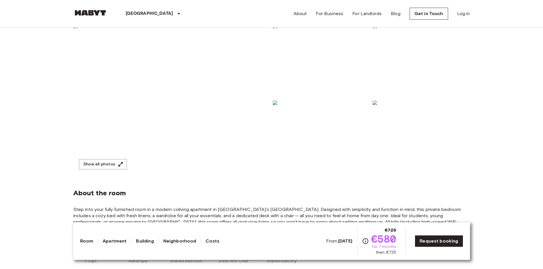
scroll to position [0, 0]
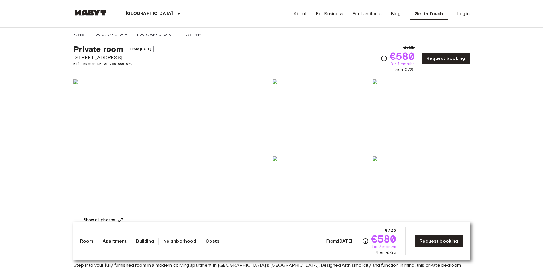
click at [105, 13] on img at bounding box center [90, 13] width 34 height 6
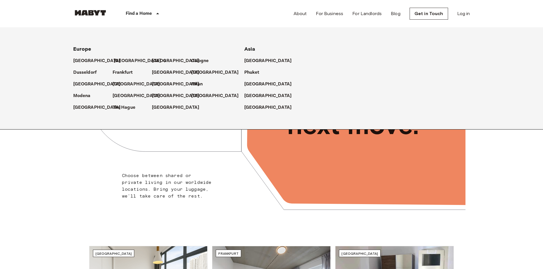
click at [117, 61] on p "[GEOGRAPHIC_DATA]" at bounding box center [138, 61] width 48 height 7
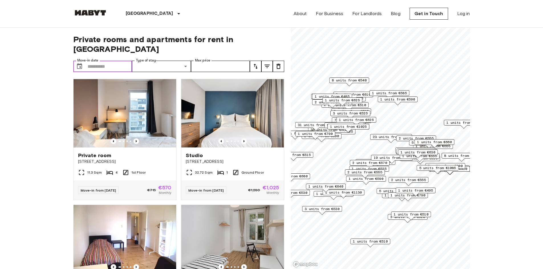
click at [114, 61] on input "Move-in date" at bounding box center [110, 66] width 45 height 11
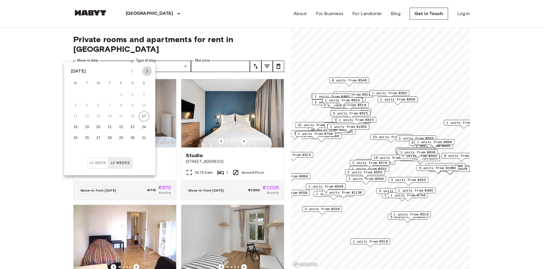
click at [146, 71] on icon "Next month" at bounding box center [147, 71] width 7 height 7
click at [98, 107] on button "10" at bounding box center [98, 106] width 10 height 10
type input "**********"
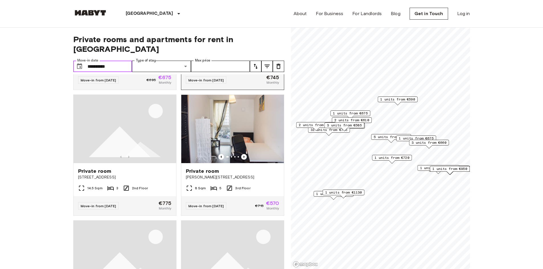
scroll to position [114, 0]
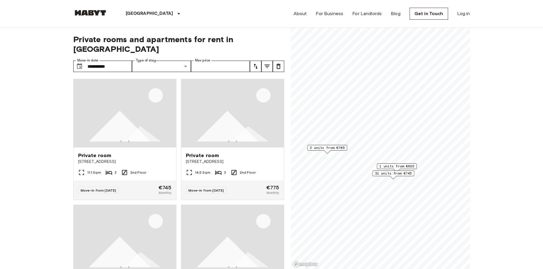
click at [397, 174] on span "31 units from €745" at bounding box center [393, 173] width 37 height 5
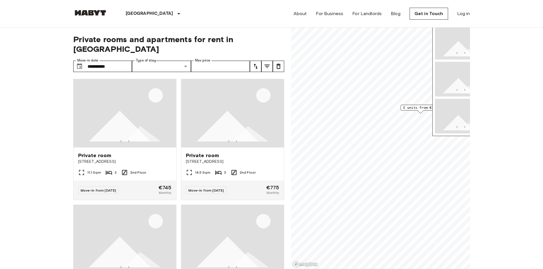
click at [424, 109] on span "2 units from €705" at bounding box center [420, 107] width 35 height 5
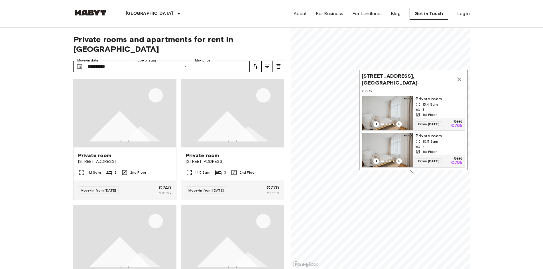
drag, startPoint x: 421, startPoint y: 104, endPoint x: 417, endPoint y: 162, distance: 58.0
click at [417, 162] on div "From 03 Sep 25 €880 €705" at bounding box center [438, 161] width 51 height 13
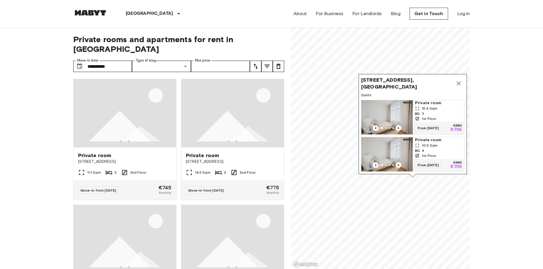
click at [429, 80] on span "Sickingenstrasse 2-3, 10553, Berlin, GER" at bounding box center [407, 84] width 92 height 14
click at [385, 77] on span "Sickingenstrasse 2-3, 10553, Berlin, GER" at bounding box center [407, 84] width 92 height 14
click at [414, 103] on div "Private room 15.4 Sqm 3 1st Floor" at bounding box center [438, 111] width 51 height 22
click at [431, 143] on span "10.5 Sqm" at bounding box center [430, 145] width 16 height 5
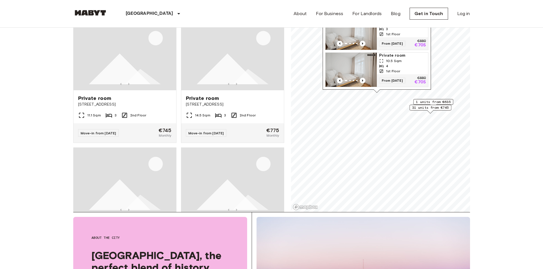
scroll to position [114, 0]
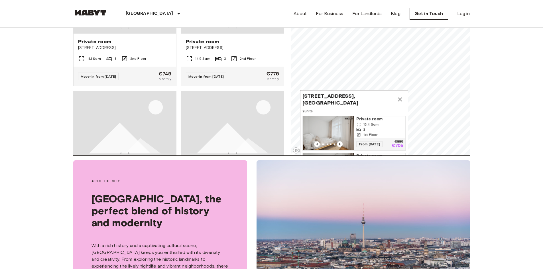
click at [399, 96] on icon "Map marker" at bounding box center [400, 99] width 7 height 7
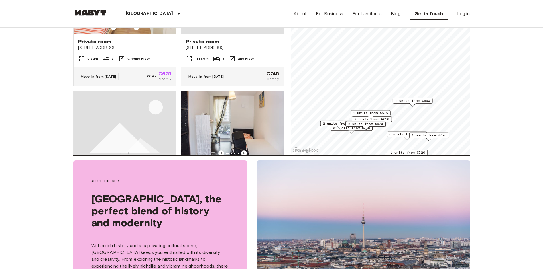
scroll to position [104, 0]
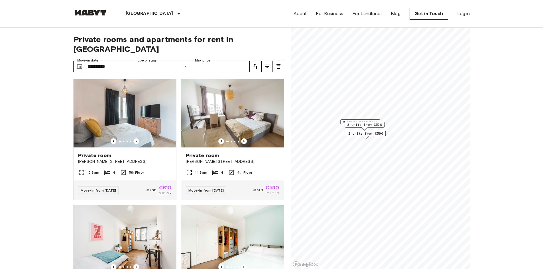
click at [373, 125] on span "3 units from €570" at bounding box center [364, 124] width 35 height 5
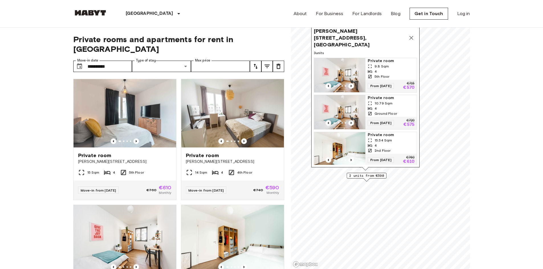
click at [372, 177] on span "2 units from €590" at bounding box center [366, 175] width 35 height 5
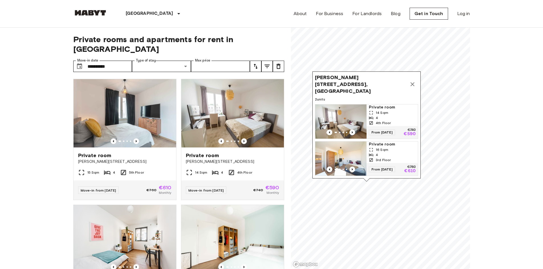
click at [414, 81] on icon "Map marker" at bounding box center [412, 84] width 7 height 7
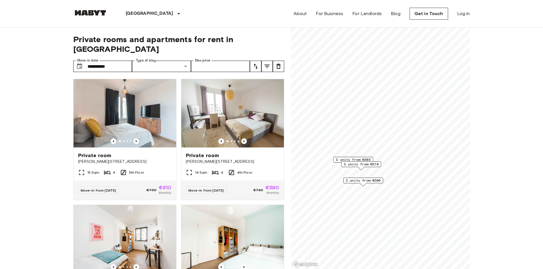
click at [366, 157] on div "3 units from €585" at bounding box center [353, 160] width 40 height 6
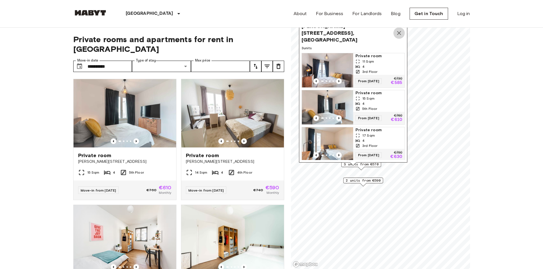
click at [400, 31] on icon "Map marker" at bounding box center [399, 33] width 4 height 4
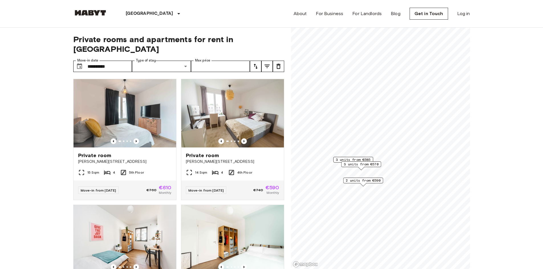
click at [374, 181] on span "2 units from €590" at bounding box center [363, 180] width 35 height 5
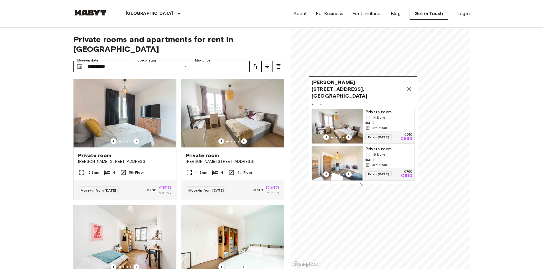
click at [396, 157] on div "4" at bounding box center [389, 159] width 47 height 5
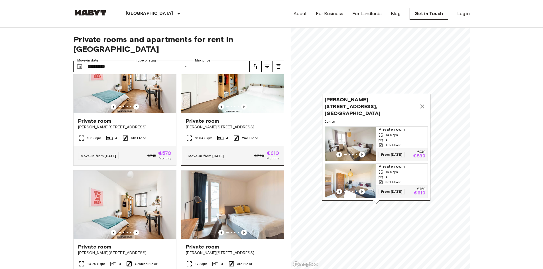
scroll to position [171, 0]
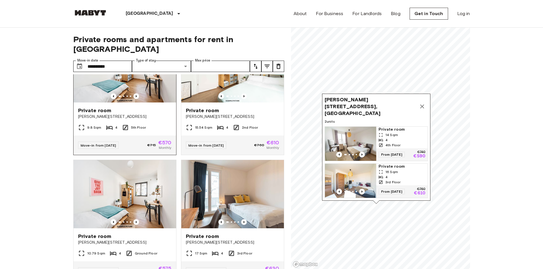
click at [158, 114] on span "Klara-Franke-Straße 24-28" at bounding box center [125, 117] width 94 height 6
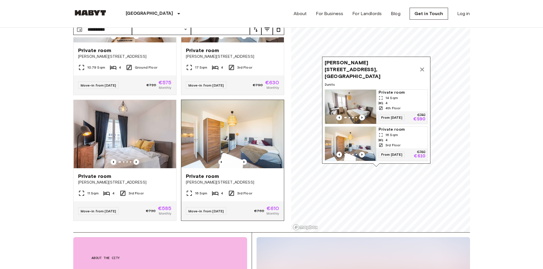
scroll to position [29, 0]
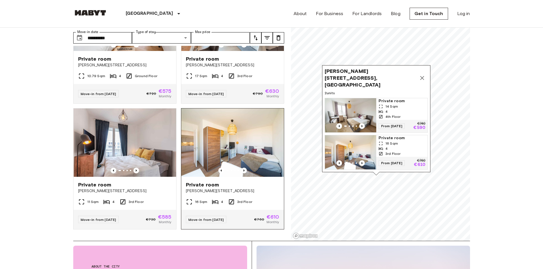
click at [246, 146] on img at bounding box center [232, 143] width 103 height 68
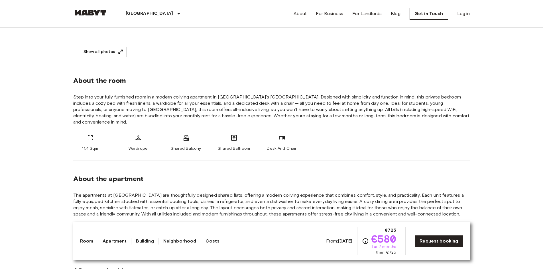
scroll to position [200, 0]
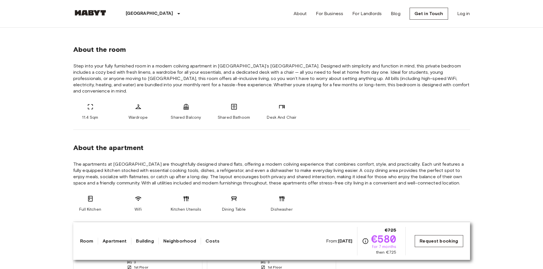
click at [448, 239] on link "Request booking" at bounding box center [439, 242] width 48 height 12
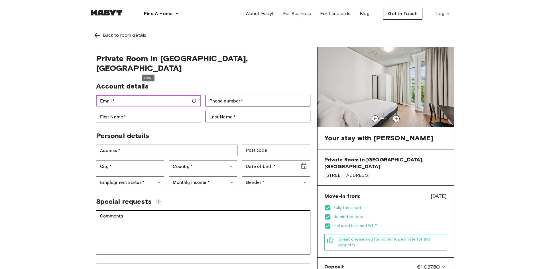
click at [149, 95] on input "Email   *" at bounding box center [148, 100] width 105 height 11
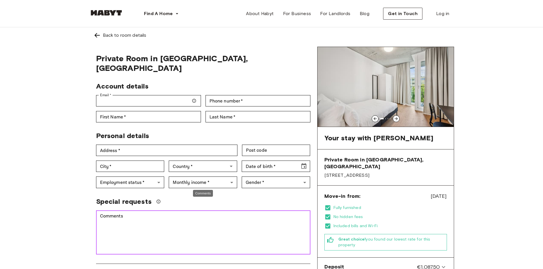
drag, startPoint x: 131, startPoint y: 221, endPoint x: 133, endPoint y: 218, distance: 3.8
click at [131, 219] on textarea "Comments" at bounding box center [203, 232] width 206 height 39
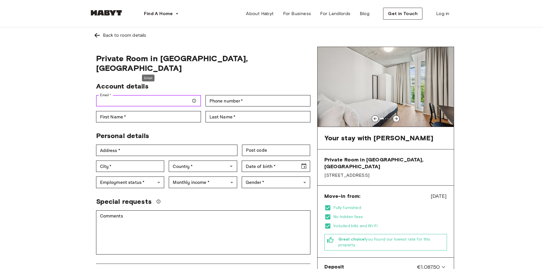
click at [126, 95] on input "Email   *" at bounding box center [148, 100] width 105 height 11
paste input "**********"
type input "**********"
click at [230, 95] on input "Phone number   *" at bounding box center [258, 100] width 105 height 11
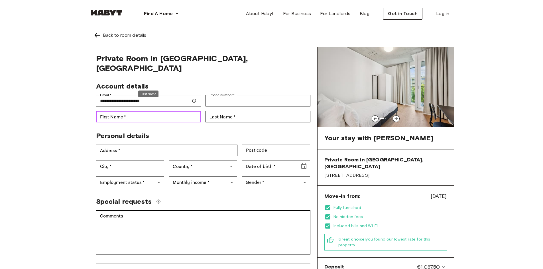
click at [178, 111] on input "First Name   *" at bounding box center [148, 116] width 105 height 11
type input "*****"
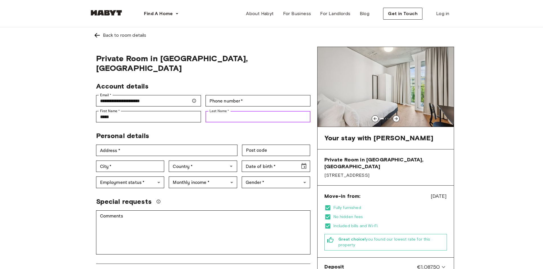
click at [253, 111] on input "Last Name   *" at bounding box center [258, 116] width 105 height 11
type input "*****"
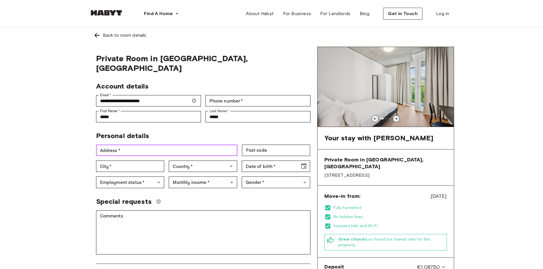
click at [121, 145] on input "Address   *" at bounding box center [166, 150] width 141 height 11
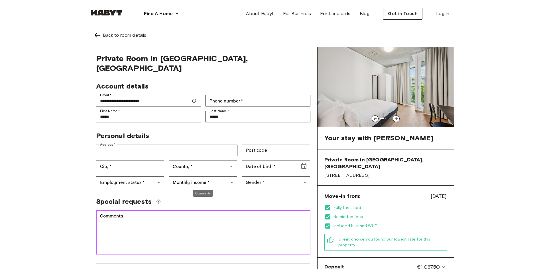
click at [187, 219] on textarea "Comments" at bounding box center [203, 232] width 206 height 39
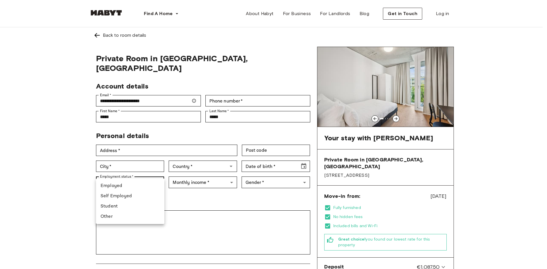
click at [120, 206] on li "Student" at bounding box center [130, 207] width 68 height 10
type input "*******"
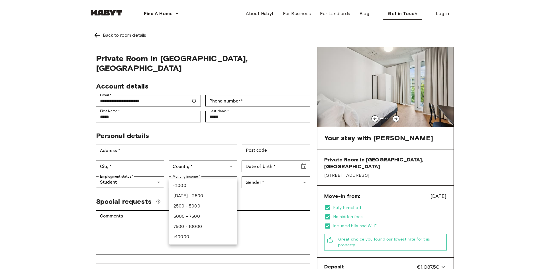
click at [201, 207] on li "2500 - 5000" at bounding box center [203, 207] width 68 height 10
type input "******"
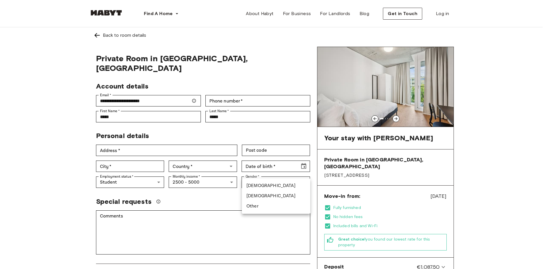
click at [260, 187] on li "Male" at bounding box center [276, 186] width 68 height 10
type input "****"
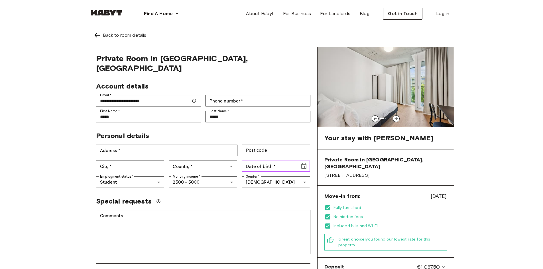
click at [305, 163] on icon "Choose date" at bounding box center [303, 166] width 5 height 6
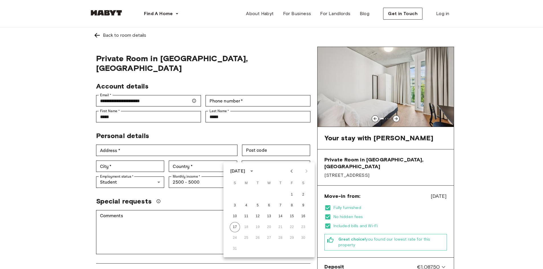
click at [245, 171] on div "August 2025" at bounding box center [237, 171] width 15 height 7
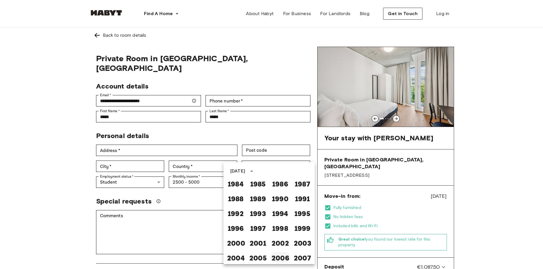
scroll to position [310, 0]
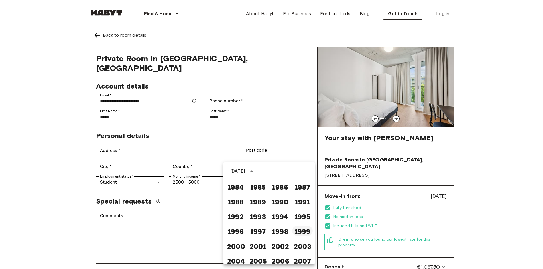
click at [301, 230] on button "1999" at bounding box center [302, 231] width 21 height 10
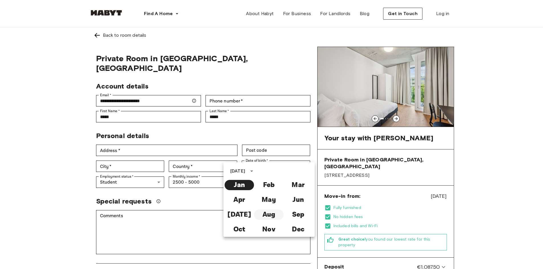
click at [262, 215] on button "Aug" at bounding box center [268, 215] width 29 height 10
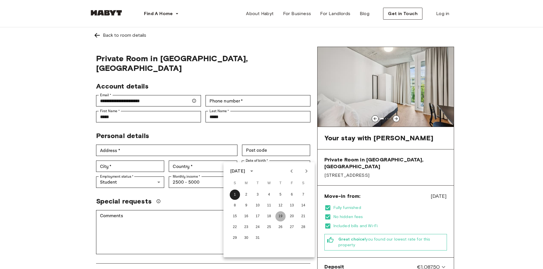
click at [280, 215] on button "19" at bounding box center [280, 217] width 10 height 10
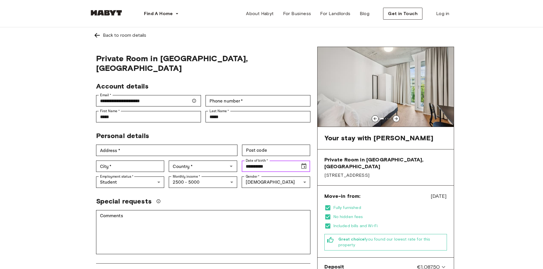
click at [305, 163] on icon "Choose date, selected date is Aug 19, 1999" at bounding box center [303, 166] width 5 height 6
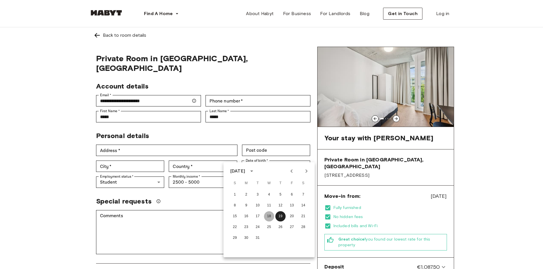
click at [269, 216] on button "18" at bounding box center [269, 217] width 10 height 10
type input "**********"
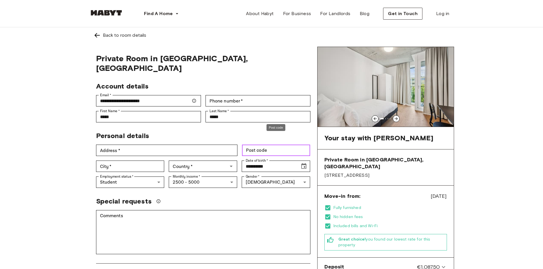
click at [263, 145] on input "Post code" at bounding box center [276, 150] width 68 height 11
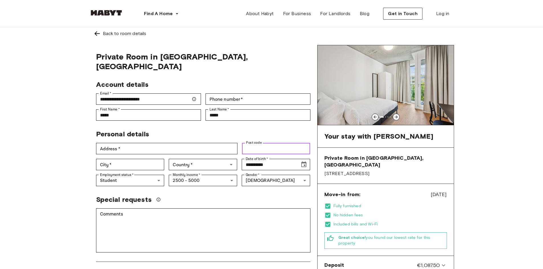
scroll to position [0, 0]
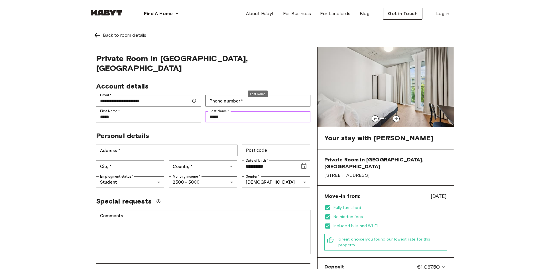
click at [224, 111] on input "*****" at bounding box center [258, 116] width 105 height 11
click at [244, 95] on input "Phone number   *" at bounding box center [258, 100] width 105 height 11
paste input "**********"
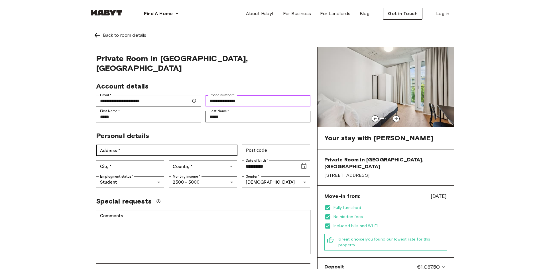
type input "**********"
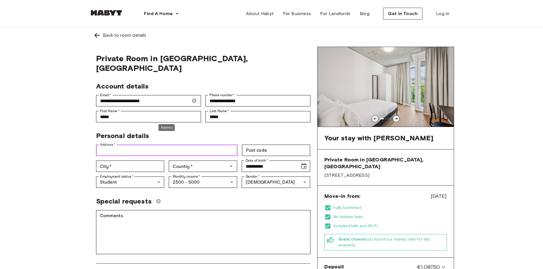
click at [170, 145] on input "Address   *" at bounding box center [166, 150] width 141 height 11
click at [150, 145] on input "Address   *" at bounding box center [166, 150] width 141 height 11
paste input "**********"
type input "**********"
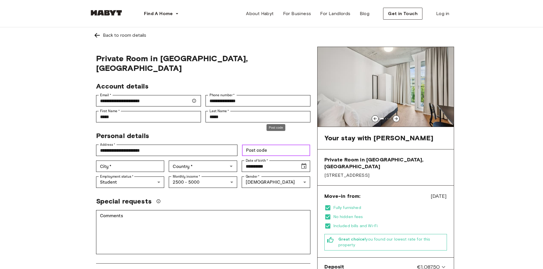
click at [269, 145] on input "Post code" at bounding box center [276, 150] width 68 height 11
type input "*****"
click at [125, 161] on input "City   *" at bounding box center [130, 166] width 68 height 11
type input "******"
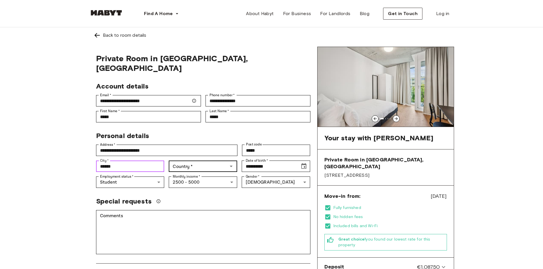
click at [197, 161] on div "Country   *" at bounding box center [203, 166] width 68 height 11
click at [211, 171] on li "[GEOGRAPHIC_DATA]" at bounding box center [203, 170] width 68 height 10
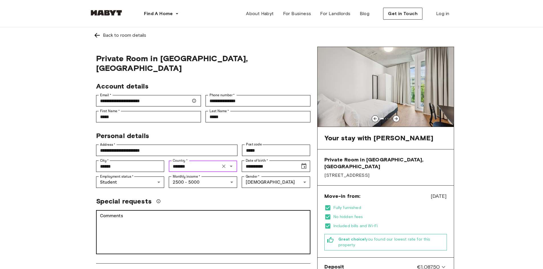
type input "*******"
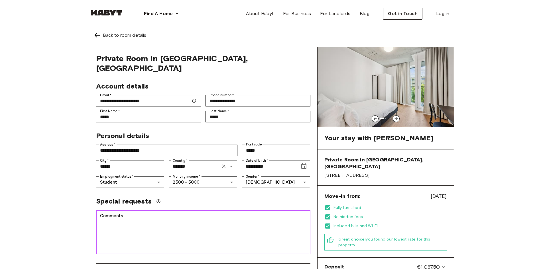
click at [154, 213] on textarea "Comments" at bounding box center [203, 232] width 206 height 39
click at [148, 222] on textarea "Comments" at bounding box center [203, 232] width 206 height 39
paste textarea "**********"
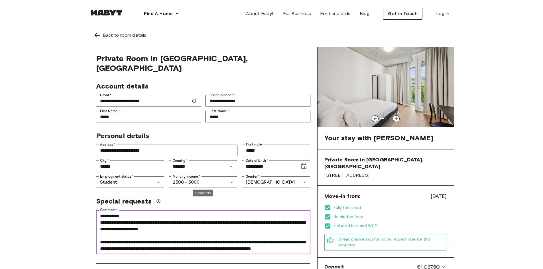
scroll to position [26, 0]
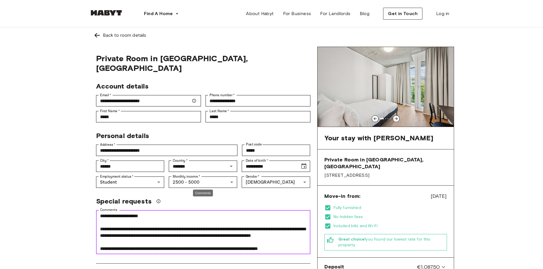
drag, startPoint x: 150, startPoint y: 215, endPoint x: 114, endPoint y: 214, distance: 36.5
click at [114, 214] on textarea "**********" at bounding box center [203, 232] width 206 height 39
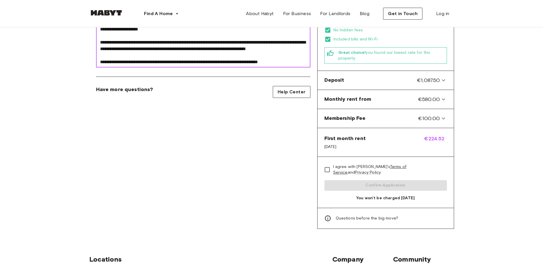
scroll to position [228, 0]
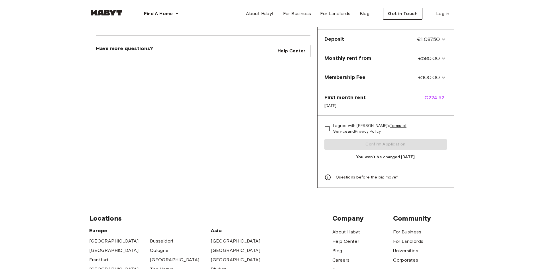
type textarea "**********"
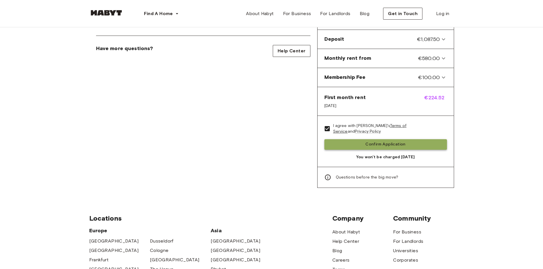
click at [369, 139] on button "Confirm Application" at bounding box center [385, 144] width 123 height 11
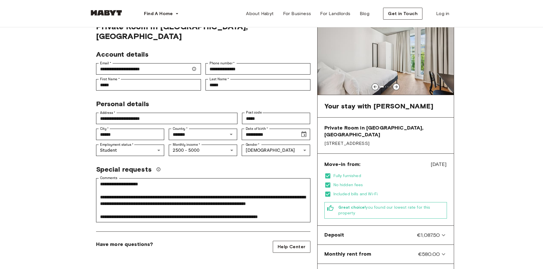
scroll to position [29, 0]
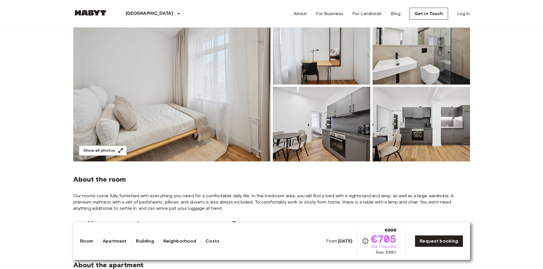
scroll to position [57, 0]
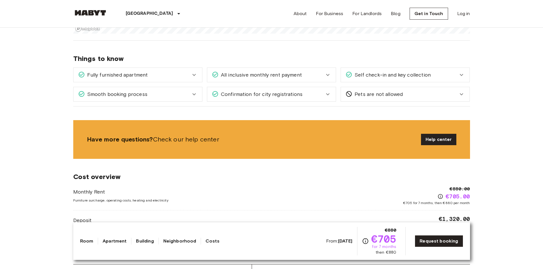
scroll to position [656, 0]
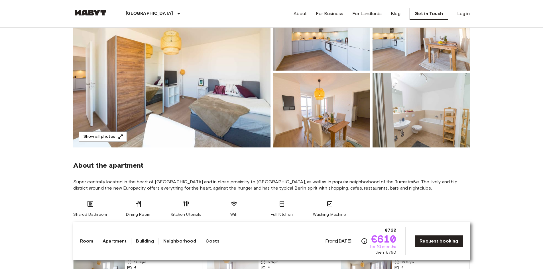
scroll to position [86, 0]
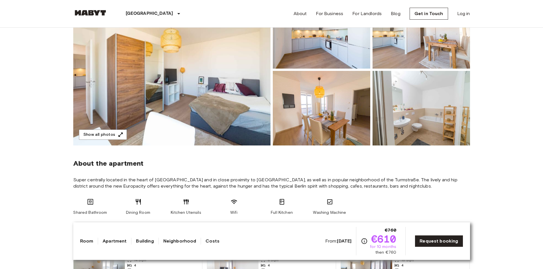
click at [245, 66] on img at bounding box center [171, 70] width 197 height 152
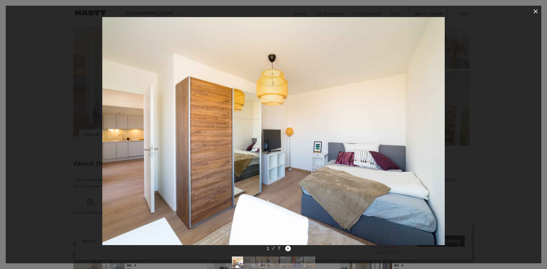
click at [287, 249] on icon "Next image" at bounding box center [288, 249] width 6 height 6
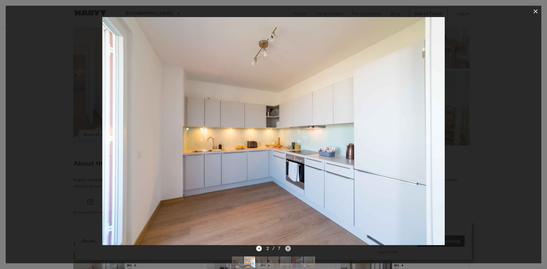
click at [287, 248] on icon "Next image" at bounding box center [288, 249] width 6 height 6
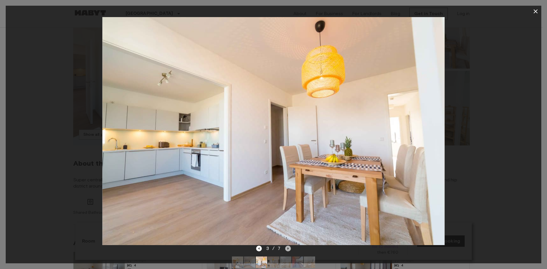
click at [287, 248] on icon "Next image" at bounding box center [288, 249] width 6 height 6
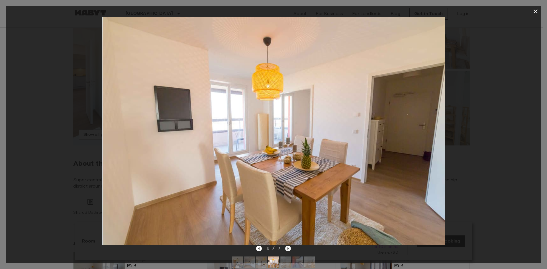
click at [288, 248] on icon "Next image" at bounding box center [288, 249] width 1 height 2
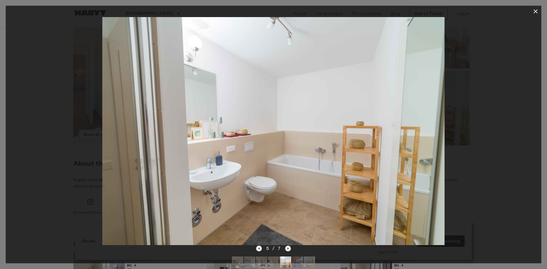
click at [288, 248] on icon "Next image" at bounding box center [288, 249] width 6 height 6
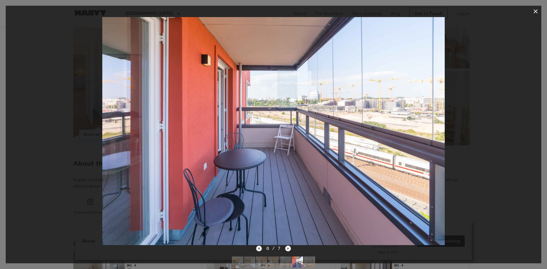
click at [258, 249] on icon "Previous image" at bounding box center [259, 249] width 6 height 6
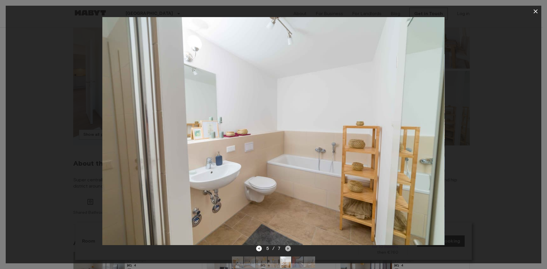
click at [286, 249] on icon "Next image" at bounding box center [288, 249] width 6 height 6
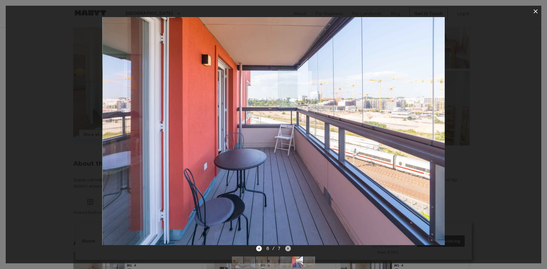
click at [286, 249] on icon "Next image" at bounding box center [288, 249] width 6 height 6
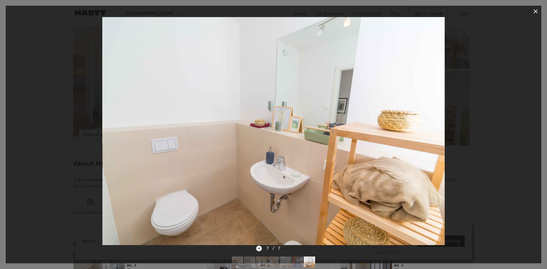
click at [259, 249] on icon "Previous image" at bounding box center [258, 249] width 1 height 2
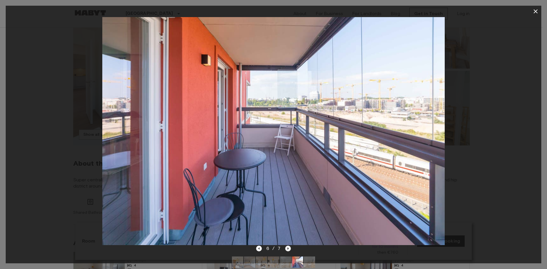
click at [286, 248] on icon "Next image" at bounding box center [288, 249] width 6 height 6
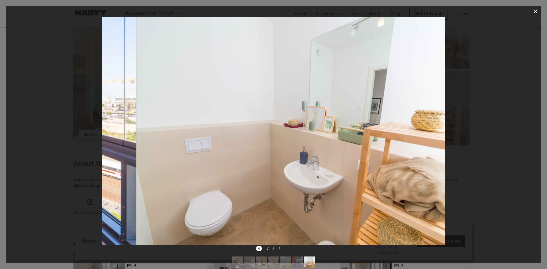
click at [288, 248] on div "7 / 7" at bounding box center [273, 248] width 35 height 7
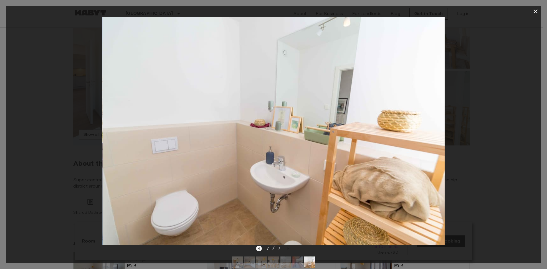
click at [260, 249] on icon "Previous image" at bounding box center [259, 249] width 6 height 6
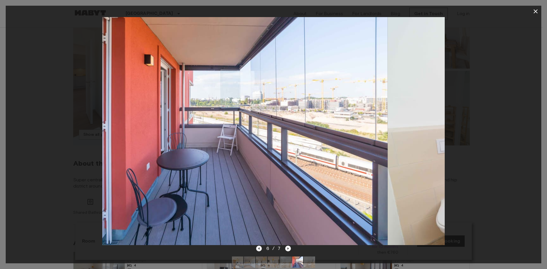
click at [260, 248] on icon "Previous image" at bounding box center [259, 249] width 6 height 6
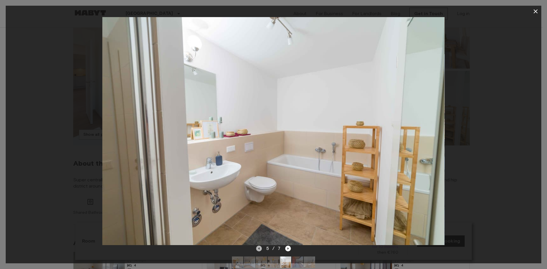
click at [261, 249] on icon "Previous image" at bounding box center [259, 249] width 6 height 6
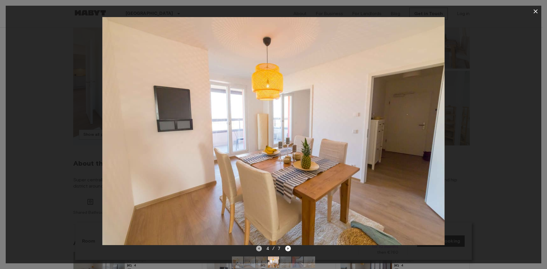
click at [261, 248] on icon "Previous image" at bounding box center [259, 249] width 6 height 6
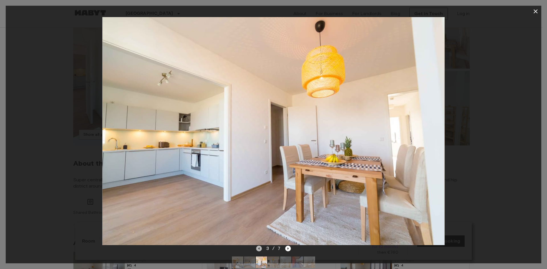
click at [261, 247] on icon "Previous image" at bounding box center [259, 249] width 6 height 6
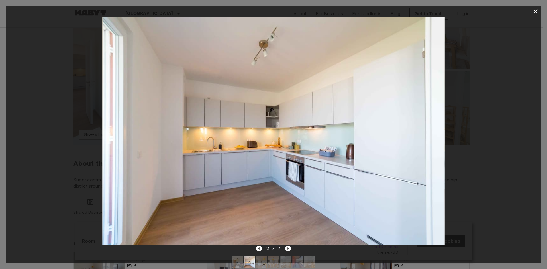
click at [534, 10] on icon "button" at bounding box center [536, 11] width 7 height 7
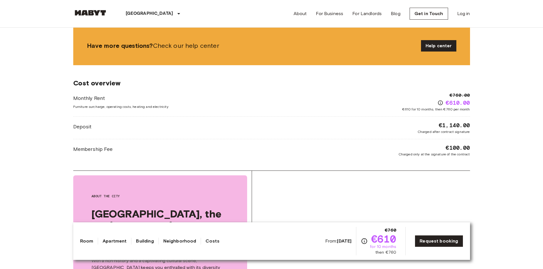
scroll to position [428, 0]
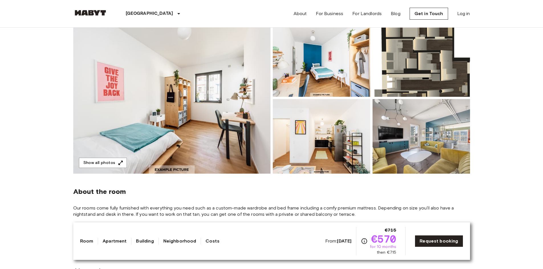
scroll to position [57, 0]
click at [118, 162] on icon "button" at bounding box center [121, 164] width 6 height 6
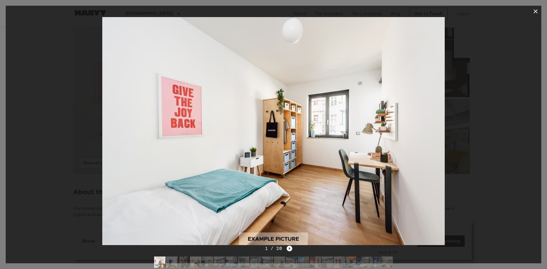
click at [291, 249] on icon "Next image" at bounding box center [290, 249] width 6 height 6
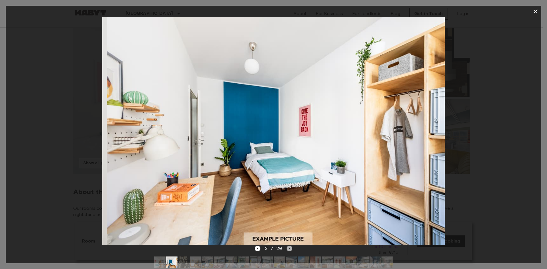
click at [291, 249] on icon "Next image" at bounding box center [290, 249] width 6 height 6
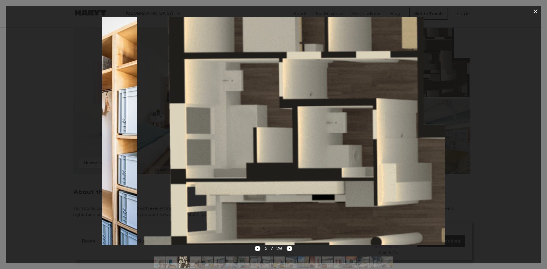
drag, startPoint x: 398, startPoint y: 173, endPoint x: 428, endPoint y: 214, distance: 50.6
click at [436, 232] on img at bounding box center [308, 131] width 342 height 228
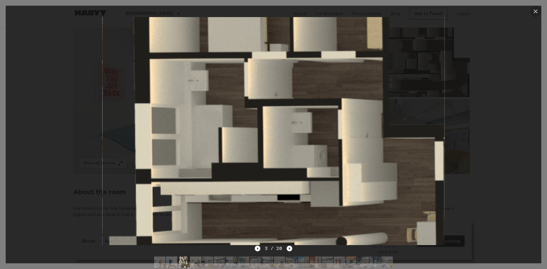
click at [537, 12] on icon "button" at bounding box center [536, 11] width 4 height 4
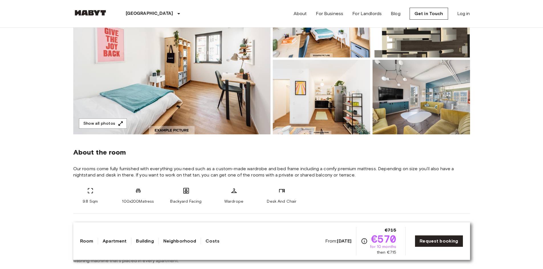
scroll to position [0, 0]
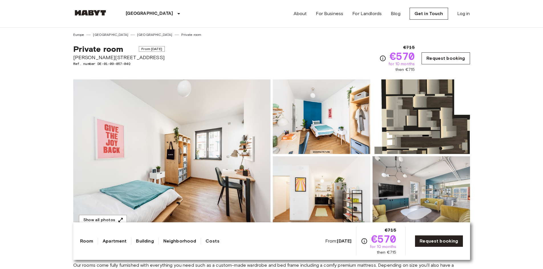
click at [439, 56] on link "Request booking" at bounding box center [446, 58] width 48 height 12
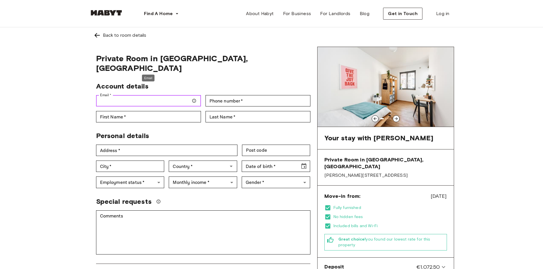
click at [159, 95] on input "Email   *" at bounding box center [148, 100] width 105 height 11
click at [140, 95] on input "Email   *" at bounding box center [148, 100] width 105 height 11
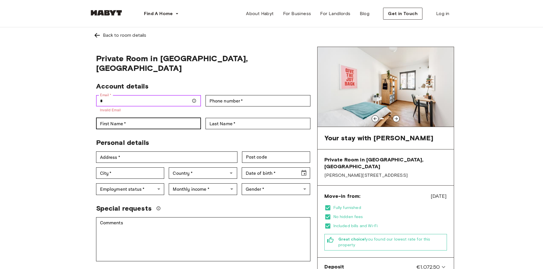
type input "**********"
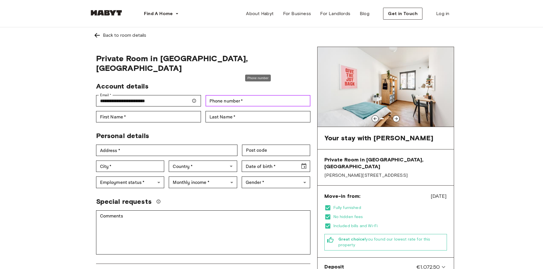
click at [220, 95] on input "Phone number   *" at bounding box center [258, 100] width 105 height 11
type input "**********"
click at [165, 111] on input "First Name   *" at bounding box center [148, 116] width 105 height 11
type input "********"
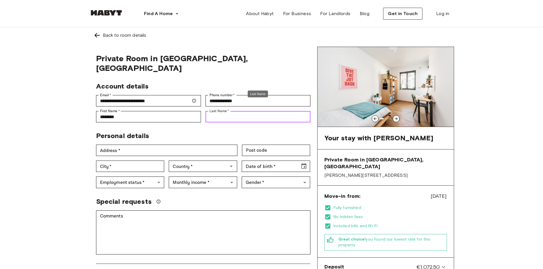
click at [229, 111] on input "Last Name   *" at bounding box center [258, 116] width 105 height 11
type input "*****"
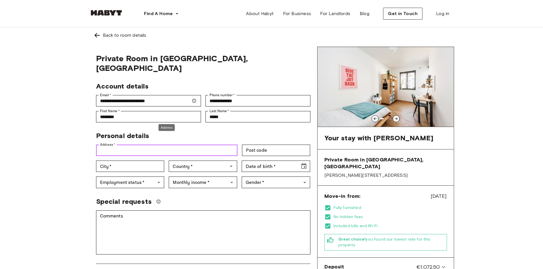
click at [160, 145] on input "Address   *" at bounding box center [166, 150] width 141 height 11
type input "**********"
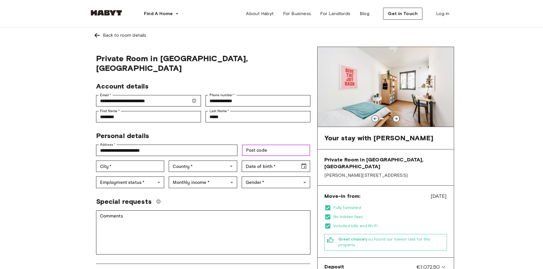
type input "*****"
type input "******"
type input "*******"
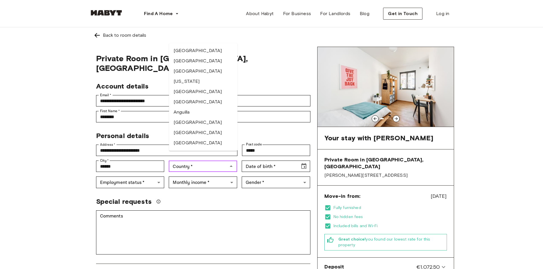
click at [192, 163] on input "Country   *" at bounding box center [199, 167] width 56 height 8
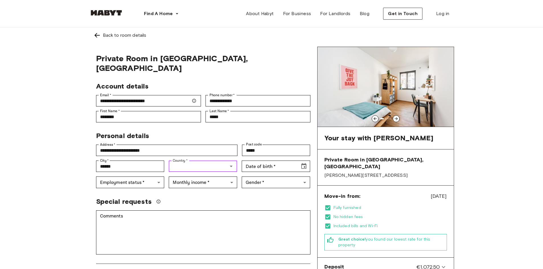
type input "*******"
click at [257, 161] on input "Date of birth   *" at bounding box center [269, 166] width 54 height 11
type input "**********"
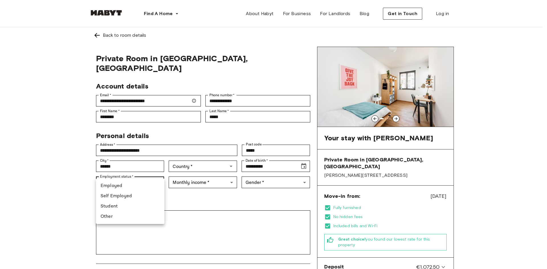
click at [125, 205] on li "Student" at bounding box center [130, 207] width 68 height 10
type input "*******"
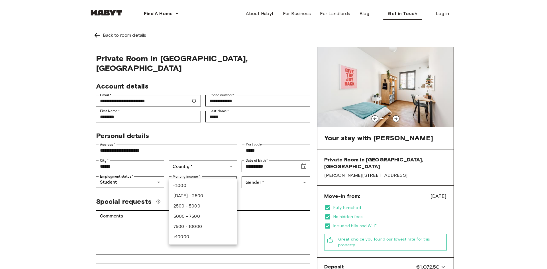
click at [192, 210] on li "2500 - 5000" at bounding box center [203, 207] width 68 height 10
type input "******"
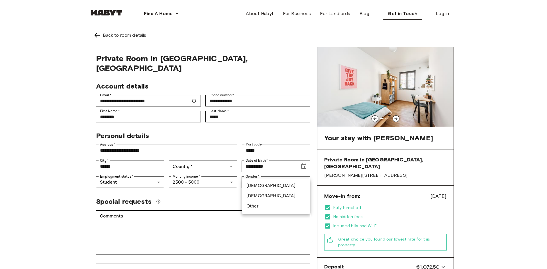
click at [265, 188] on li "Male" at bounding box center [276, 186] width 68 height 10
type input "****"
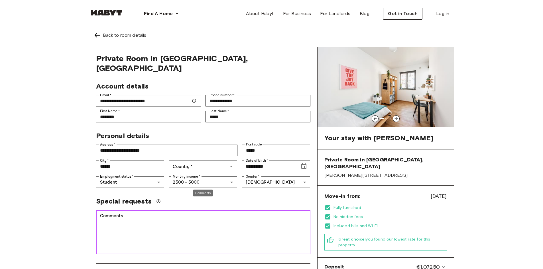
click at [165, 213] on textarea "Comments" at bounding box center [203, 232] width 206 height 39
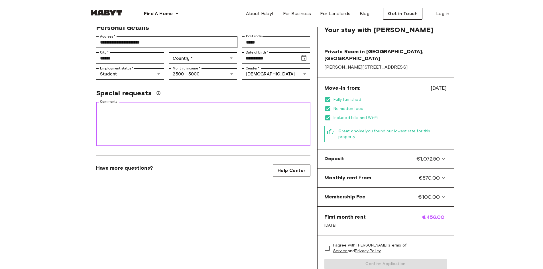
scroll to position [86, 0]
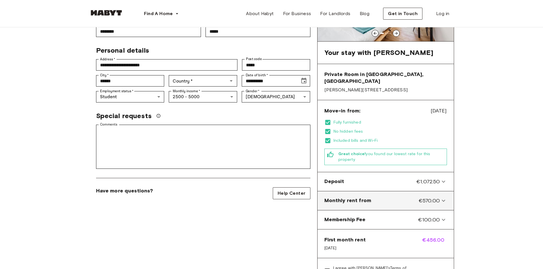
click at [441, 198] on icon at bounding box center [443, 201] width 7 height 7
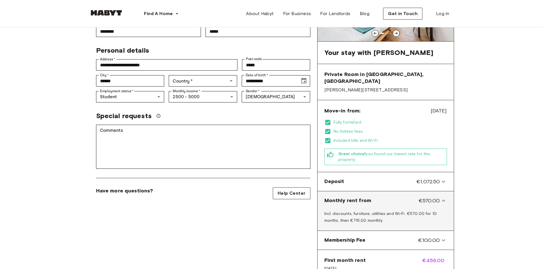
click at [443, 200] on icon at bounding box center [443, 201] width 3 height 2
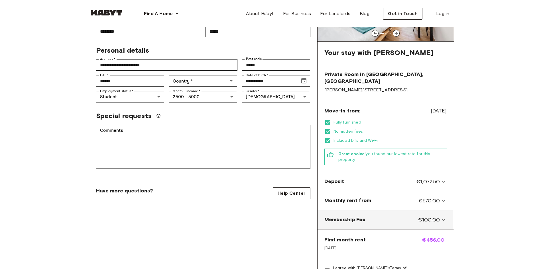
click at [437, 216] on span "€100.00" at bounding box center [429, 219] width 22 height 7
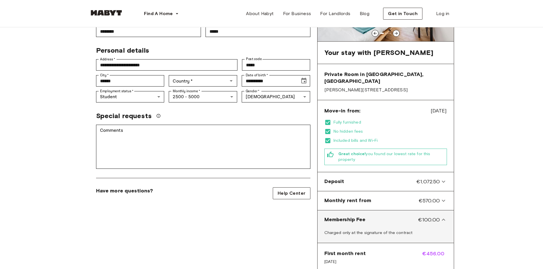
click at [439, 216] on span "€100.00" at bounding box center [429, 219] width 22 height 7
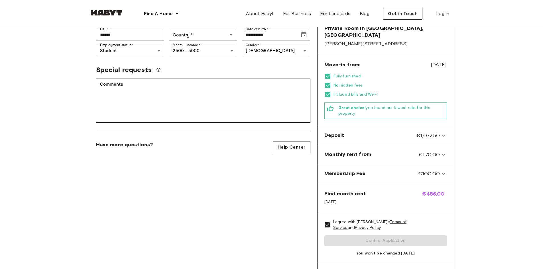
scroll to position [114, 0]
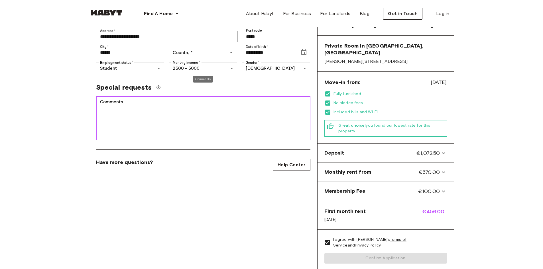
click at [168, 102] on textarea "Comments" at bounding box center [203, 118] width 206 height 39
paste textarea "**********"
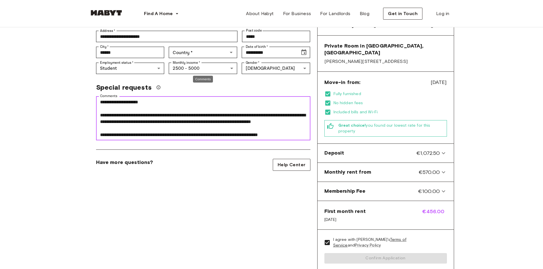
scroll to position [26, 0]
click at [200, 99] on textarea "**********" at bounding box center [203, 118] width 206 height 39
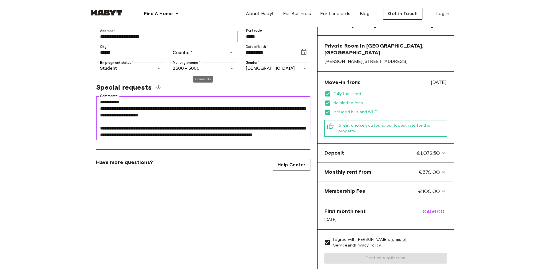
drag, startPoint x: 151, startPoint y: 109, endPoint x: 292, endPoint y: 116, distance: 141.3
click at [292, 116] on textarea "**********" at bounding box center [203, 118] width 206 height 39
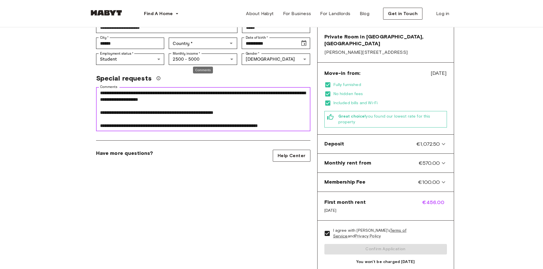
scroll to position [143, 0]
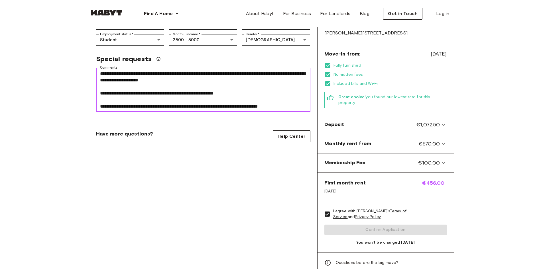
drag, startPoint x: 157, startPoint y: 98, endPoint x: 92, endPoint y: 88, distance: 65.3
click at [92, 88] on div "**********" at bounding box center [201, 87] width 219 height 49
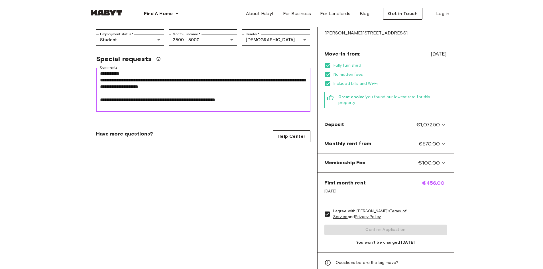
scroll to position [0, 0]
click at [158, 70] on textarea "**********" at bounding box center [203, 89] width 206 height 39
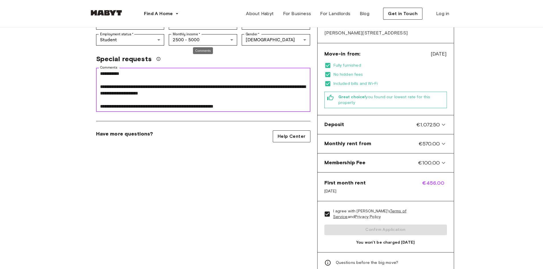
click at [194, 83] on textarea "**********" at bounding box center [203, 89] width 206 height 39
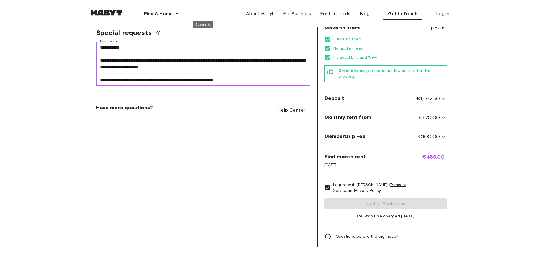
scroll to position [171, 0]
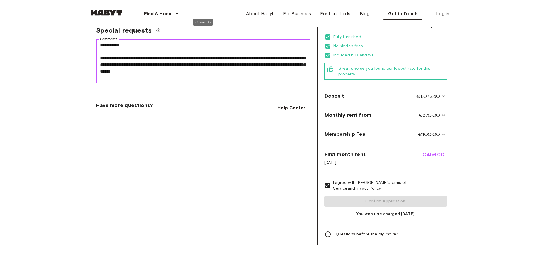
click at [133, 42] on textarea "**********" at bounding box center [203, 61] width 206 height 39
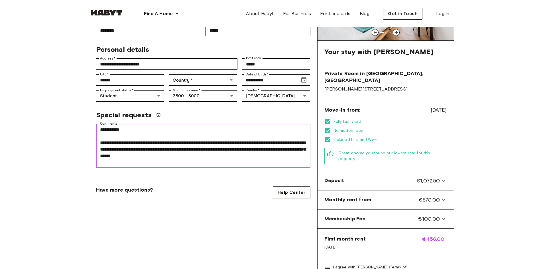
scroll to position [86, 0]
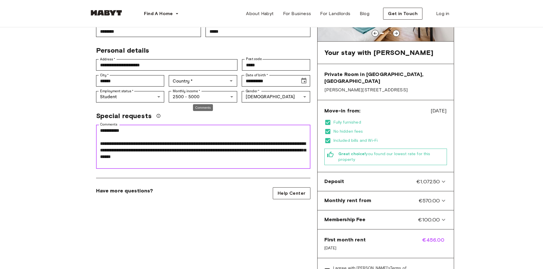
click at [193, 148] on textarea "**********" at bounding box center [203, 146] width 206 height 39
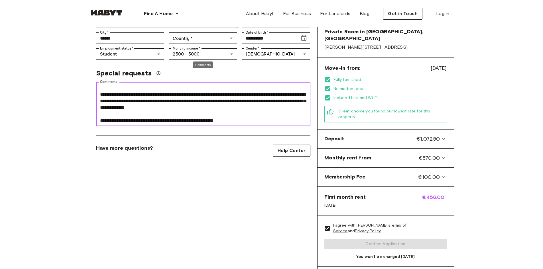
scroll to position [143, 0]
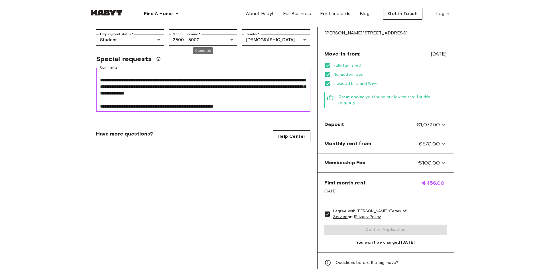
drag, startPoint x: 100, startPoint y: 96, endPoint x: 102, endPoint y: 115, distance: 19.7
click at [100, 96] on textarea "**********" at bounding box center [203, 89] width 206 height 39
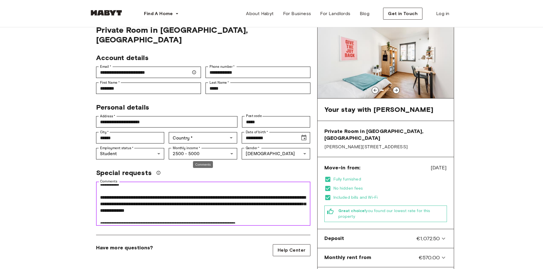
scroll to position [7, 0]
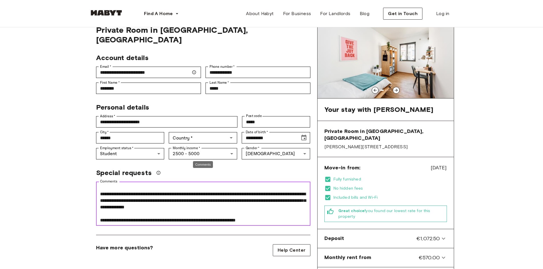
drag, startPoint x: 279, startPoint y: 210, endPoint x: 278, endPoint y: 214, distance: 3.3
click at [278, 211] on textarea "**********" at bounding box center [203, 203] width 206 height 39
click at [247, 212] on textarea "**********" at bounding box center [203, 203] width 206 height 39
click at [219, 210] on textarea "**********" at bounding box center [203, 203] width 206 height 39
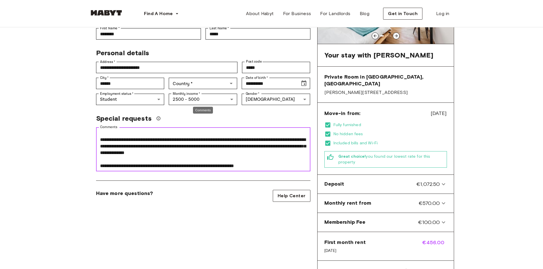
scroll to position [86, 0]
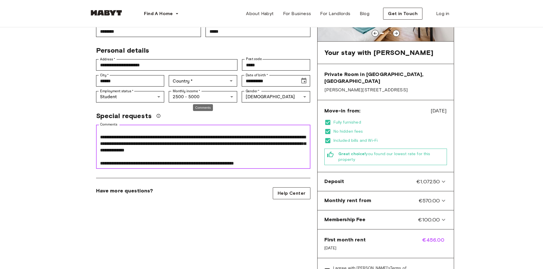
click at [216, 155] on textarea "**********" at bounding box center [203, 146] width 206 height 39
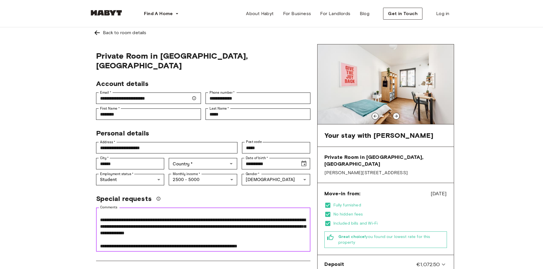
scroll to position [0, 0]
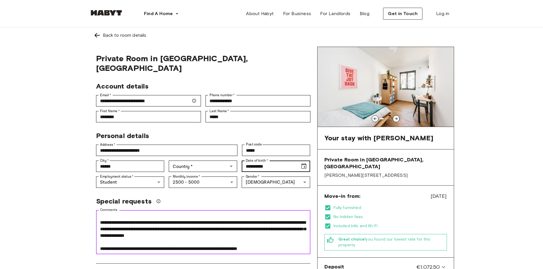
type textarea "**********"
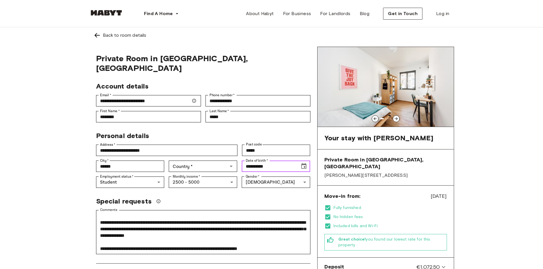
drag, startPoint x: 277, startPoint y: 153, endPoint x: 281, endPoint y: 154, distance: 4.0
click at [278, 161] on input "**********" at bounding box center [269, 166] width 54 height 11
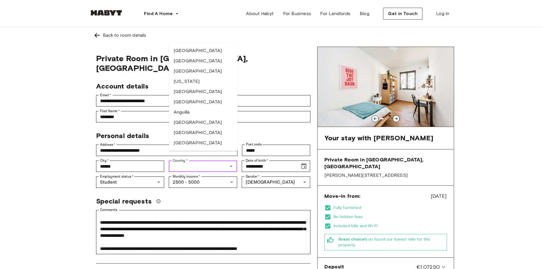
click at [212, 163] on input "Country   *" at bounding box center [199, 167] width 56 height 8
type input "*******"
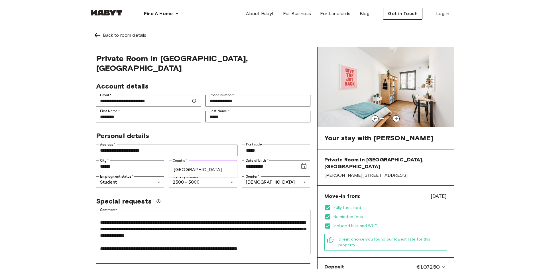
click at [196, 168] on li "[GEOGRAPHIC_DATA]" at bounding box center [203, 170] width 68 height 10
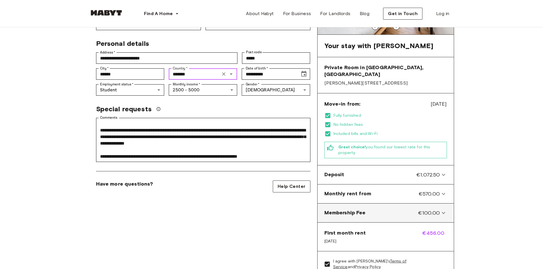
scroll to position [114, 0]
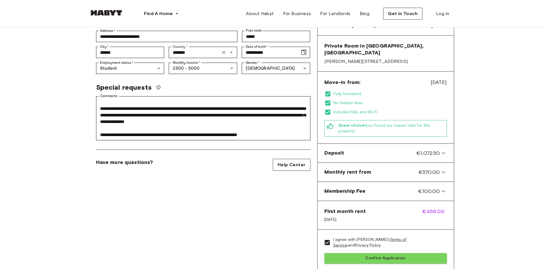
click at [383, 253] on button "Confirm Application" at bounding box center [385, 258] width 123 height 11
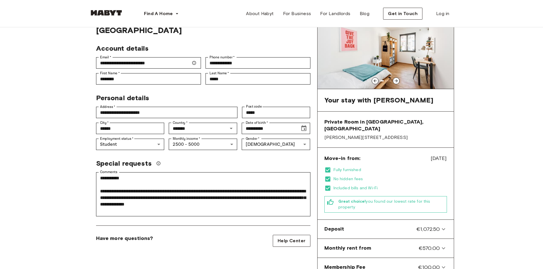
scroll to position [0, 0]
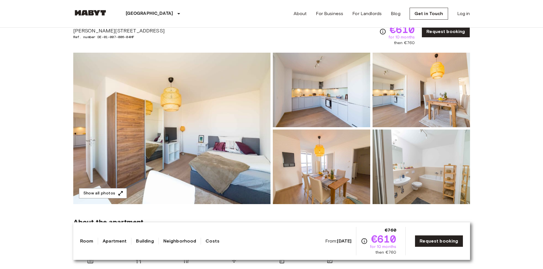
scroll to position [29, 0]
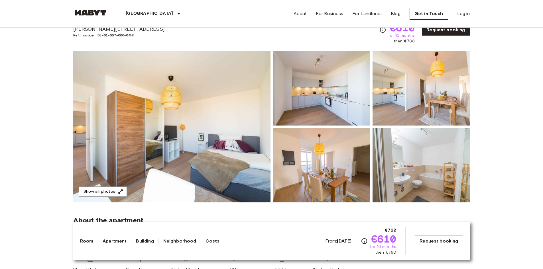
click at [445, 243] on link "Request booking" at bounding box center [439, 242] width 48 height 12
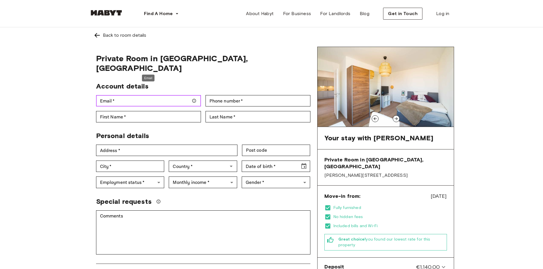
click at [149, 95] on input "Email   *" at bounding box center [148, 100] width 105 height 11
click at [111, 95] on input "Email   *" at bounding box center [148, 100] width 105 height 11
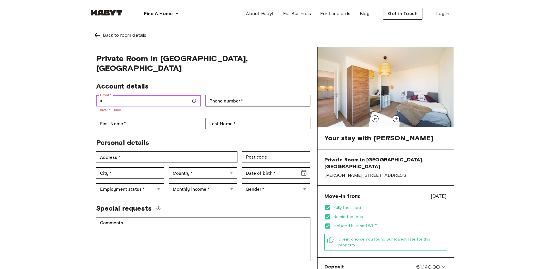
type input "**********"
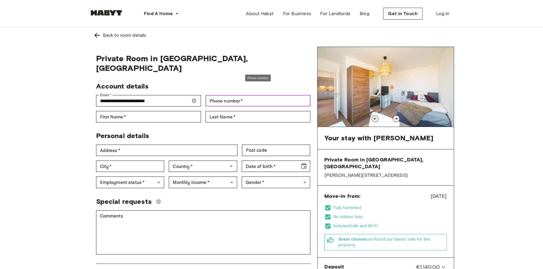
click at [213, 95] on div "Phone number   * Phone number   *" at bounding box center [258, 100] width 105 height 11
click at [235, 95] on input "Phone number   *" at bounding box center [258, 100] width 105 height 11
type input "**********"
click at [164, 111] on input "First Name   *" at bounding box center [148, 116] width 105 height 11
type input "********"
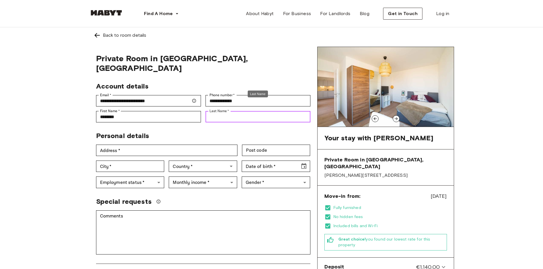
click at [236, 111] on input "Last Name   *" at bounding box center [258, 116] width 105 height 11
type input "****"
click at [244, 111] on input "****" at bounding box center [258, 116] width 105 height 11
drag, startPoint x: 235, startPoint y: 108, endPoint x: 189, endPoint y: 103, distance: 45.8
click at [189, 103] on div "**********" at bounding box center [201, 100] width 219 height 45
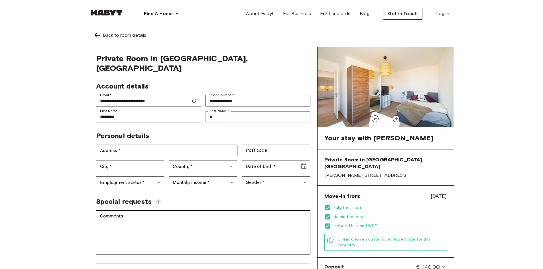
type input "*****"
click at [135, 145] on div "City" at bounding box center [130, 143] width 10 height 7
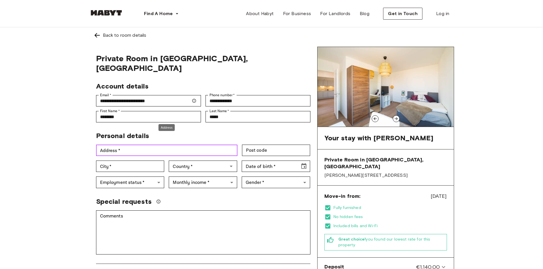
click at [139, 145] on input "Address   *" at bounding box center [166, 150] width 141 height 11
click at [147, 145] on input "Address   *" at bounding box center [166, 150] width 141 height 11
type input "**********"
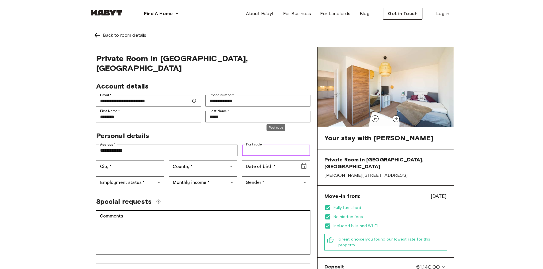
click at [265, 145] on input "Post code" at bounding box center [276, 150] width 68 height 11
type input "******"
drag, startPoint x: 168, startPoint y: 168, endPoint x: 143, endPoint y: 158, distance: 26.5
click at [143, 161] on input "City   *" at bounding box center [130, 166] width 68 height 11
type input "*********"
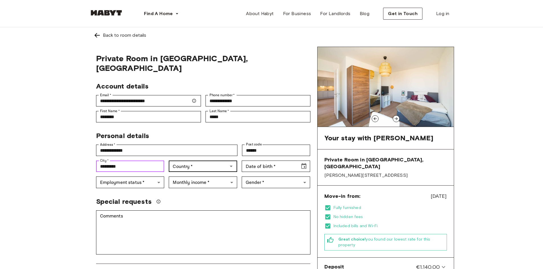
click at [186, 161] on div "Country   *" at bounding box center [203, 166] width 68 height 11
click at [182, 185] on li "[GEOGRAPHIC_DATA]" at bounding box center [203, 180] width 68 height 10
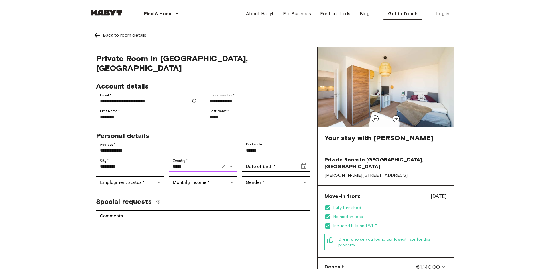
type input "*****"
click at [276, 161] on input "Date of birth   *" at bounding box center [269, 166] width 54 height 11
type input "**********"
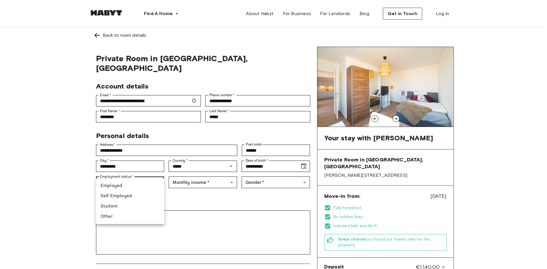
click at [118, 207] on li "Student" at bounding box center [130, 207] width 68 height 10
type input "*******"
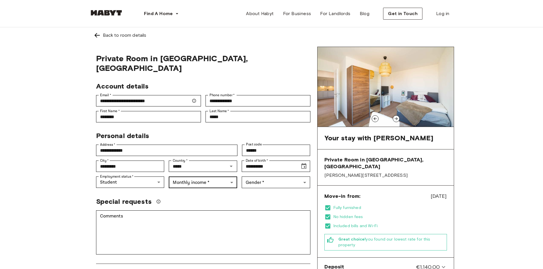
drag, startPoint x: 201, startPoint y: 179, endPoint x: 202, endPoint y: 175, distance: 4.2
click at [202, 175] on div "**********" at bounding box center [203, 232] width 228 height 370
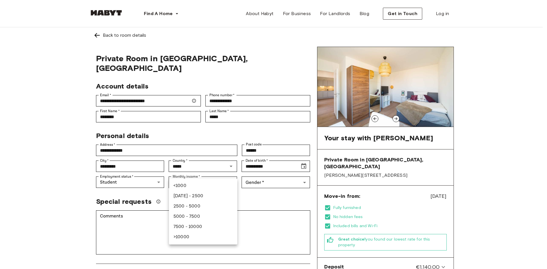
drag, startPoint x: 208, startPoint y: 207, endPoint x: 288, endPoint y: 192, distance: 81.3
click at [208, 207] on li "2500 - 5000" at bounding box center [203, 207] width 68 height 10
type input "******"
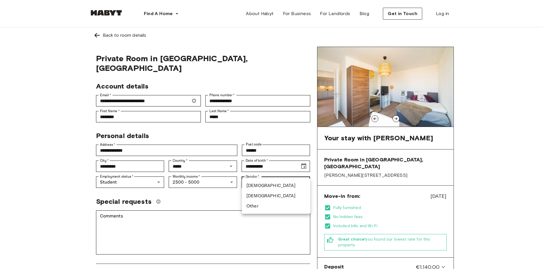
click at [277, 187] on li "[DEMOGRAPHIC_DATA]" at bounding box center [276, 186] width 68 height 10
type input "****"
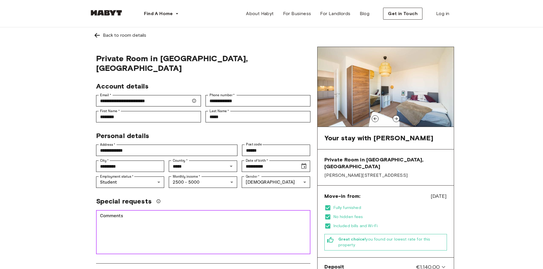
click at [168, 213] on textarea "Comments" at bounding box center [203, 232] width 206 height 39
paste textarea "**********"
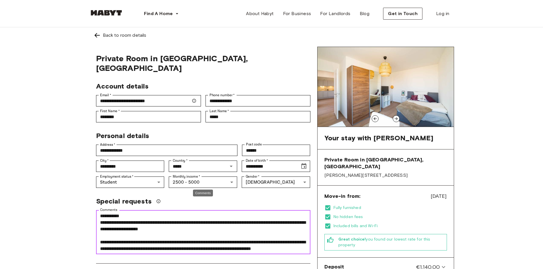
scroll to position [26, 0]
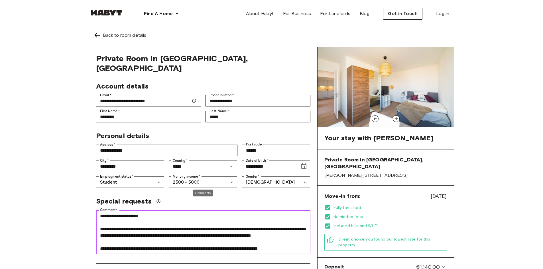
drag, startPoint x: 164, startPoint y: 242, endPoint x: 100, endPoint y: 213, distance: 70.9
click at [100, 213] on div "**********" at bounding box center [203, 232] width 214 height 44
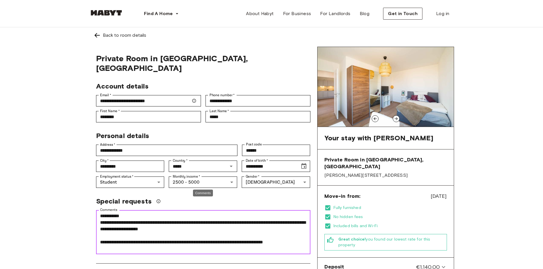
scroll to position [0, 0]
drag, startPoint x: 188, startPoint y: 234, endPoint x: 84, endPoint y: 235, distance: 104.4
click at [84, 235] on div "**********" at bounding box center [271, 223] width 411 height 392
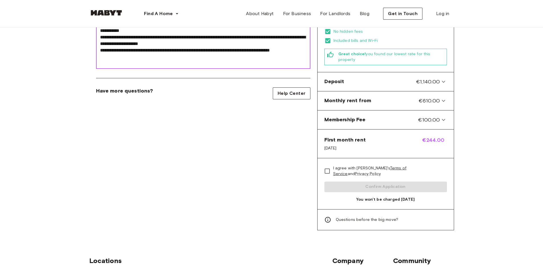
scroll to position [200, 0]
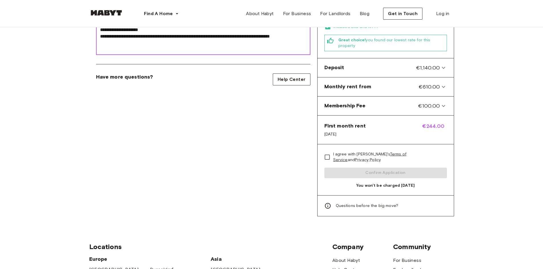
type textarea "**********"
click at [338, 152] on span "I agree with [PERSON_NAME]'s Terms of Service and Privacy Policy" at bounding box center [387, 157] width 109 height 11
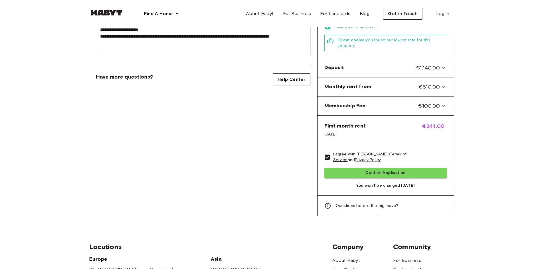
click at [355, 168] on button "Confirm Application" at bounding box center [385, 173] width 123 height 11
